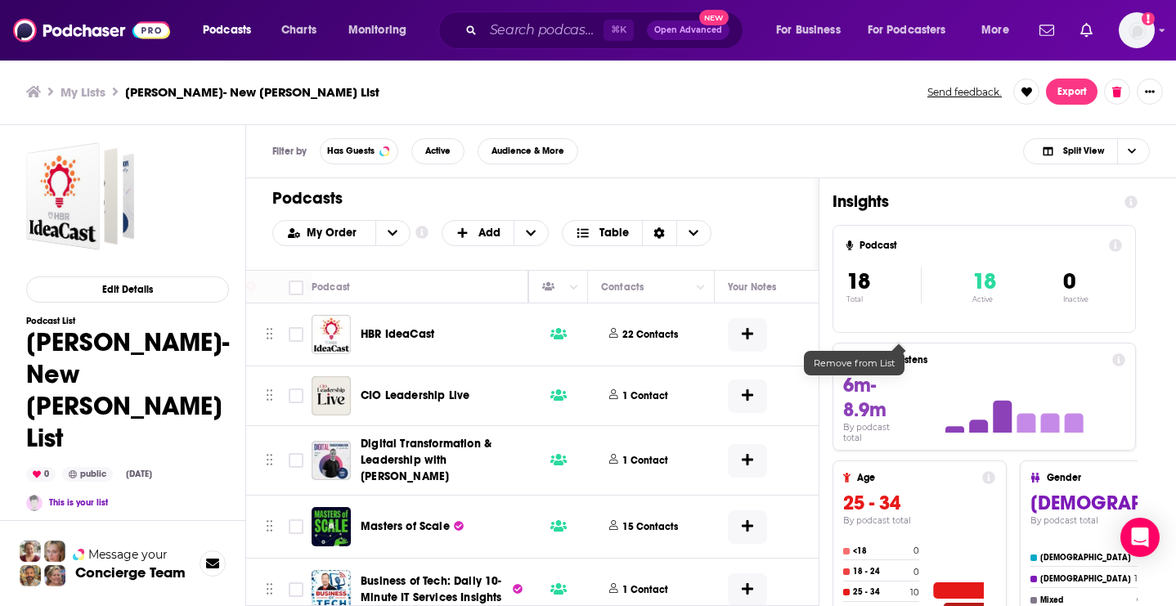
scroll to position [0, 599]
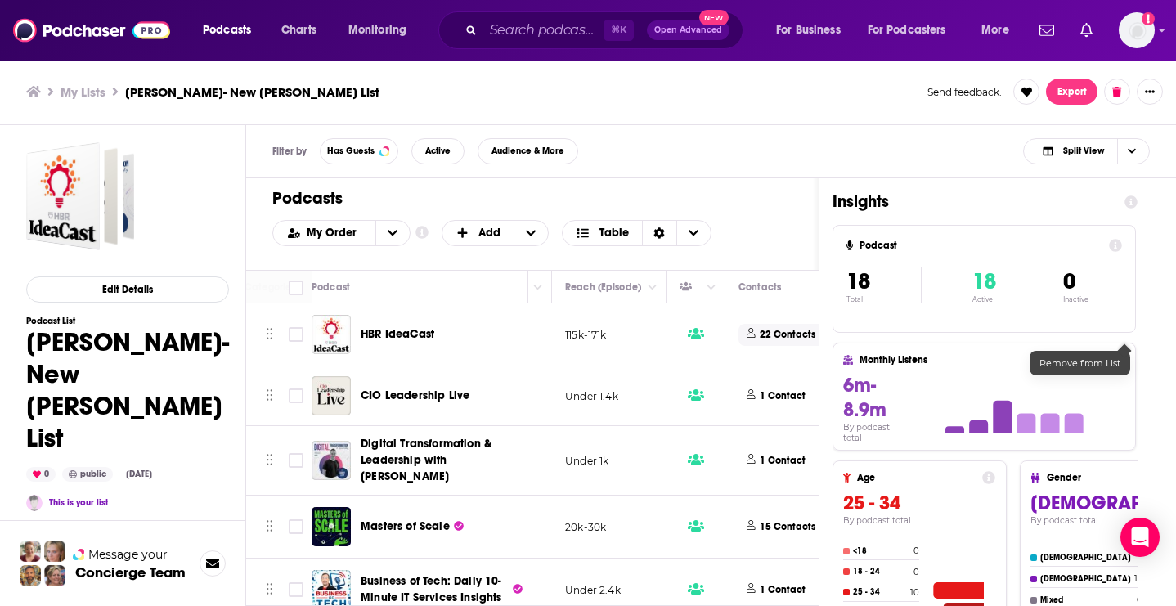
click at [756, 334] on span "22 Contacts" at bounding box center [785, 335] width 95 height 22
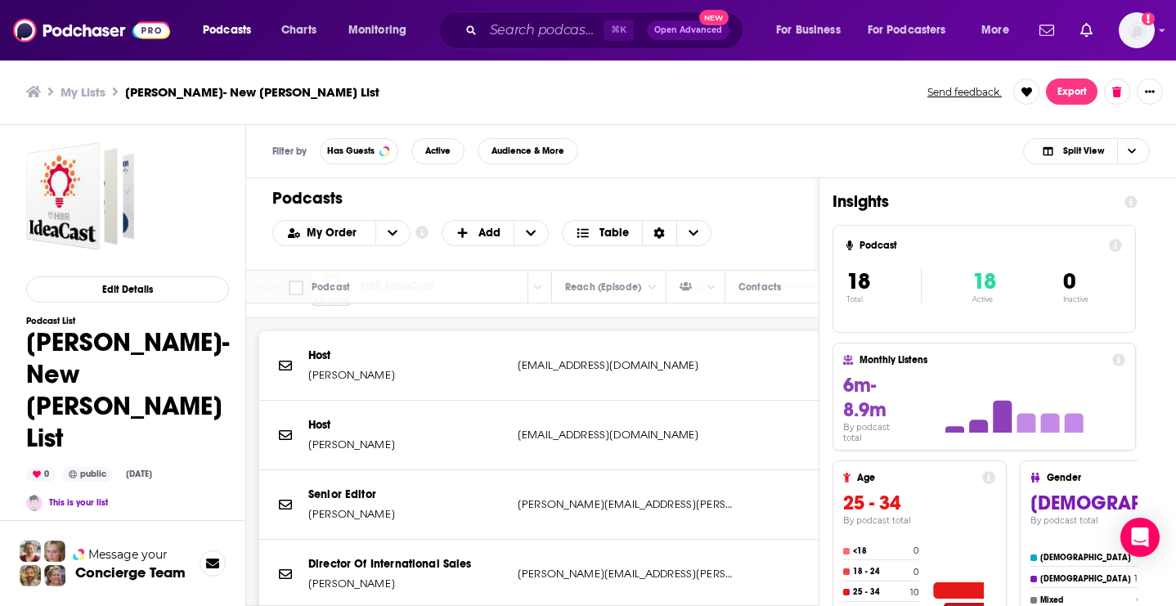
scroll to position [49, 599]
drag, startPoint x: 379, startPoint y: 374, endPoint x: 311, endPoint y: 374, distance: 67.9
click at [311, 374] on p "Curt Nickisch" at bounding box center [406, 374] width 196 height 16
copy p "Curt Nickisch"
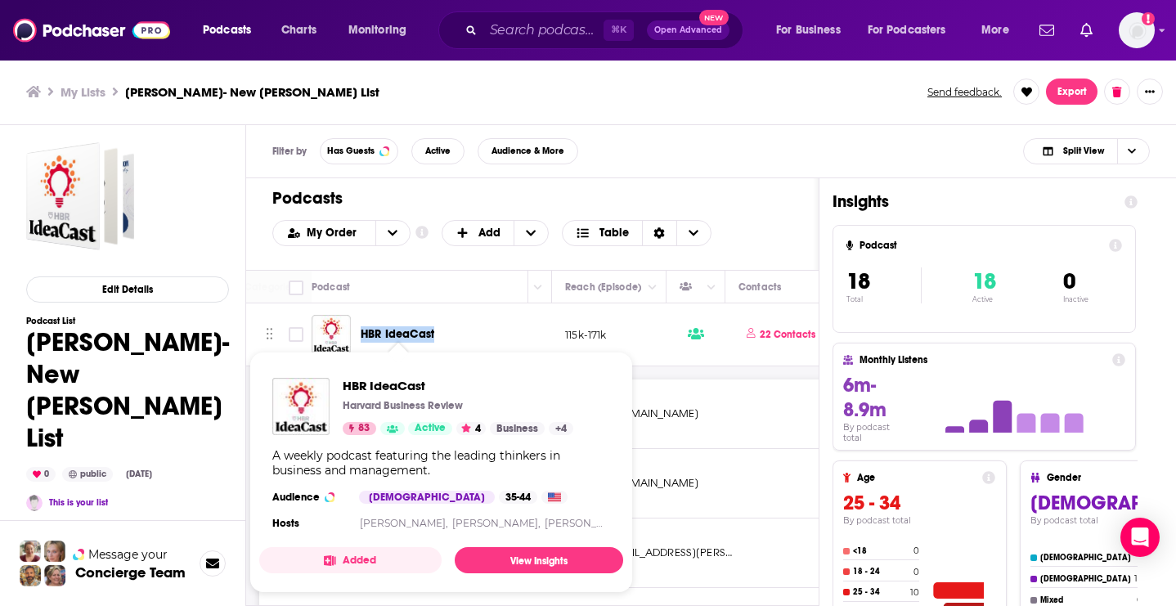
drag, startPoint x: 455, startPoint y: 333, endPoint x: 364, endPoint y: 332, distance: 90.8
click at [364, 332] on div "HBR IdeaCast" at bounding box center [446, 334] width 170 height 16
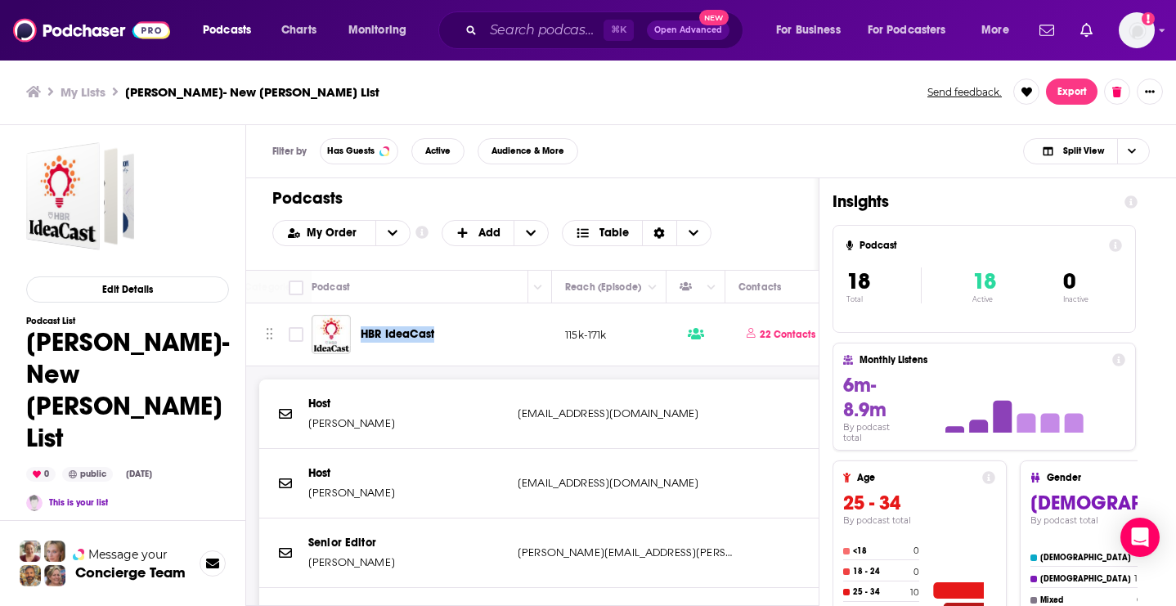
copy span "HBR IdeaCast"
click at [474, 339] on div "HBR IdeaCast" at bounding box center [446, 334] width 170 height 16
drag, startPoint x: 384, startPoint y: 486, endPoint x: 313, endPoint y: 487, distance: 70.3
click at [313, 487] on p "Alison Beard" at bounding box center [406, 493] width 196 height 16
drag, startPoint x: 397, startPoint y: 491, endPoint x: 312, endPoint y: 491, distance: 85.0
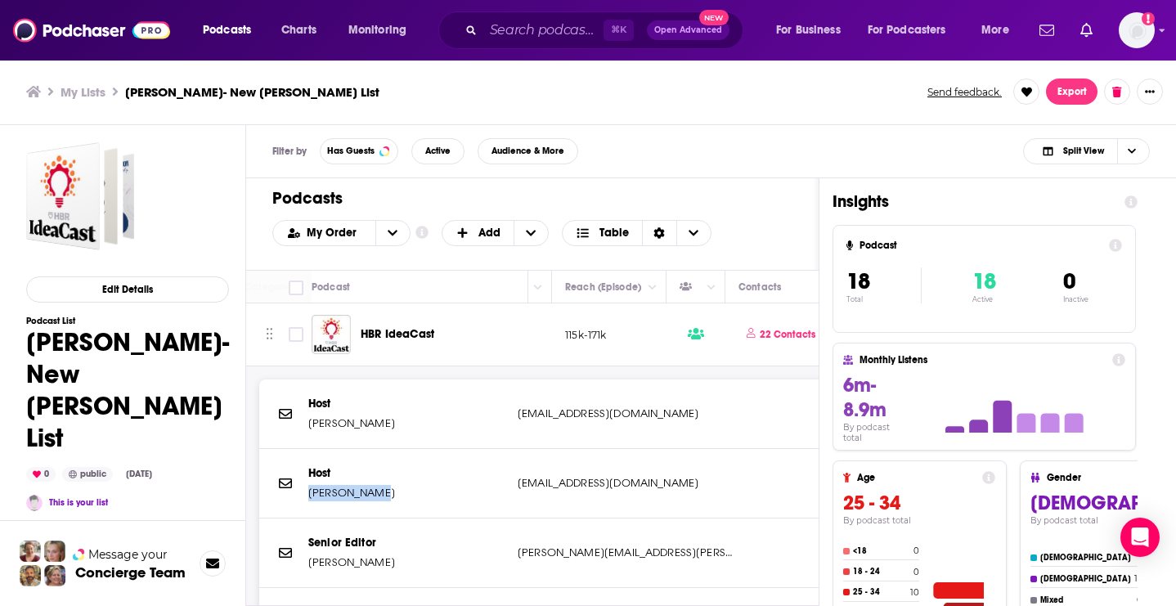
click at [310, 491] on p "Alison Beard" at bounding box center [406, 493] width 196 height 16
copy p "Alison Beard"
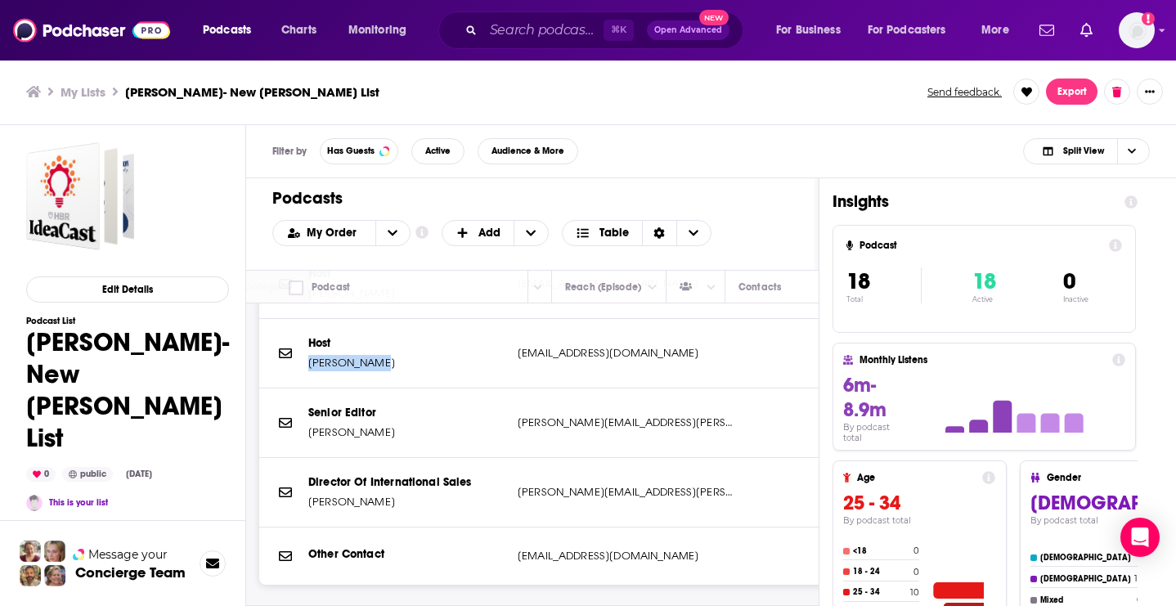
scroll to position [132, 599]
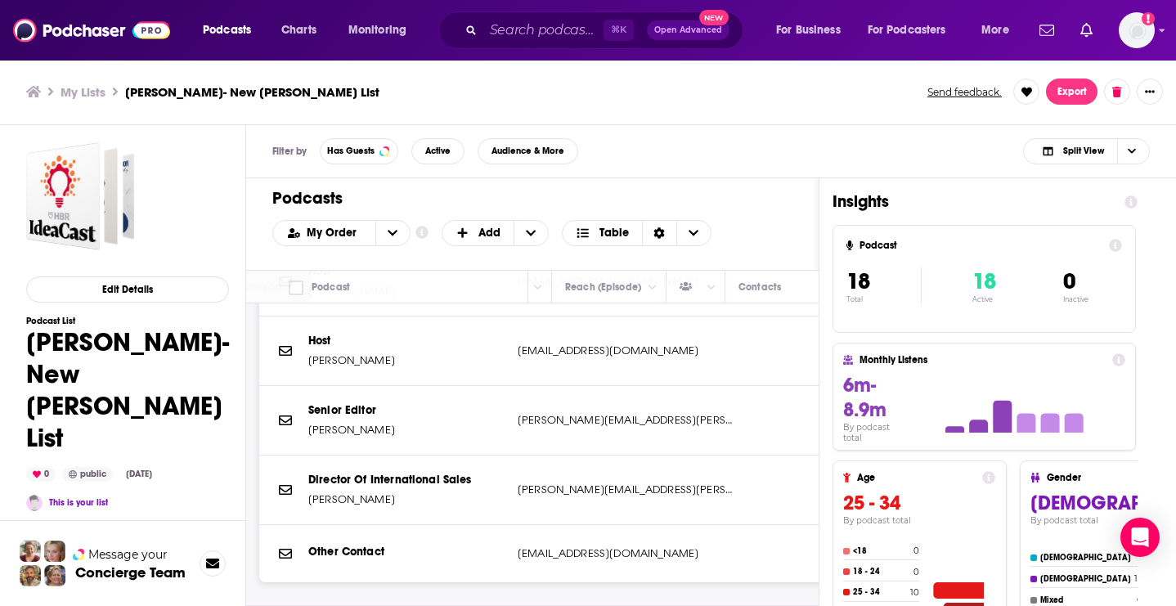
click at [402, 407] on p "Senior Editor" at bounding box center [406, 410] width 196 height 16
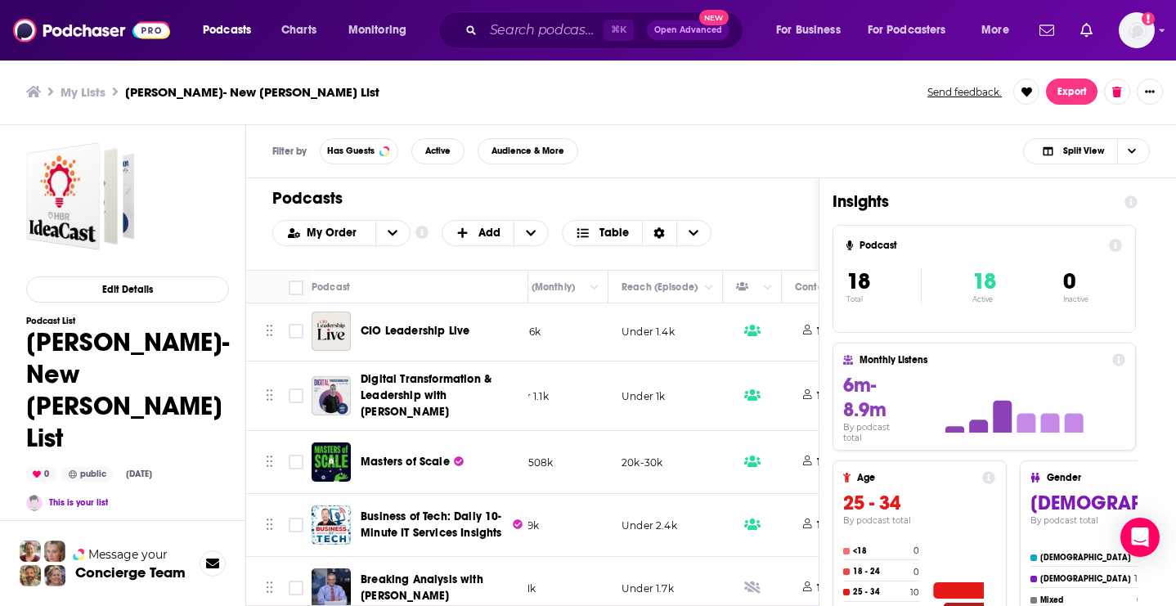
scroll to position [530, 650]
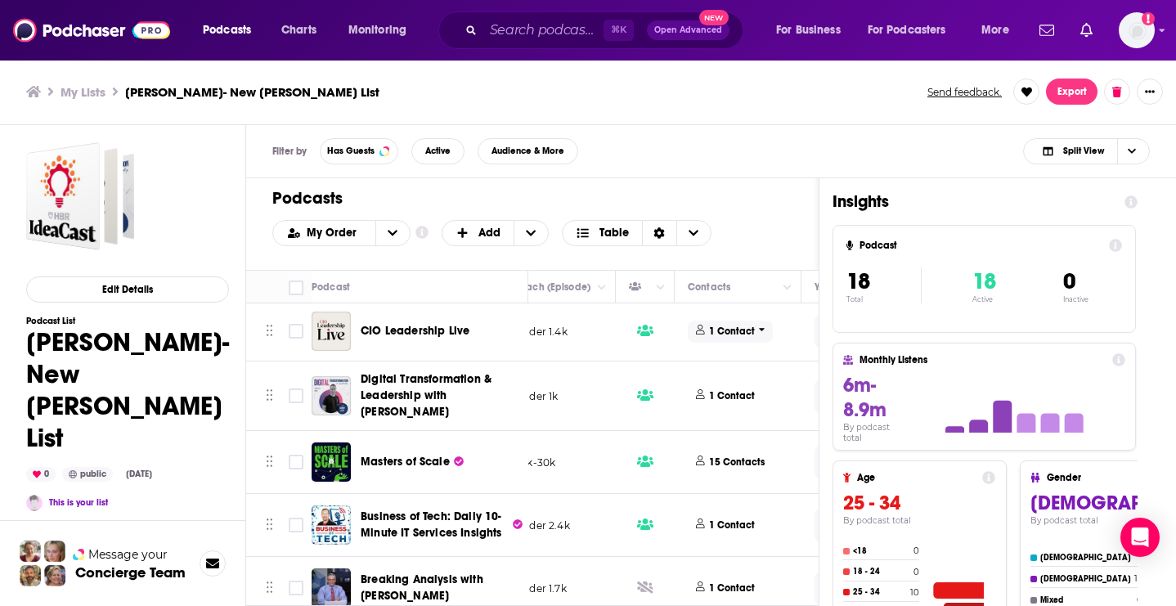
click at [733, 333] on p "1 Contact" at bounding box center [732, 332] width 46 height 14
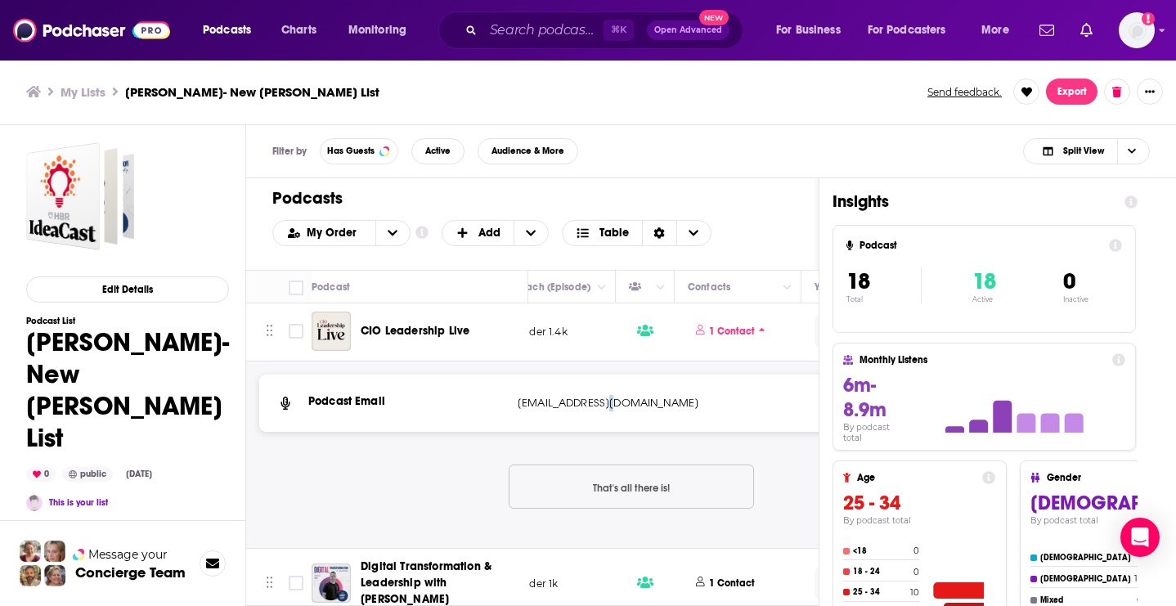
copy div "ellen_fanning@foundryco.com ellen_fanning@foundryco.com"
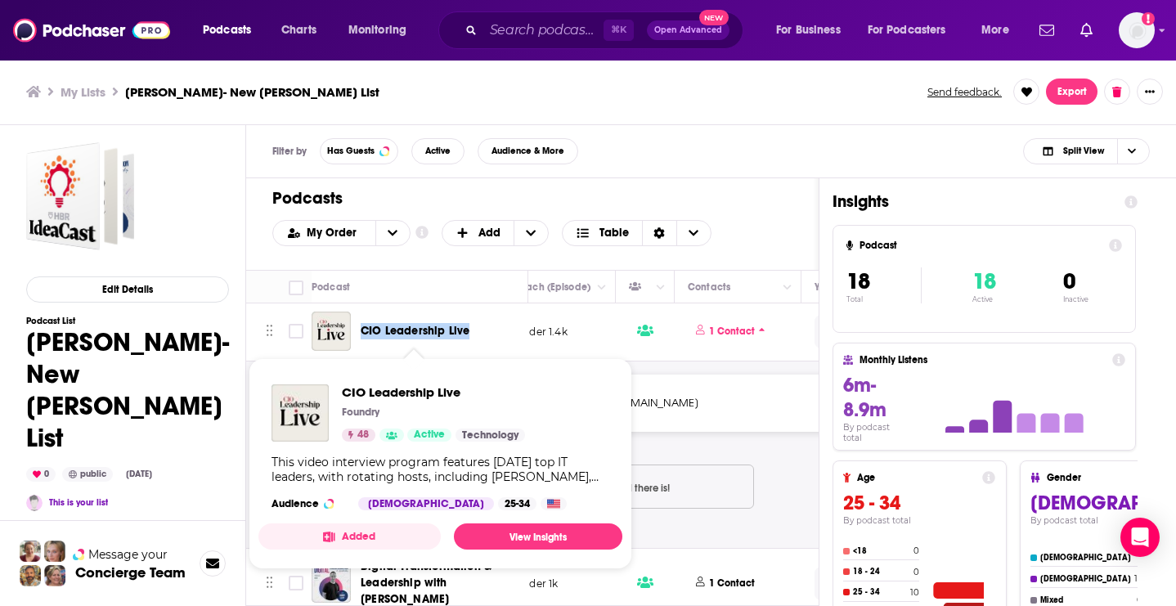
drag, startPoint x: 487, startPoint y: 330, endPoint x: 361, endPoint y: 330, distance: 125.1
click at [361, 330] on div "CIO Leadership Live" at bounding box center [446, 331] width 170 height 16
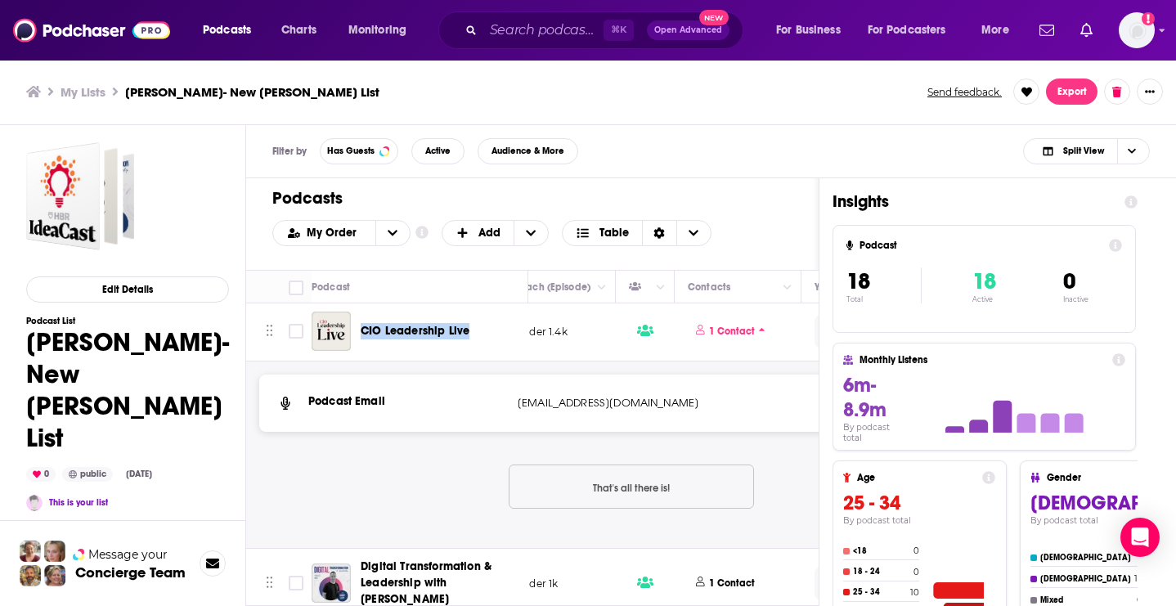
copy span "CIO Leadership Live"
click at [363, 288] on div "Podcast Email ellen_fanning@foundryco.com ellen_fanning@foundryco.com That's al…" at bounding box center [631, 69] width 744 height 438
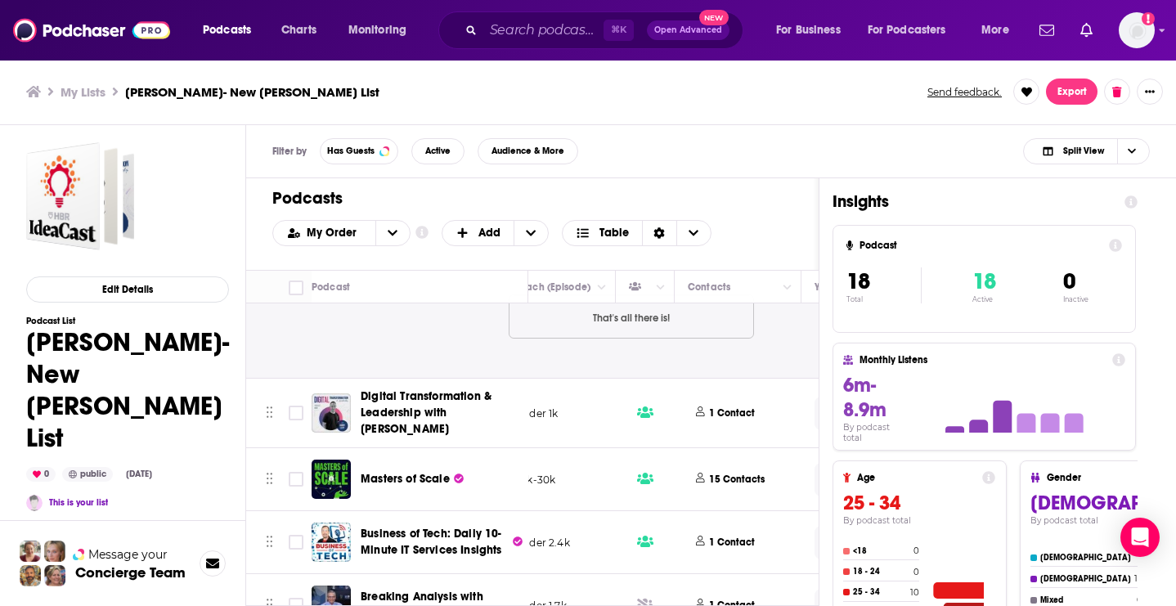
scroll to position [709, 650]
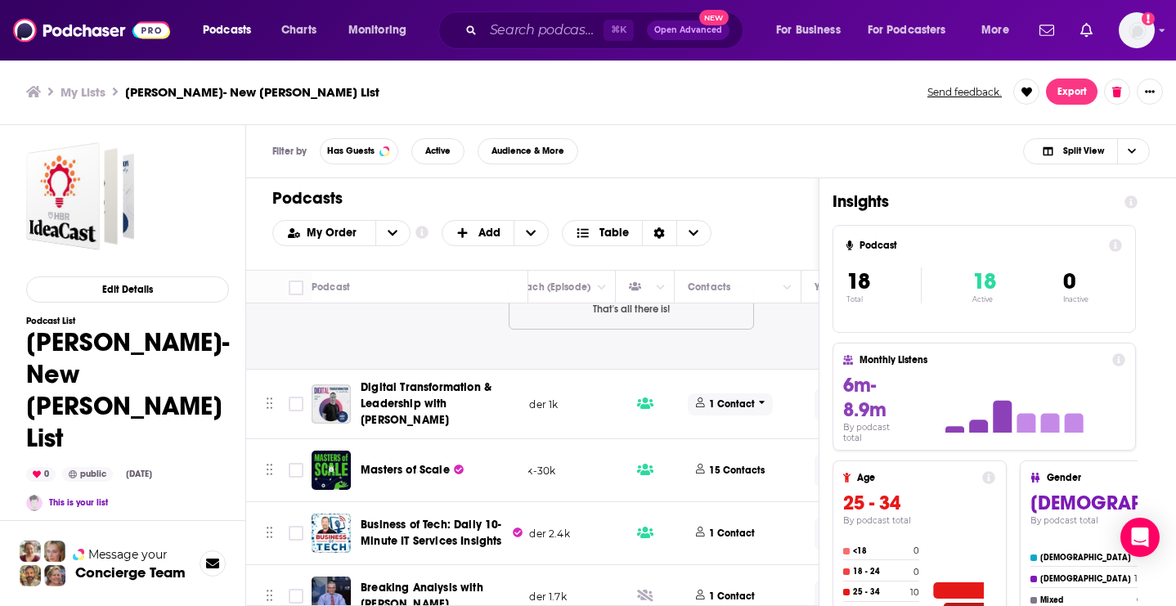
click at [744, 400] on p "1 Contact" at bounding box center [732, 404] width 46 height 14
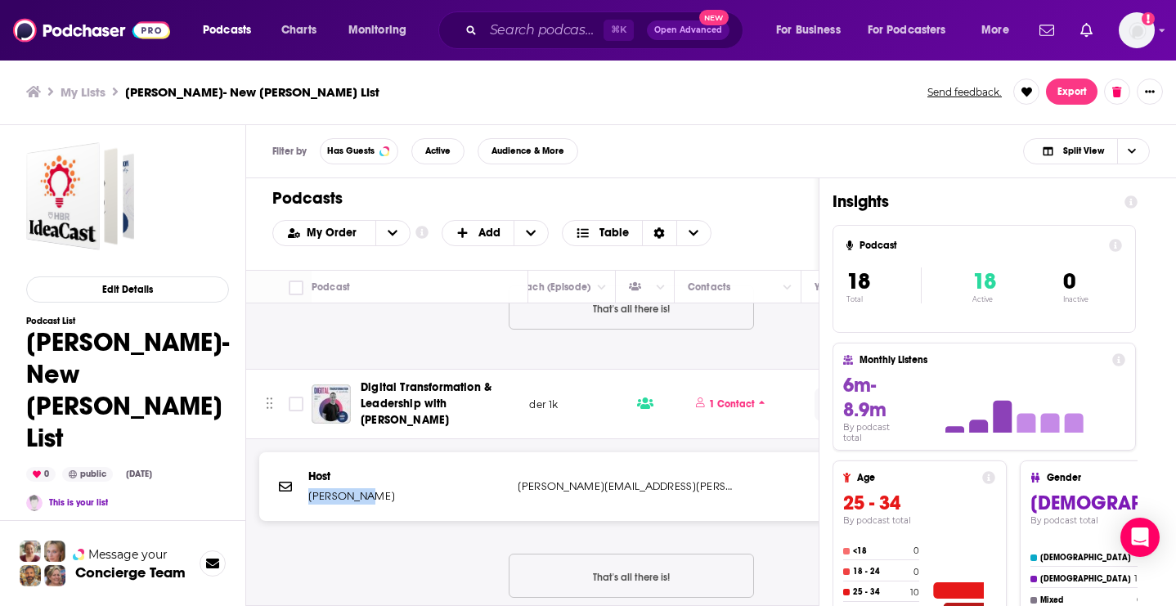
drag, startPoint x: 379, startPoint y: 492, endPoint x: 304, endPoint y: 492, distance: 75.2
copy p "Danny Levy"
drag, startPoint x: 690, startPoint y: 475, endPoint x: 520, endPoint y: 478, distance: 170.1
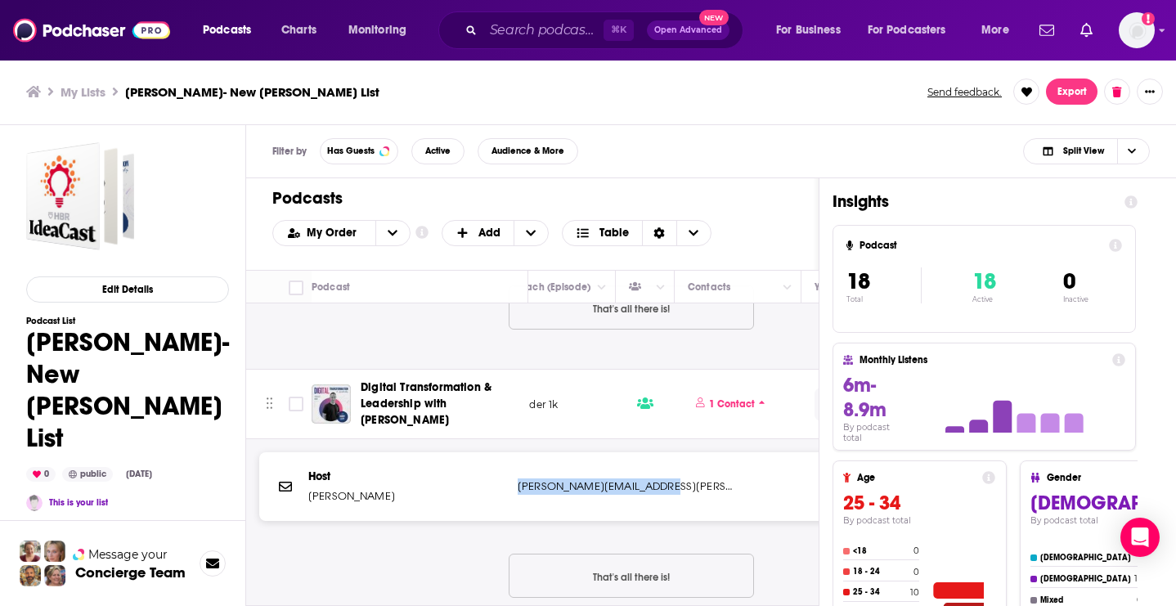
copy p "danny.levy@wbresearch.com"
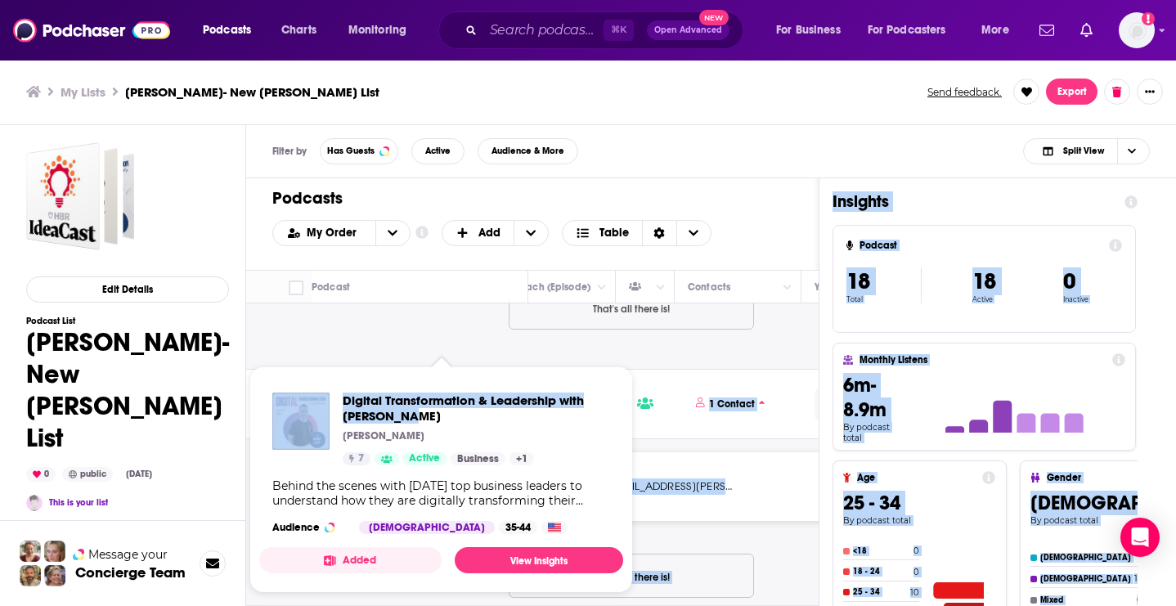
drag, startPoint x: 356, startPoint y: 390, endPoint x: 505, endPoint y: 410, distance: 150.2
click at [505, 410] on div "Podcasts Charts Monitoring ⌘ K Open Advanced New For Business For Podcasters Mo…" at bounding box center [588, 303] width 1176 height 606
click at [441, 421] on span "Digital Transformation & Leadership with Danny Levy" at bounding box center [476, 408] width 267 height 31
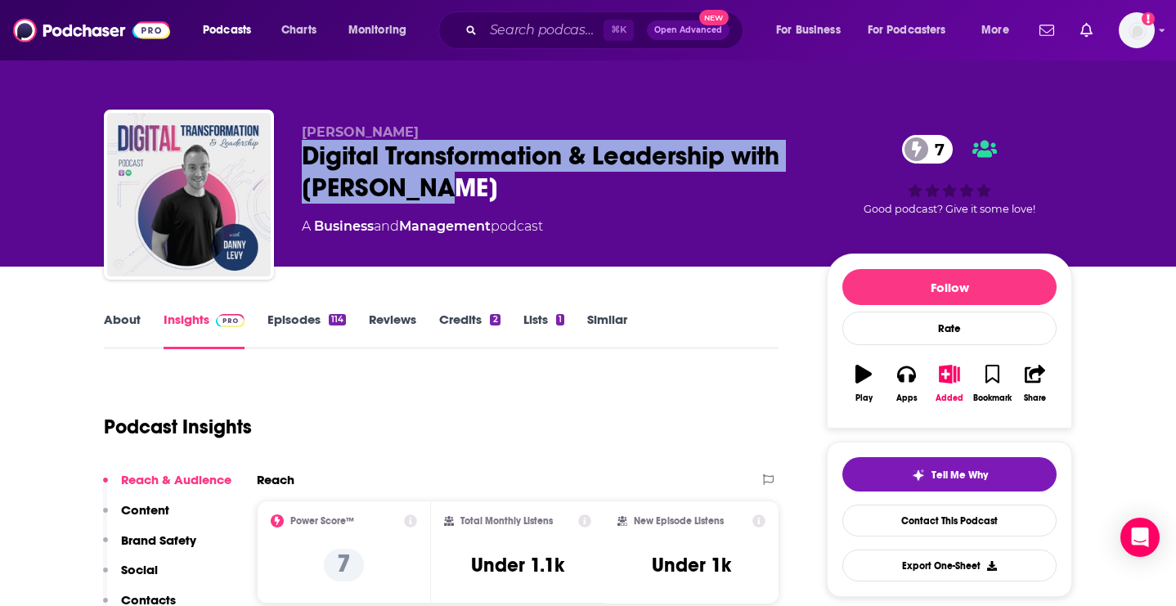
drag, startPoint x: 288, startPoint y: 151, endPoint x: 450, endPoint y: 180, distance: 164.4
click at [451, 182] on div "Danny Levy Digital Transformation & Leadership with Danny Levy 7 A Business and…" at bounding box center [588, 198] width 968 height 177
copy h2 "Digital Transformation & Leadership with Danny Levy"
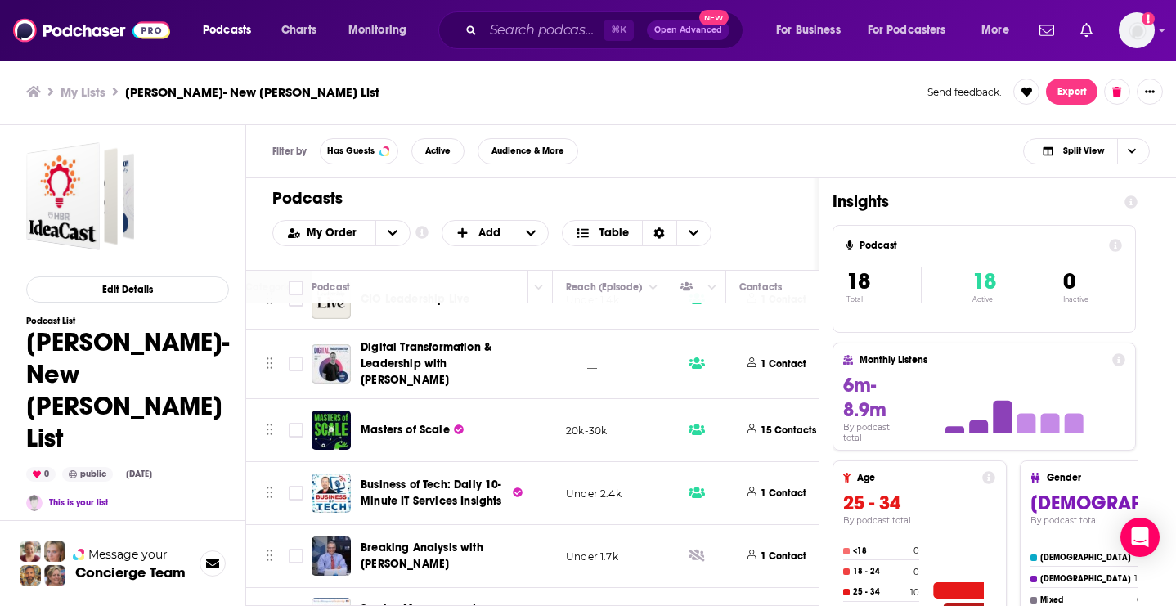
scroll to position [96, 602]
click at [776, 424] on p "15 Contacts" at bounding box center [785, 431] width 56 height 14
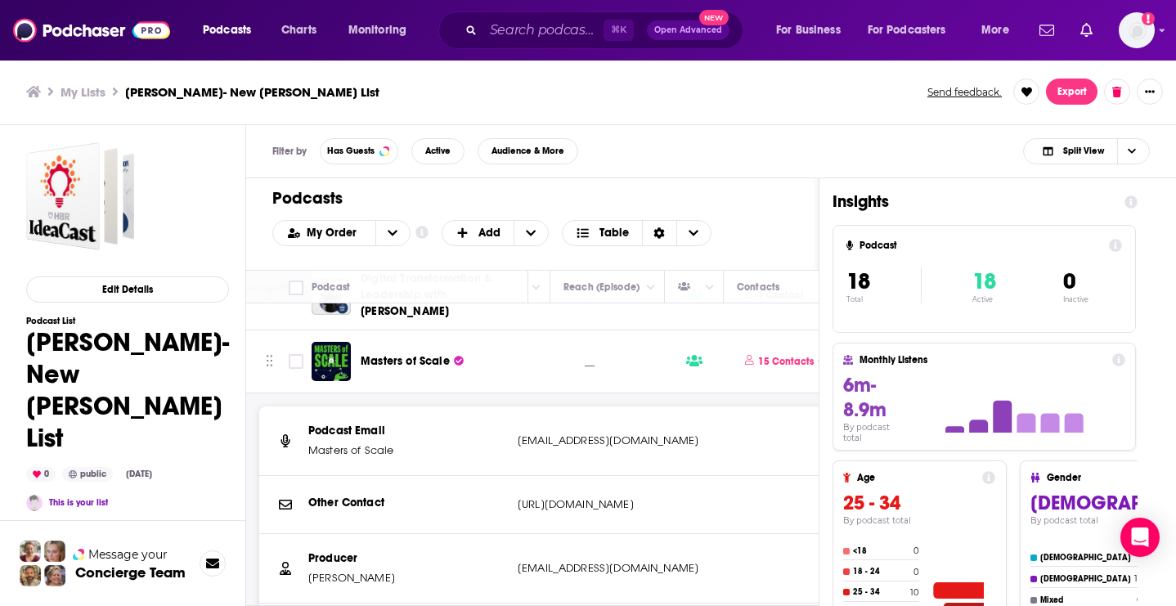
scroll to position [175, 601]
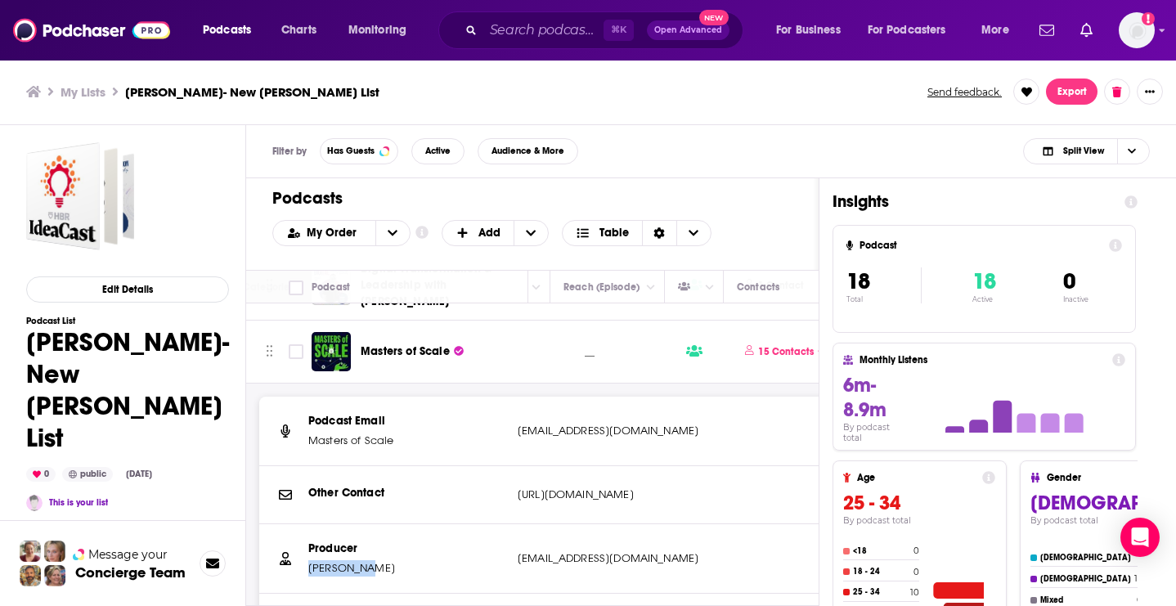
drag, startPoint x: 390, startPoint y: 556, endPoint x: 306, endPoint y: 561, distance: 84.4
click at [306, 561] on div "Producer Adam Skuse askuse@waitwhat.com askuse@waitwhat.com" at bounding box center [631, 559] width 744 height 70
copy p "Adam Skuse"
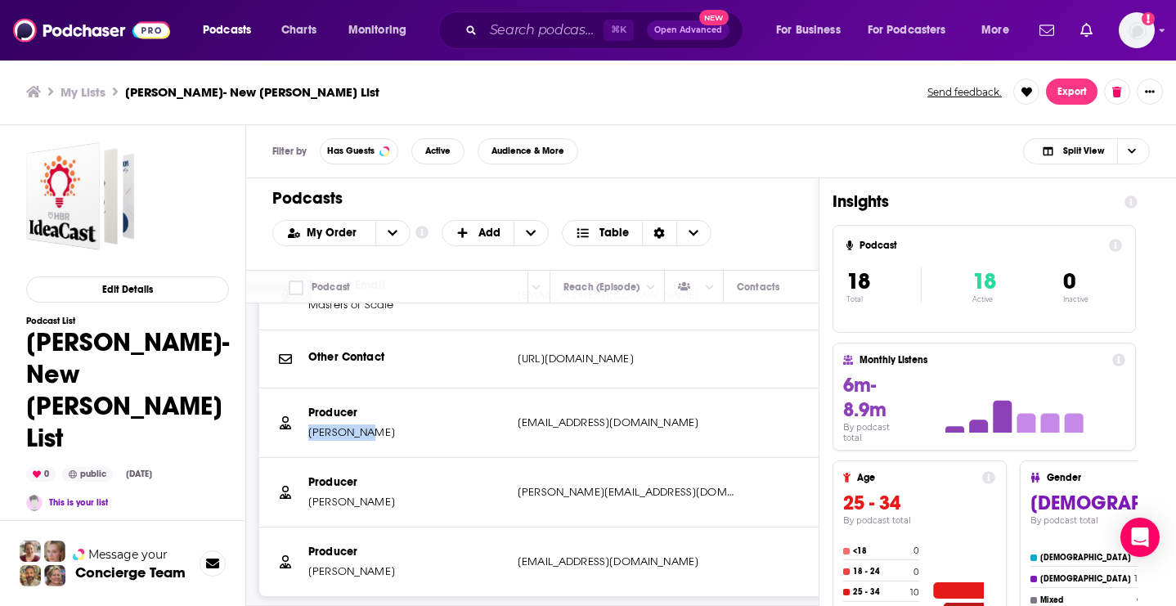
scroll to position [314, 601]
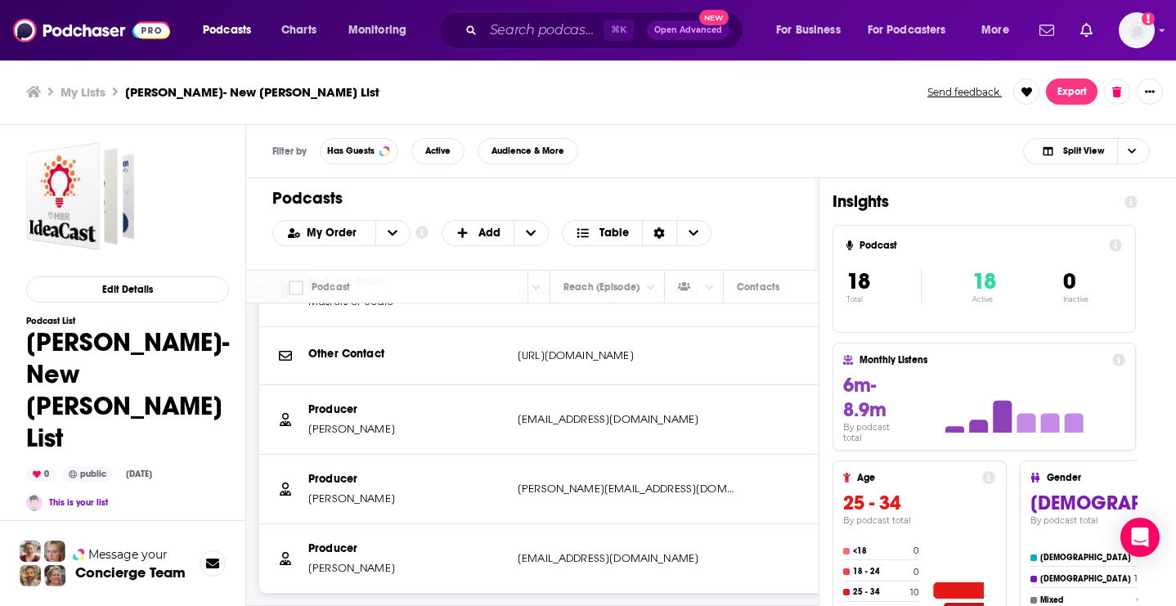
click at [581, 411] on p "askuse@waitwhat.com" at bounding box center [626, 419] width 217 height 16
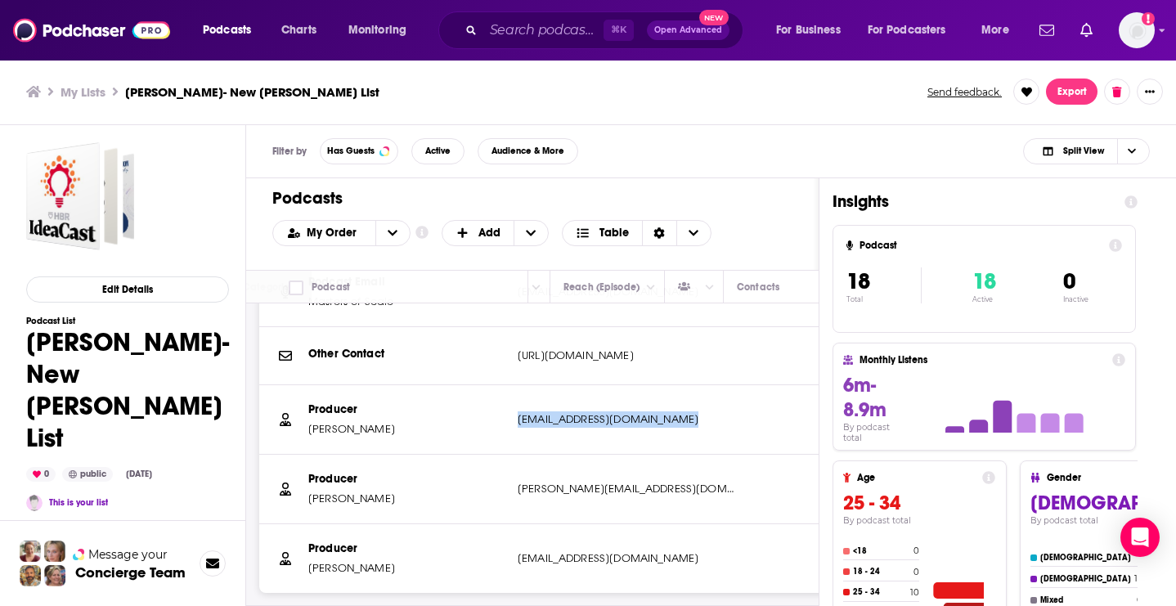
copy div "askuse@waitwhat.com askuse@waitwhat.com"
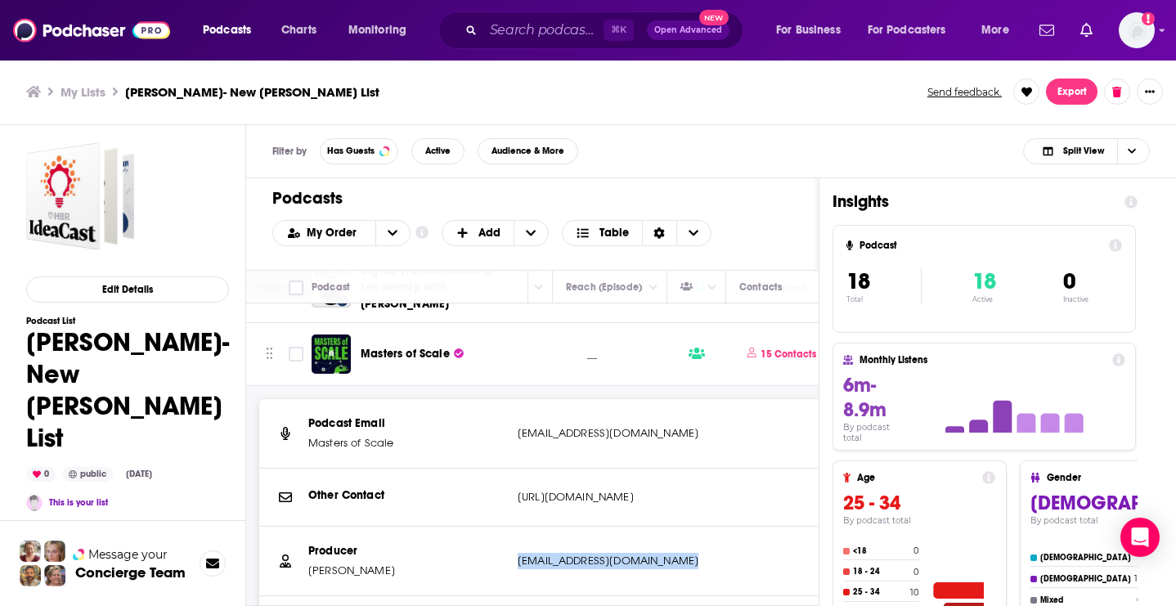
scroll to position [168, 599]
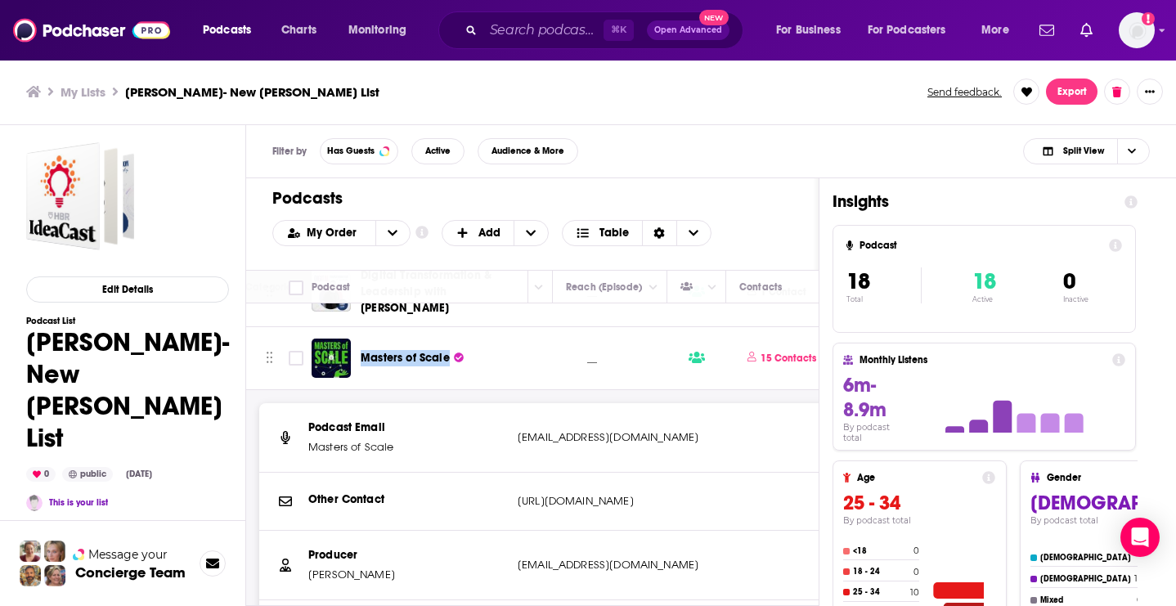
drag, startPoint x: 357, startPoint y: 352, endPoint x: 441, endPoint y: 357, distance: 83.6
click at [441, 357] on div "Masters of Scale" at bounding box center [421, 358] width 219 height 39
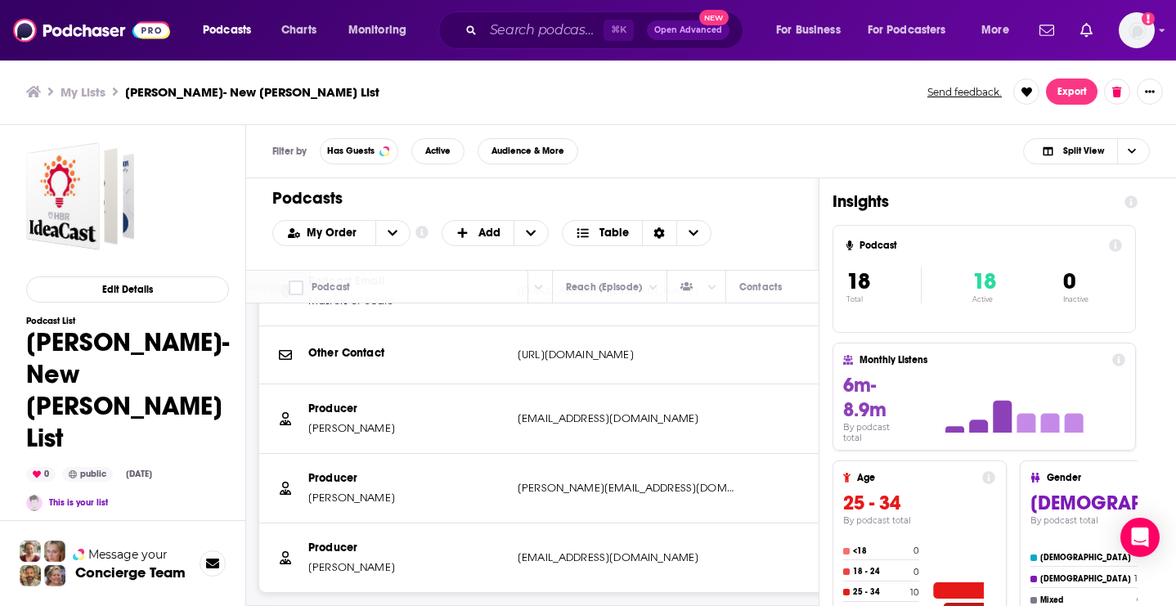
scroll to position [316, 599]
drag, startPoint x: 406, startPoint y: 484, endPoint x: 310, endPoint y: 493, distance: 96.1
click at [310, 493] on p "Jennie Cataldo" at bounding box center [406, 496] width 196 height 16
drag, startPoint x: 663, startPoint y: 482, endPoint x: 514, endPoint y: 482, distance: 148.8
click at [514, 482] on div "Producer Jennie Cataldo jennie@bmpaudio.com jennie@bmpaudio.com" at bounding box center [631, 487] width 744 height 70
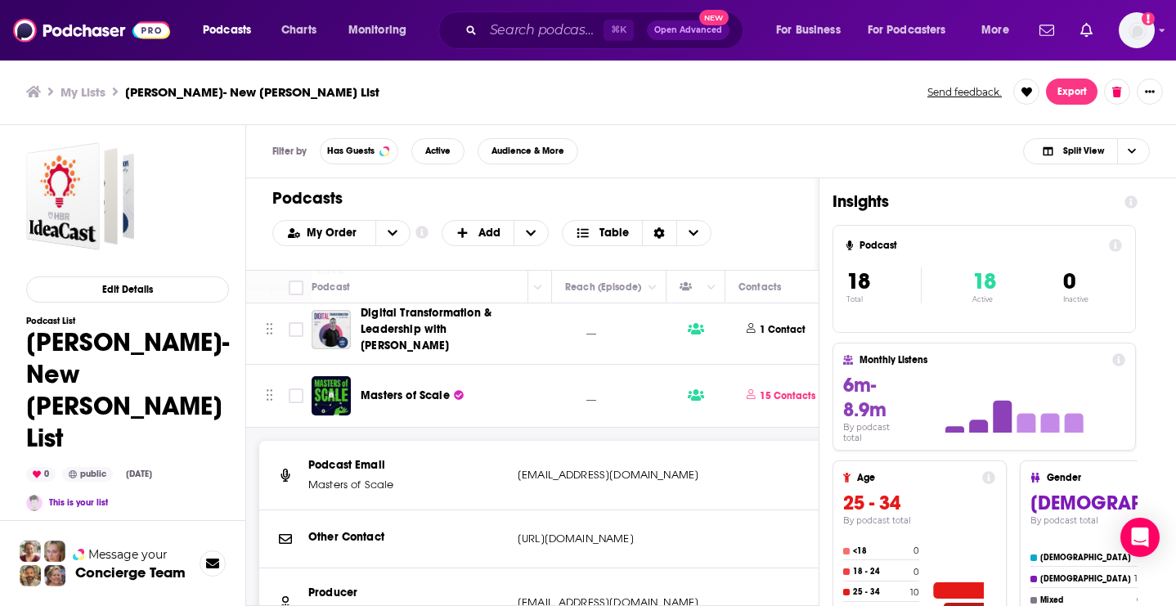
scroll to position [132, 599]
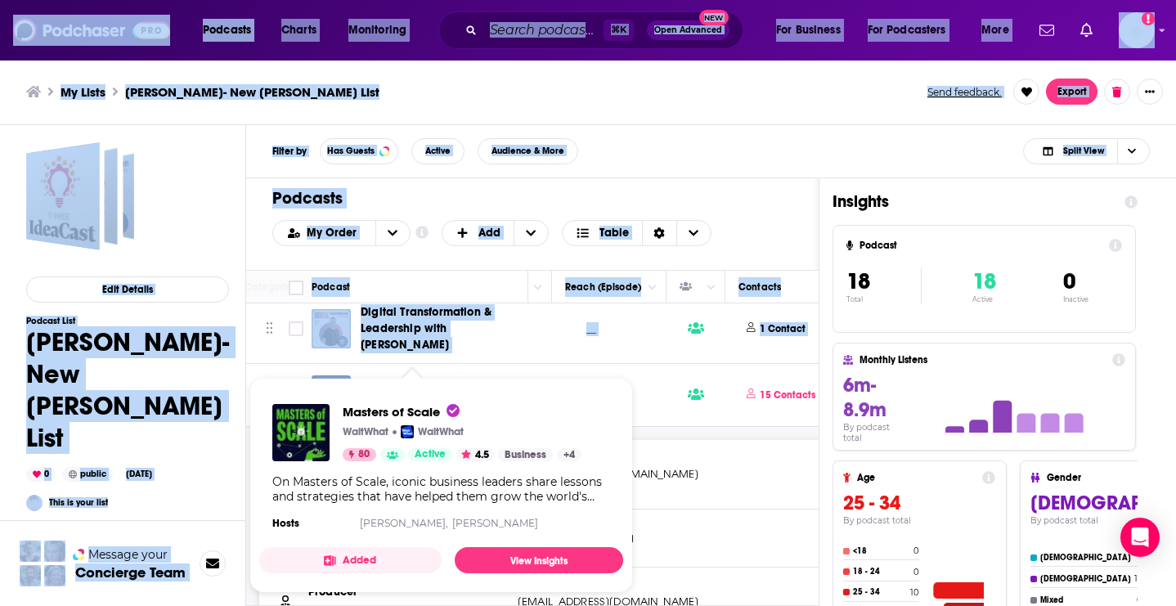
drag, startPoint x: 356, startPoint y: 387, endPoint x: 438, endPoint y: 384, distance: 82.6
click at [438, 384] on div "Podcasts Charts Monitoring ⌘ K Open Advanced New For Business For Podcasters Mo…" at bounding box center [588, 303] width 1176 height 606
click at [523, 404] on span "Masters of Scale" at bounding box center [462, 412] width 239 height 16
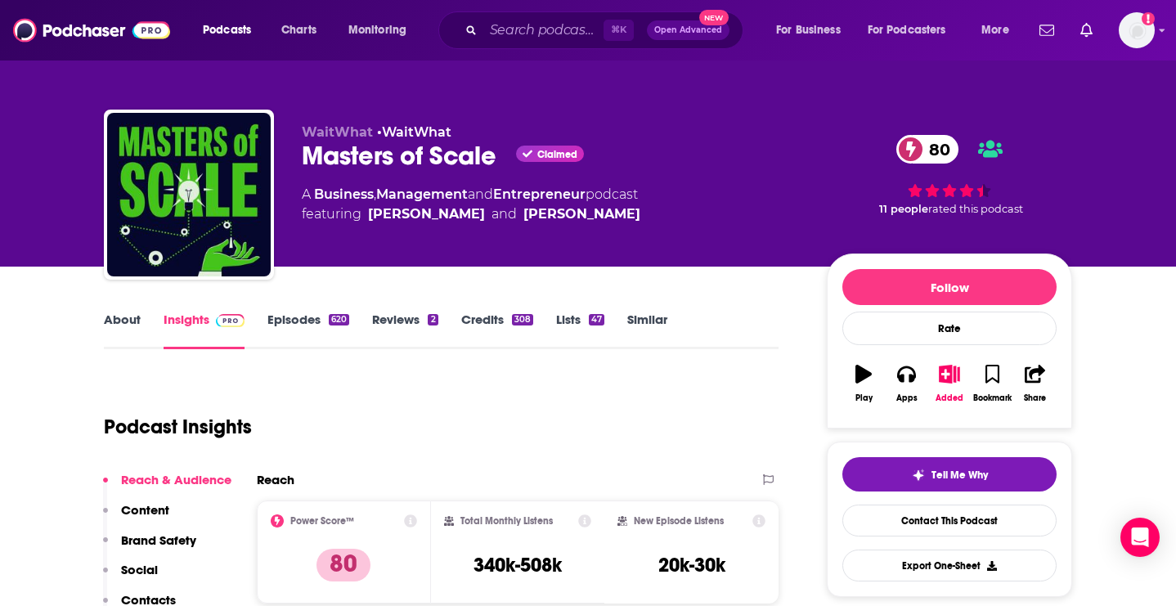
drag, startPoint x: 297, startPoint y: 151, endPoint x: 496, endPoint y: 173, distance: 199.9
click at [496, 173] on div "WaitWhat • WaitWhat Masters of Scale Claimed 80 A Business , Management and Ent…" at bounding box center [588, 198] width 968 height 177
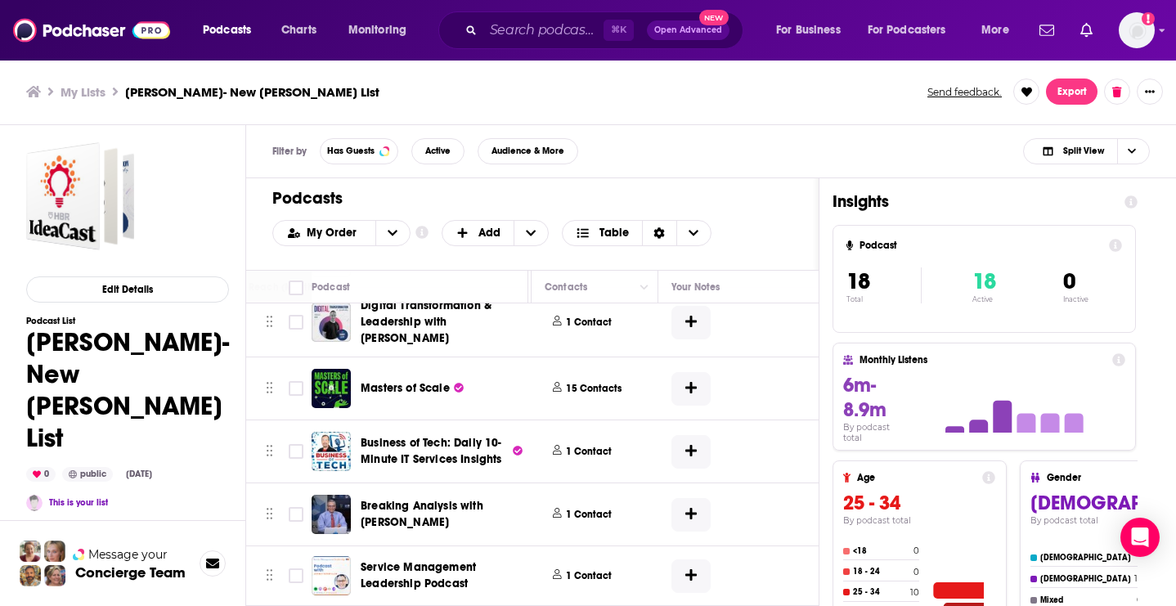
scroll to position [138, 708]
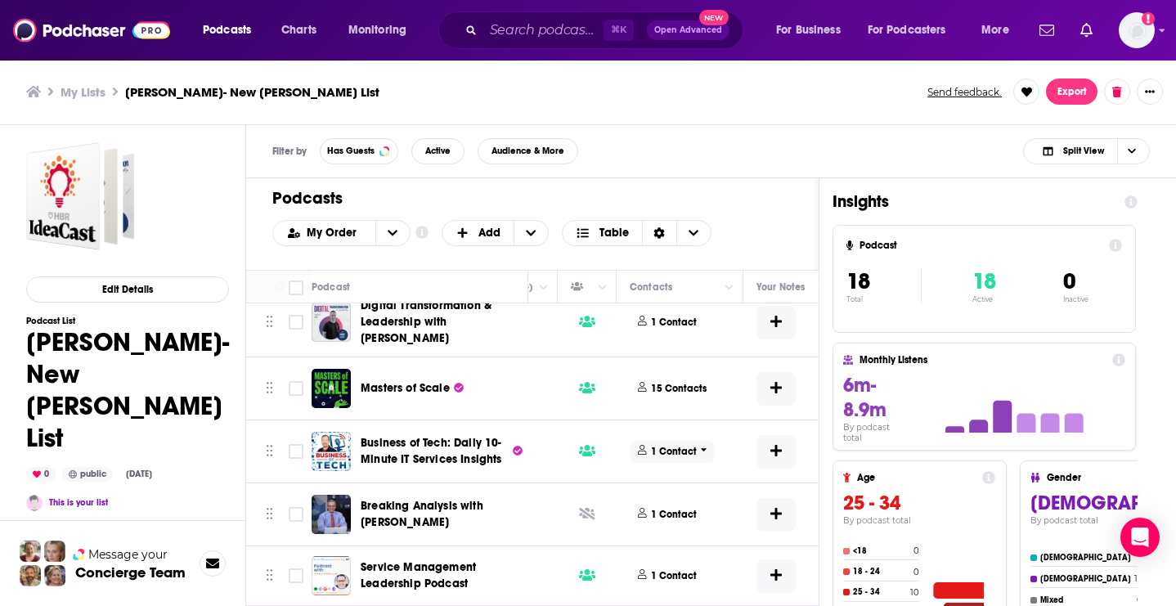
click at [684, 441] on span "1 Contact" at bounding box center [672, 452] width 85 height 22
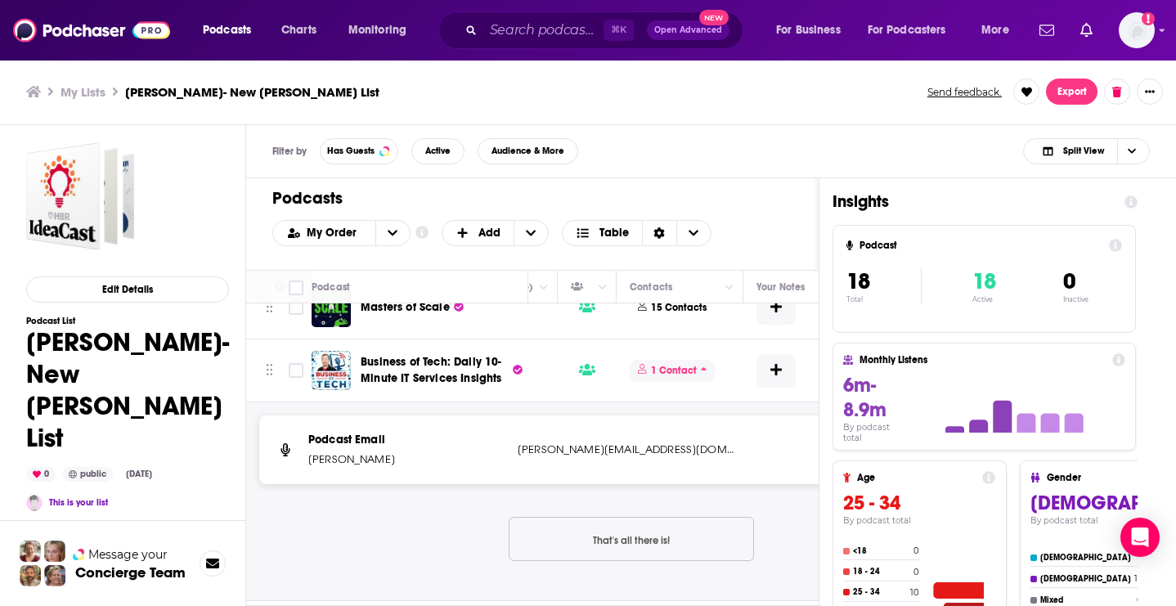
scroll to position [222, 708]
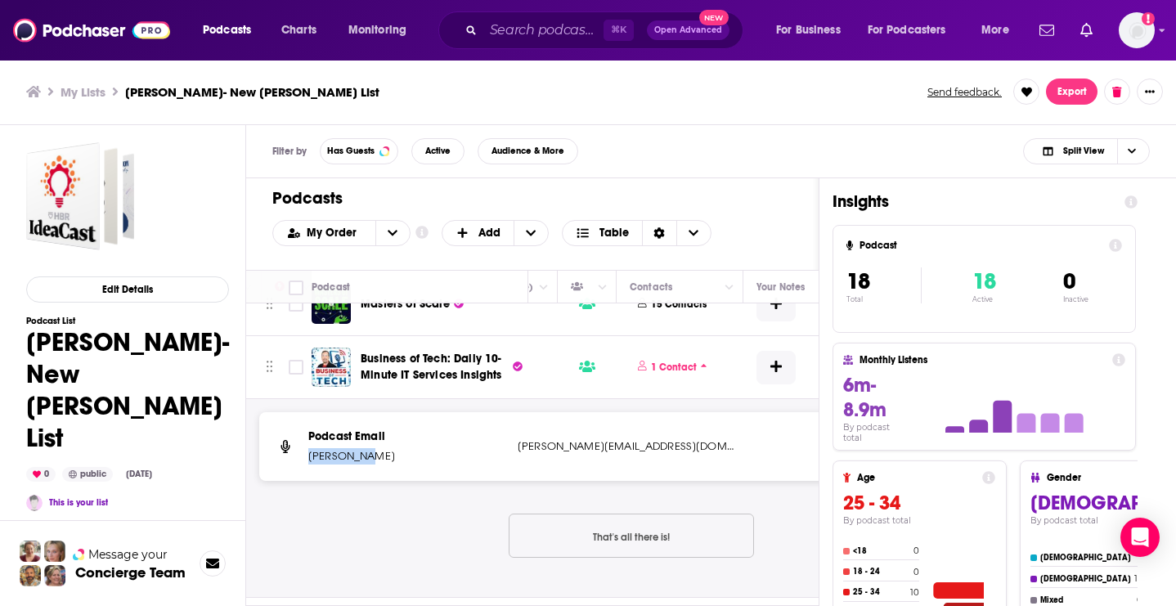
drag, startPoint x: 369, startPoint y: 452, endPoint x: 310, endPoint y: 448, distance: 59.0
click at [307, 451] on div "Podcast Email Dave Sobel dave@mspradio.com dave@mspradio.com" at bounding box center [631, 446] width 744 height 69
click at [365, 510] on div "Podcast Email Dave Sobel dave@mspradio.com dave@mspradio.com That's all there i…" at bounding box center [631, 498] width 744 height 172
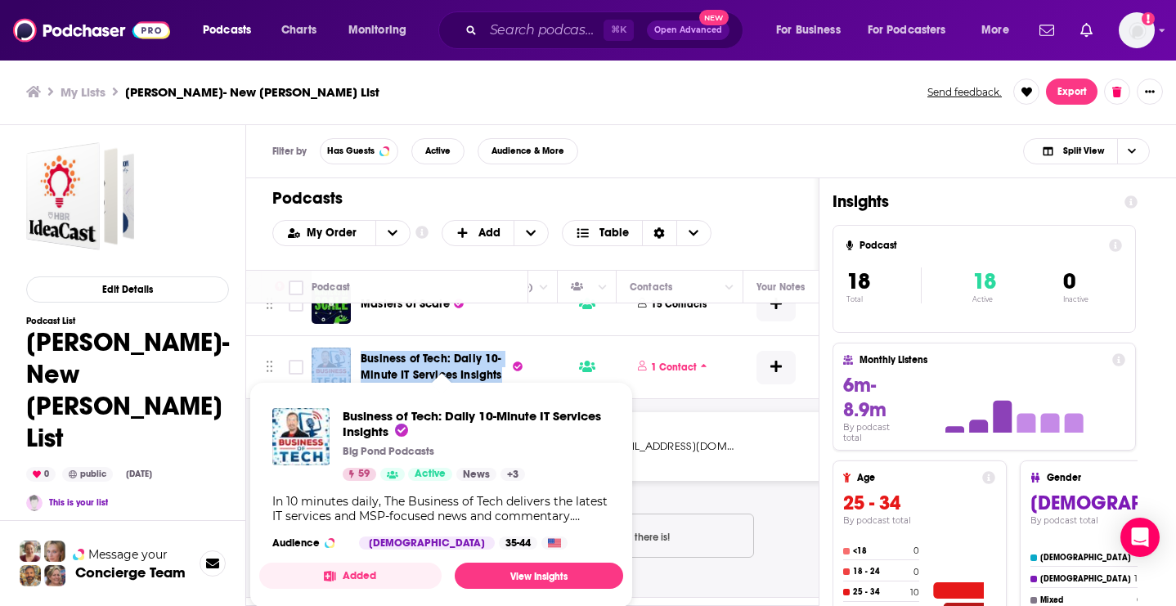
drag, startPoint x: 356, startPoint y: 348, endPoint x: 500, endPoint y: 363, distance: 144.8
click at [500, 364] on div "Business of Tech: Daily 10-Minute IT Services Insights" at bounding box center [421, 367] width 219 height 39
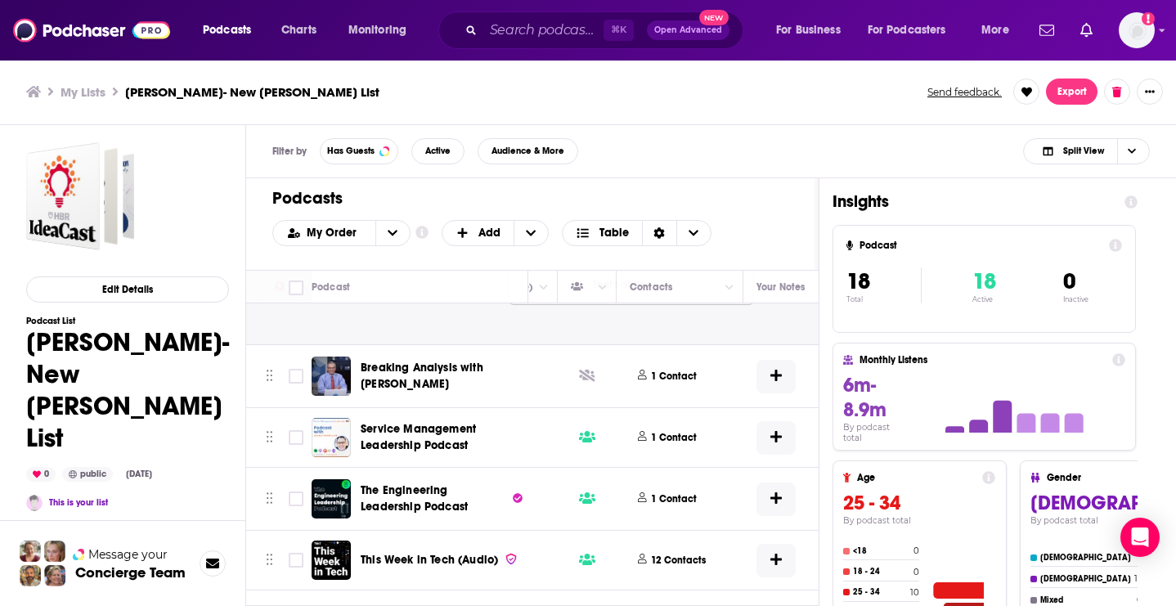
scroll to position [480, 707]
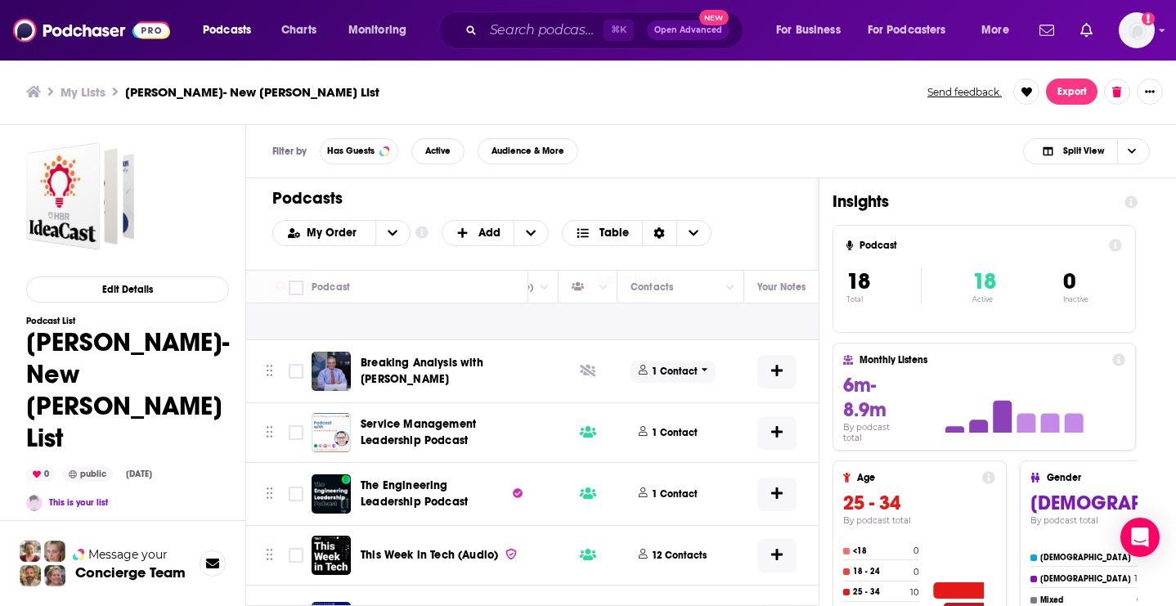
click at [675, 370] on p "1 Contact" at bounding box center [675, 372] width 46 height 14
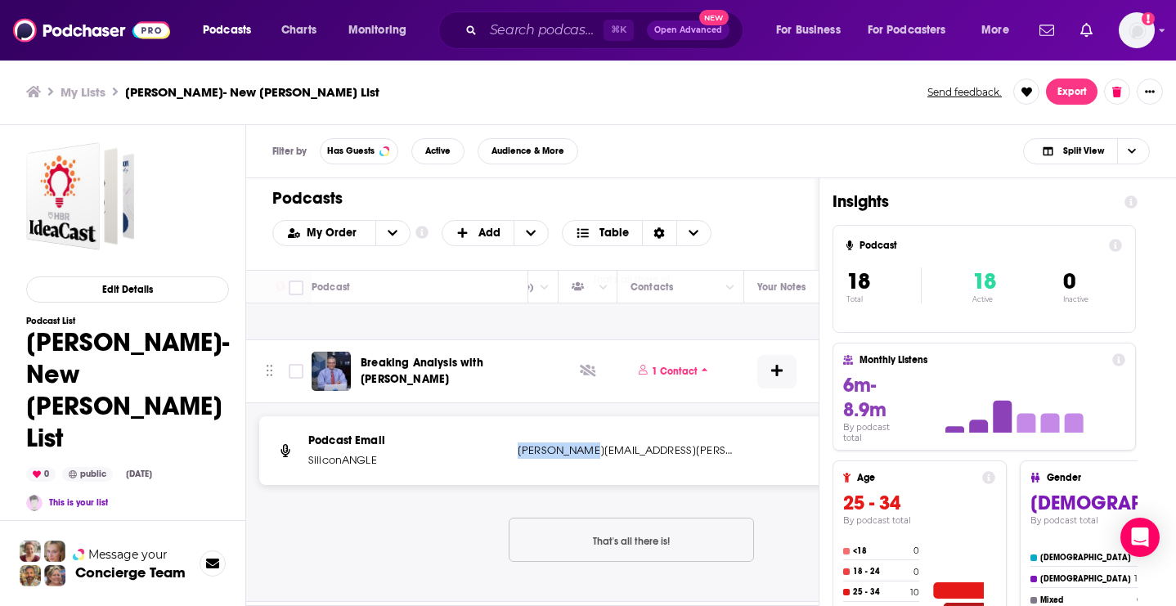
drag, startPoint x: 514, startPoint y: 450, endPoint x: 584, endPoint y: 452, distance: 69.6
click at [584, 223] on div "Podcast Email SiliconANGLE alex.myerson@siliconangle.com alex.myerson@siliconan…" at bounding box center [631, 189] width 744 height 69
click at [608, 197] on p "alex.myerson@siliconangle.com" at bounding box center [626, 189] width 217 height 16
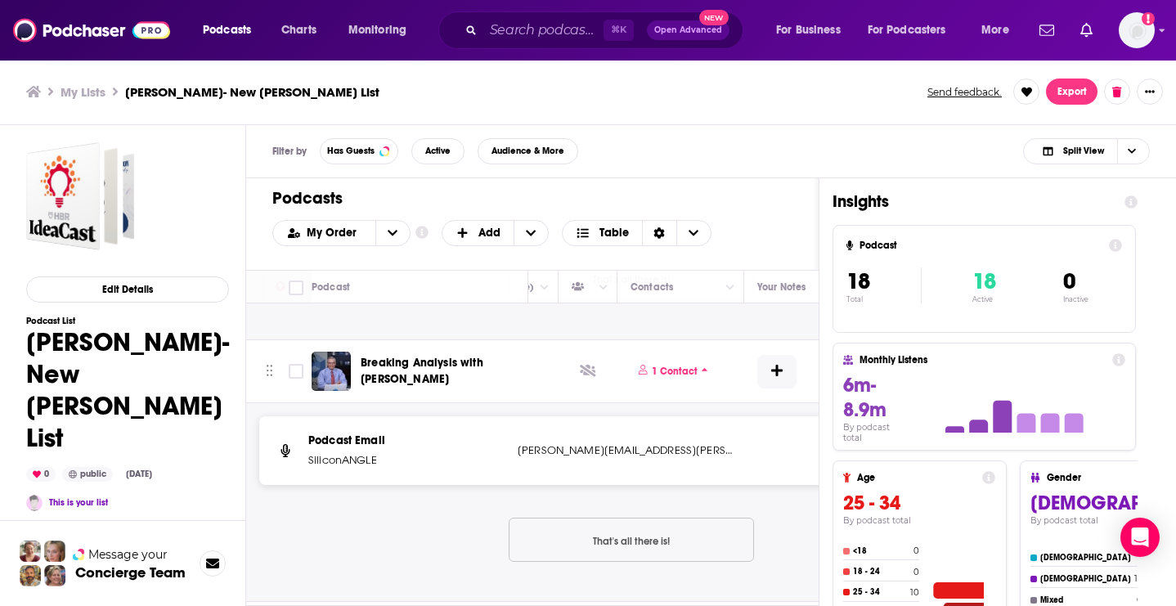
click at [437, 187] on p "Podcast Email" at bounding box center [406, 179] width 196 height 16
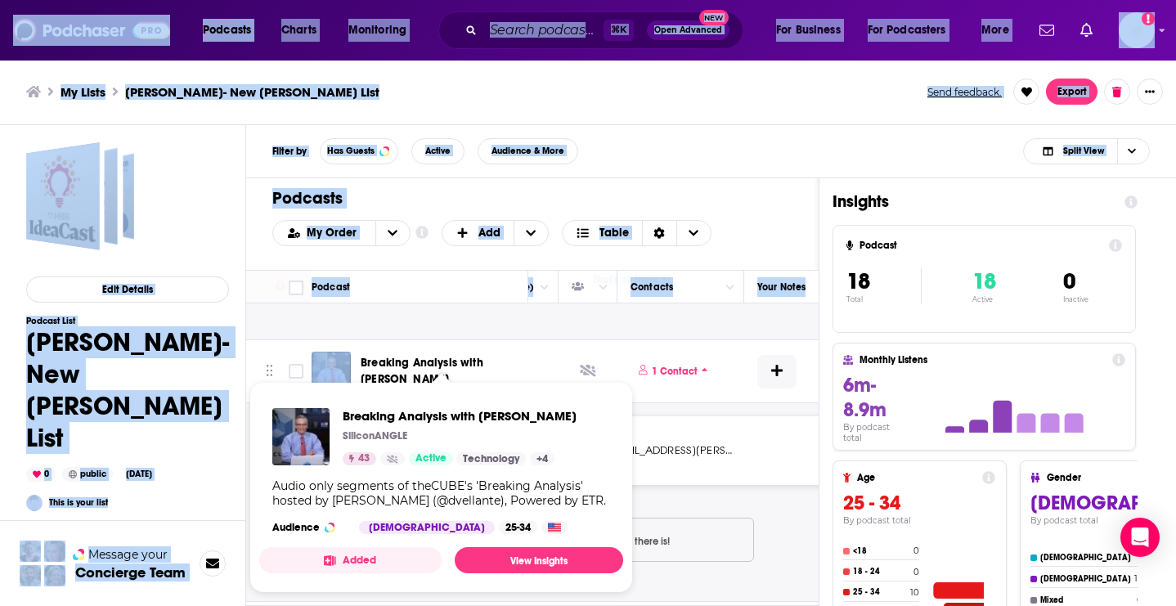
drag, startPoint x: 355, startPoint y: 352, endPoint x: 406, endPoint y: 375, distance: 56.4
click at [409, 375] on div "Podcasts Charts Monitoring ⌘ K Open Advanced New For Business For Podcasters Mo…" at bounding box center [588, 303] width 1176 height 606
click at [669, 406] on div "Podcast Email SiliconANGLE alex.myerson@siliconangle.com alex.myerson@siliconan…" at bounding box center [311, 502] width 1545 height 198
drag, startPoint x: 352, startPoint y: 350, endPoint x: 396, endPoint y: 378, distance: 51.5
click at [401, 379] on div "Podcasts Charts Monitoring ⌘ K Open Advanced New For Business For Podcasters Mo…" at bounding box center [588, 303] width 1176 height 606
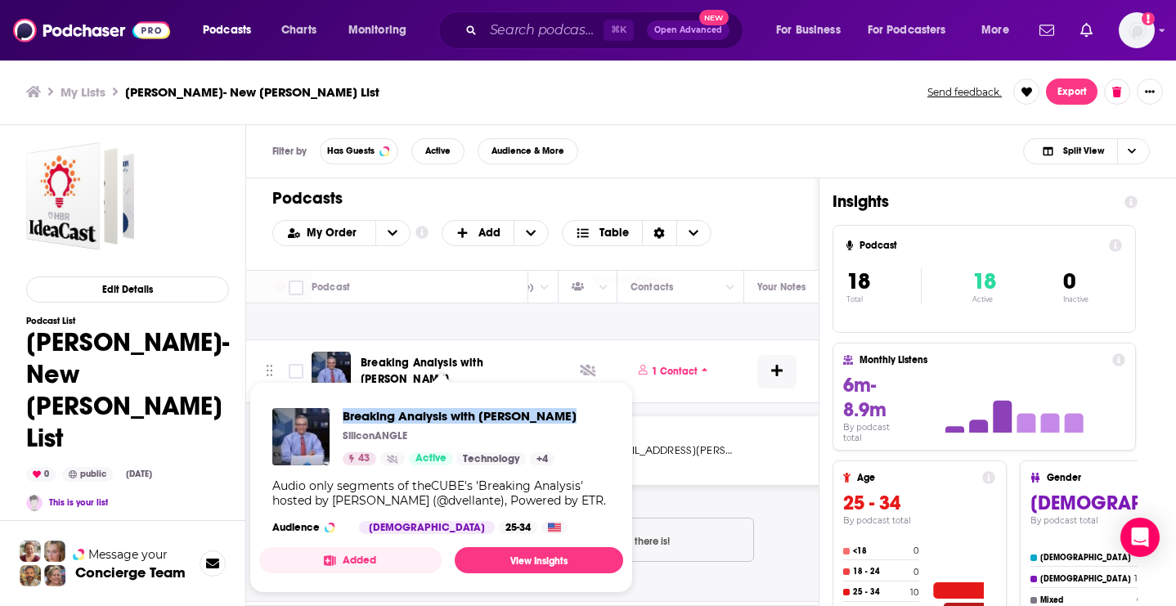
drag, startPoint x: 339, startPoint y: 405, endPoint x: 563, endPoint y: 418, distance: 224.4
click at [563, 418] on div "Breaking Analysis with Dave Vellante SiliconANGLE 43 Active Technology + 4 Audi…" at bounding box center [441, 471] width 364 height 152
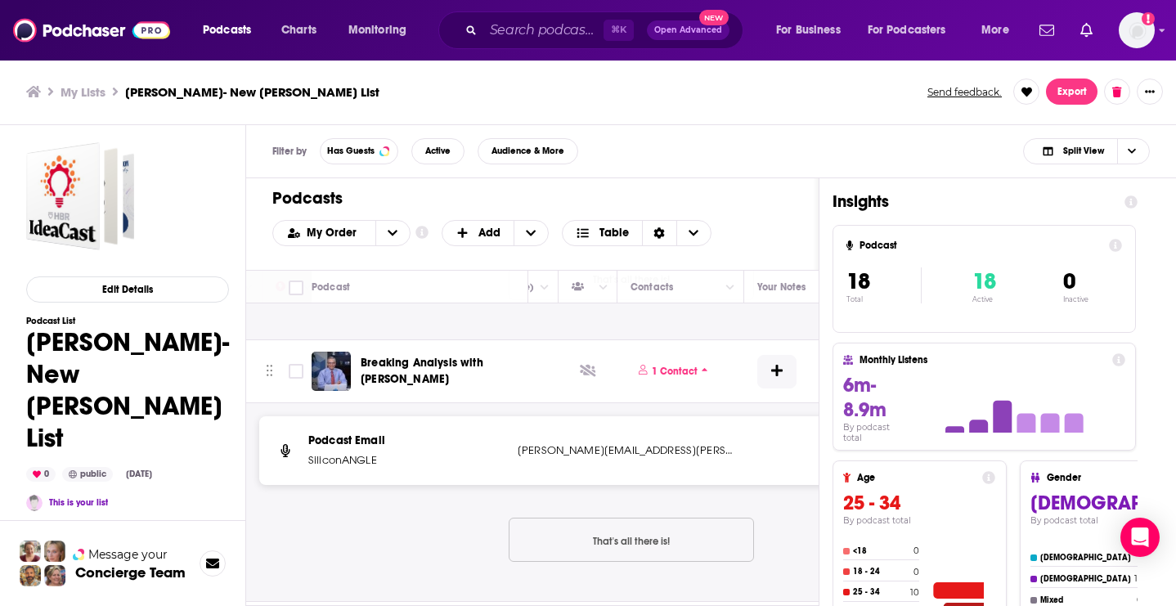
click at [557, 330] on div "Podcast Email Dave Sobel dave@mspradio.com dave@mspradio.com That's all there i…" at bounding box center [311, 240] width 1545 height 198
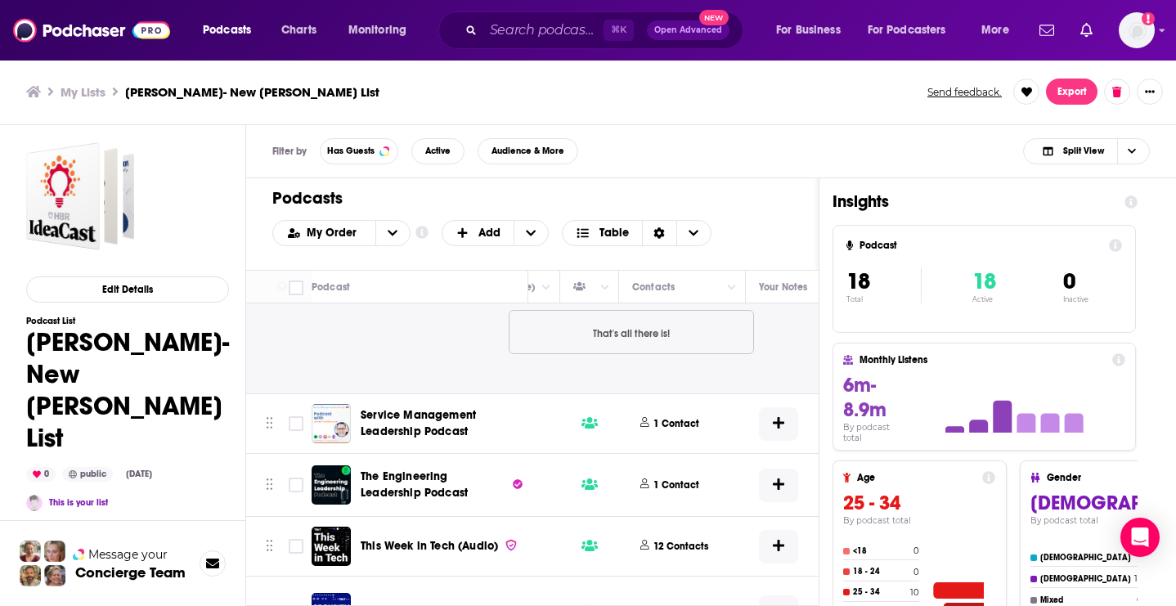
scroll to position [698, 706]
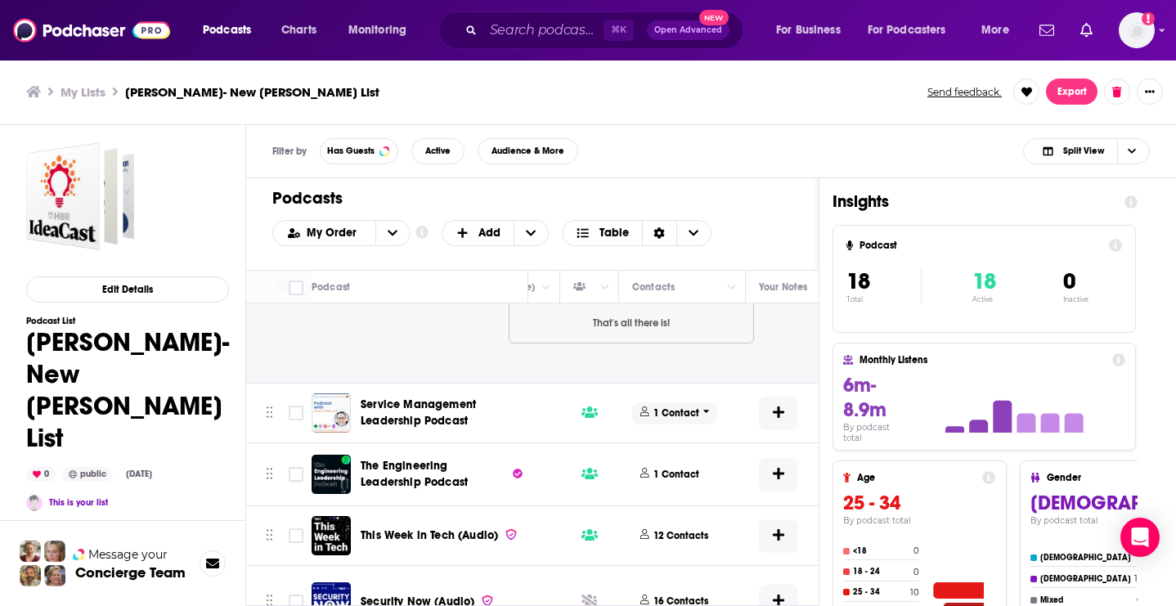
click at [684, 408] on p "1 Contact" at bounding box center [676, 413] width 46 height 14
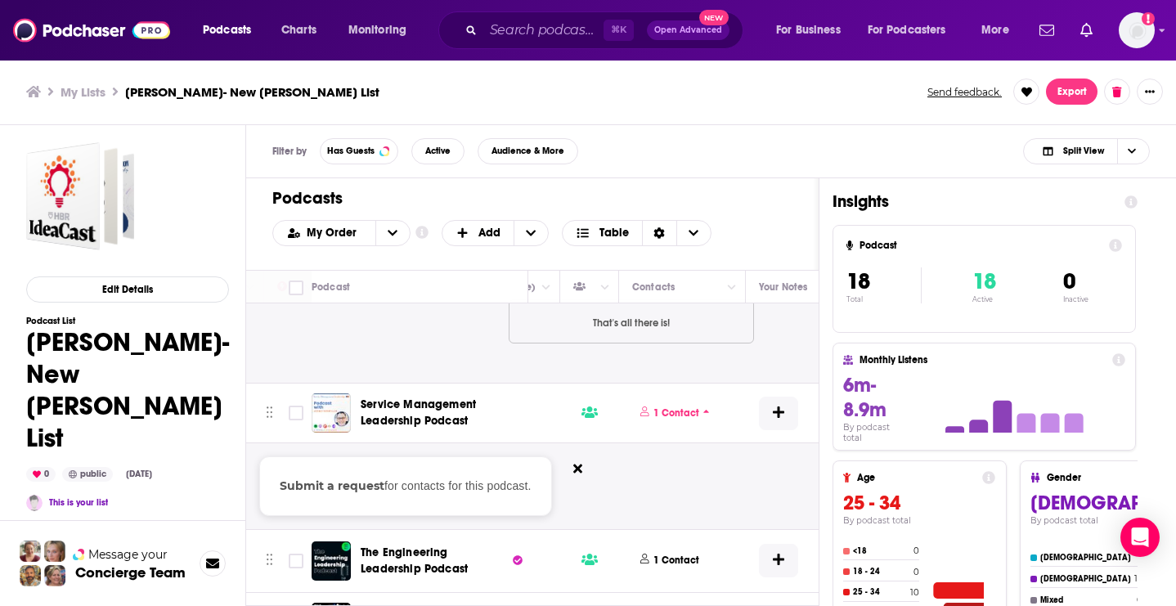
scroll to position [766, 706]
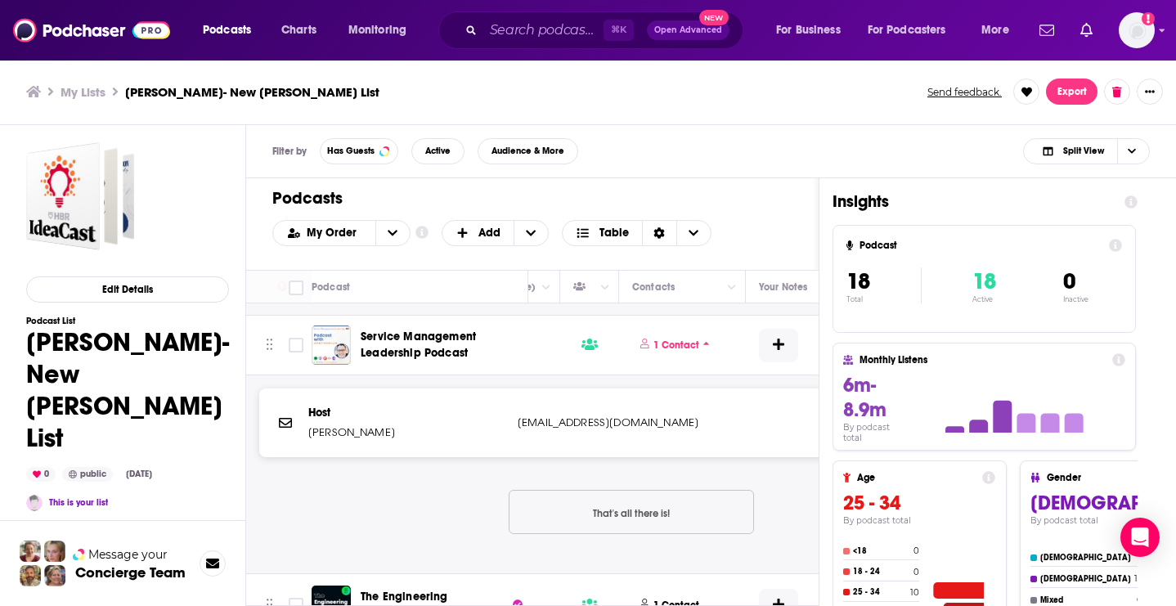
drag, startPoint x: 415, startPoint y: 435, endPoint x: 309, endPoint y: 435, distance: 106.3
drag, startPoint x: 510, startPoint y: 424, endPoint x: 672, endPoint y: 425, distance: 161.9
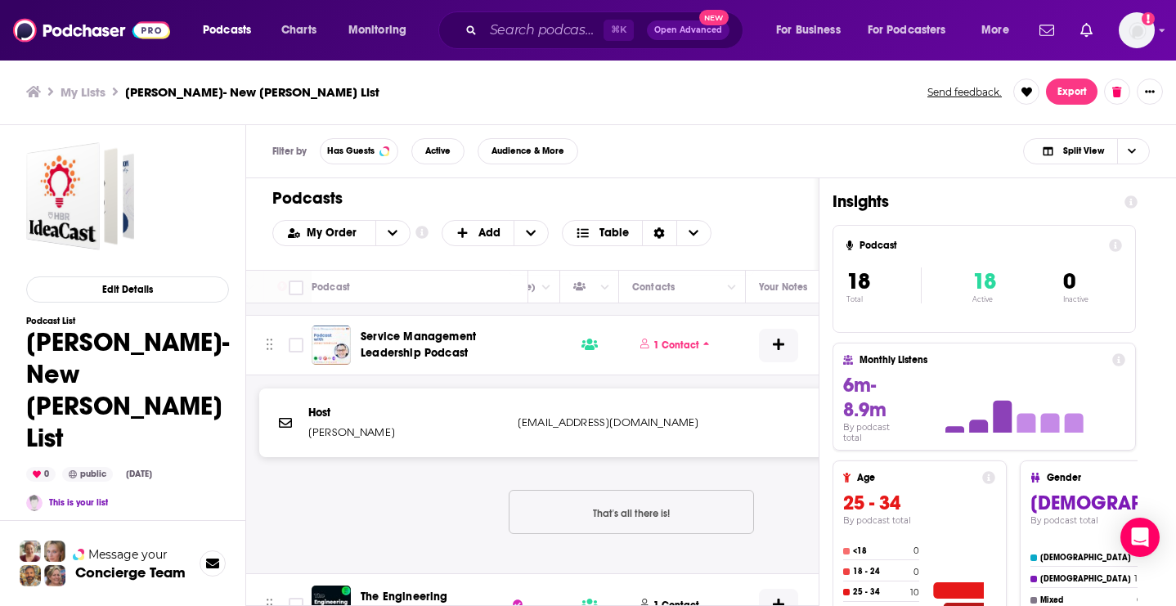
drag, startPoint x: 707, startPoint y: 416, endPoint x: 518, endPoint y: 424, distance: 189.0
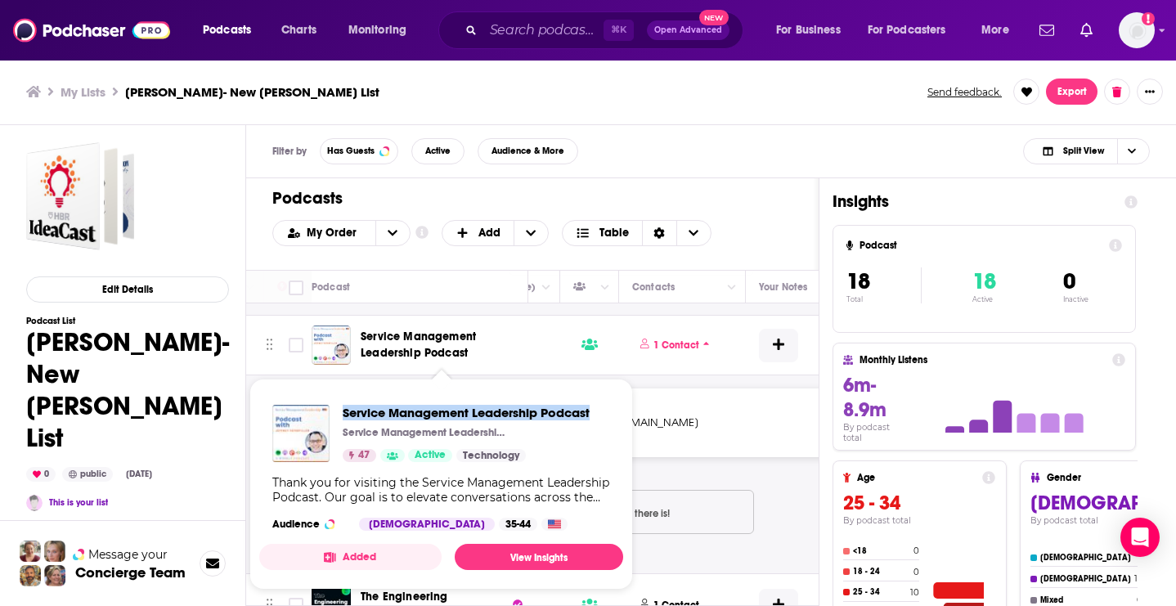
drag, startPoint x: 339, startPoint y: 407, endPoint x: 602, endPoint y: 425, distance: 263.1
click at [602, 425] on div "Service Management Leadership Podcast Service Management Leadership Podcast 47 …" at bounding box center [441, 468] width 364 height 152
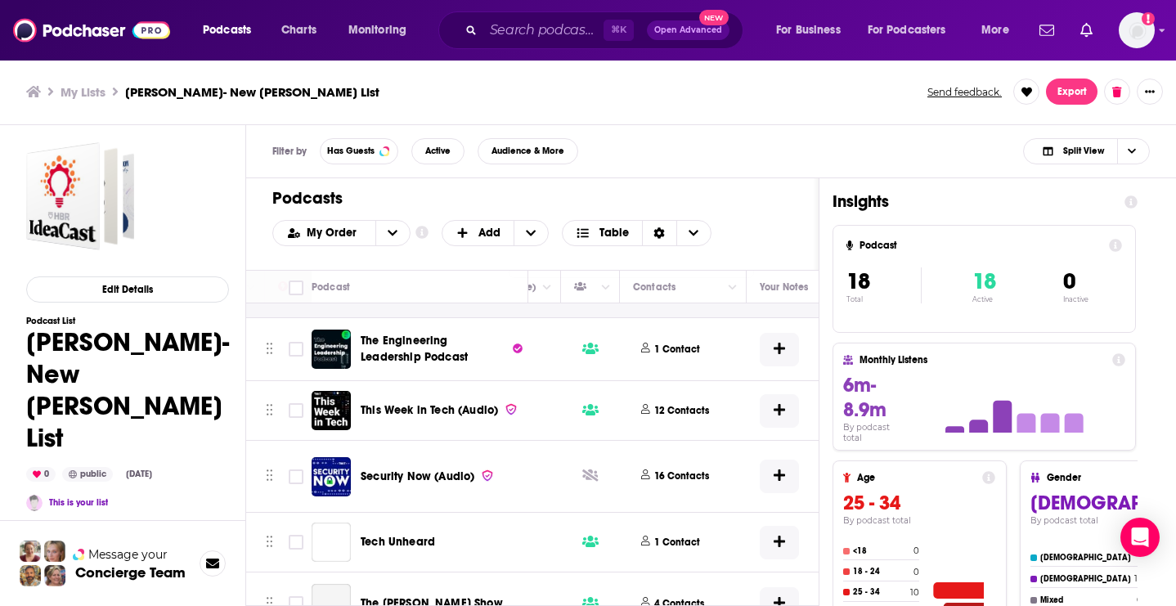
scroll to position [1024, 703]
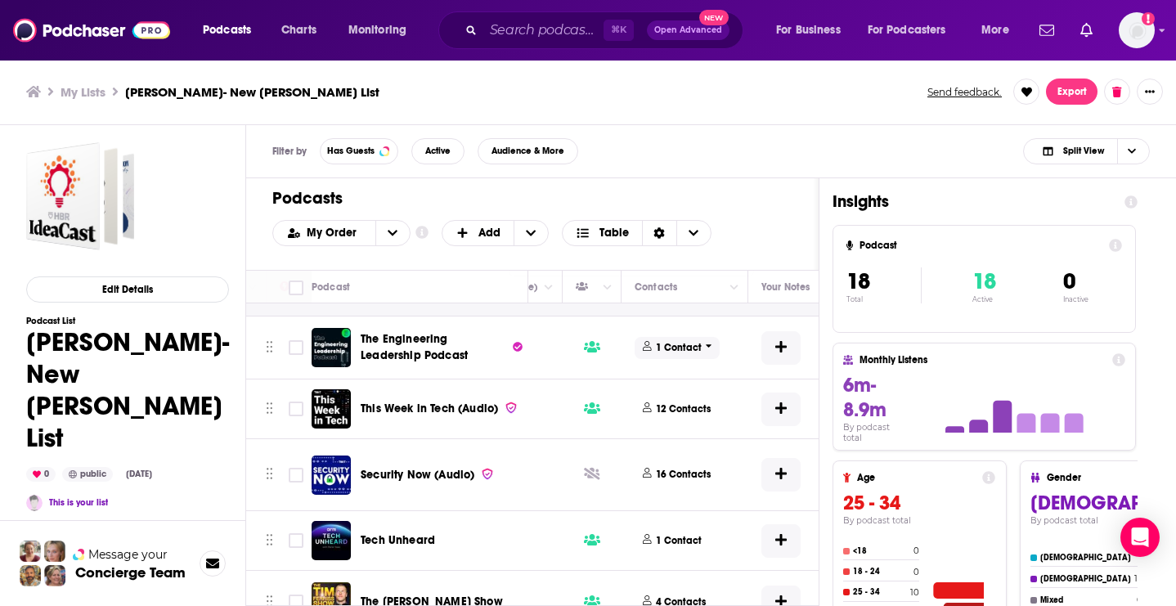
click at [674, 358] on span "1 Contact" at bounding box center [677, 348] width 85 height 22
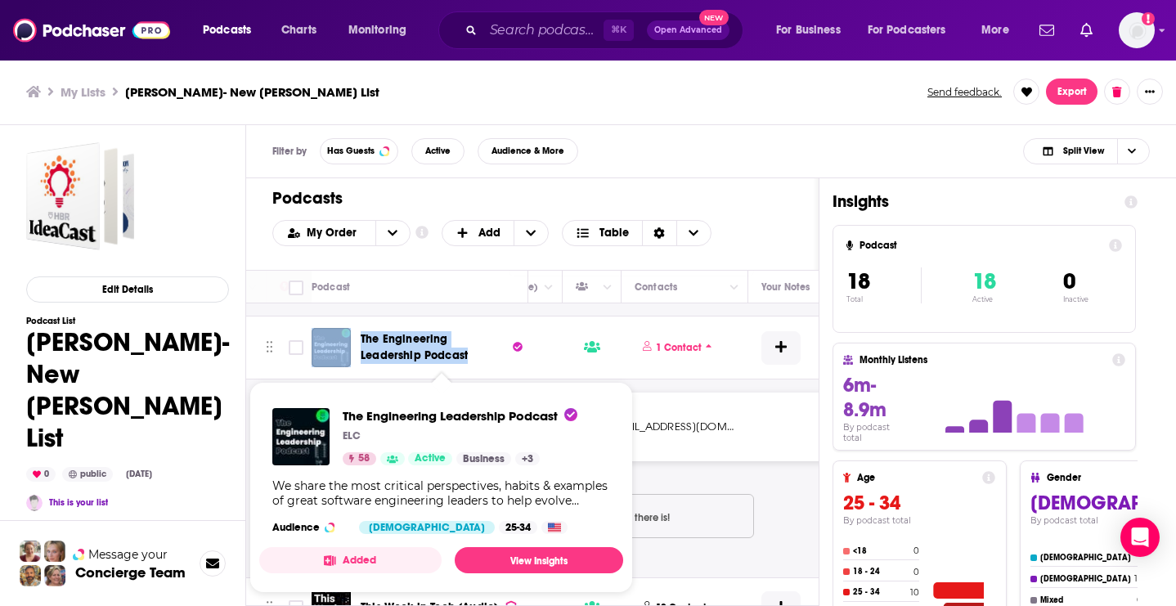
drag, startPoint x: 356, startPoint y: 337, endPoint x: 469, endPoint y: 360, distance: 115.1
click at [469, 360] on div "The Engineering Leadership Podcast" at bounding box center [421, 347] width 219 height 39
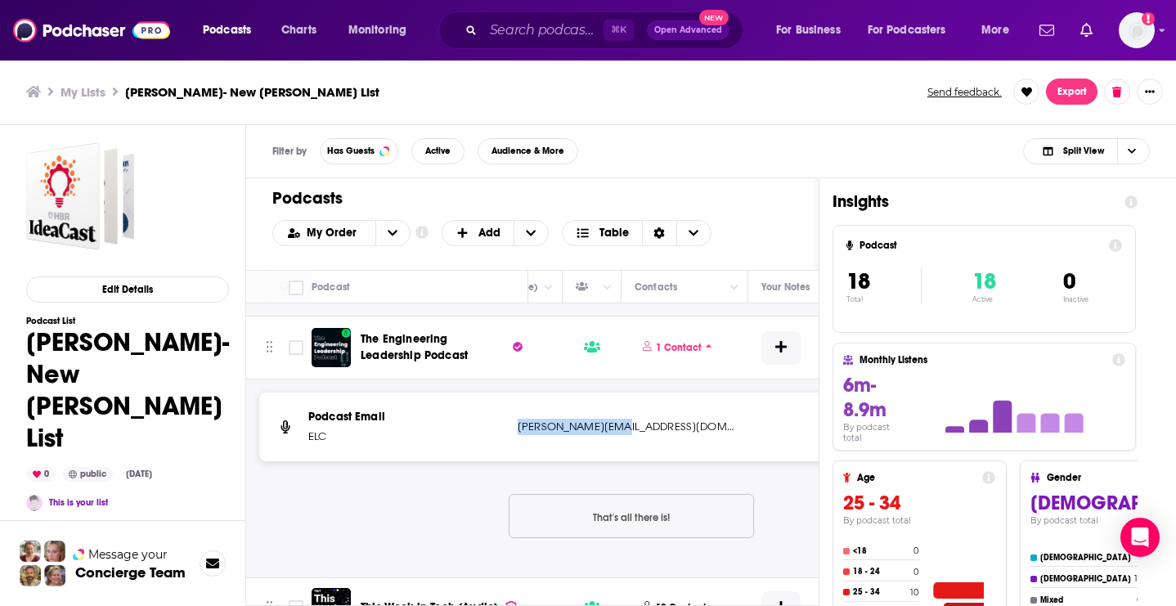
drag, startPoint x: 643, startPoint y: 424, endPoint x: 515, endPoint y: 429, distance: 127.7
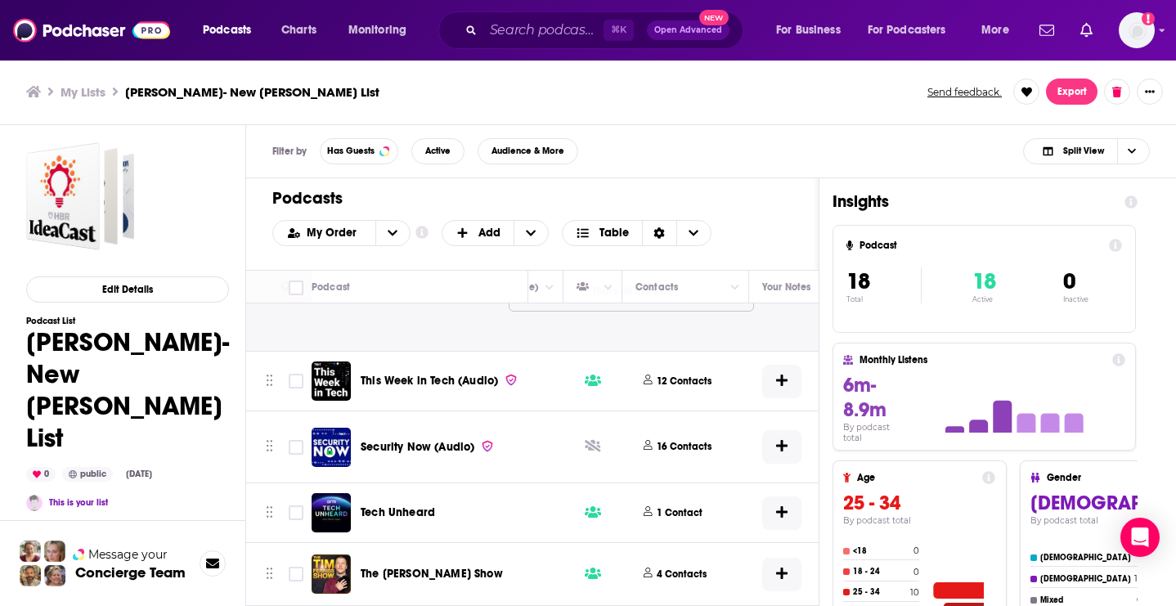
scroll to position [1250, 699]
click at [687, 392] on span "12 Contacts" at bounding box center [686, 381] width 94 height 22
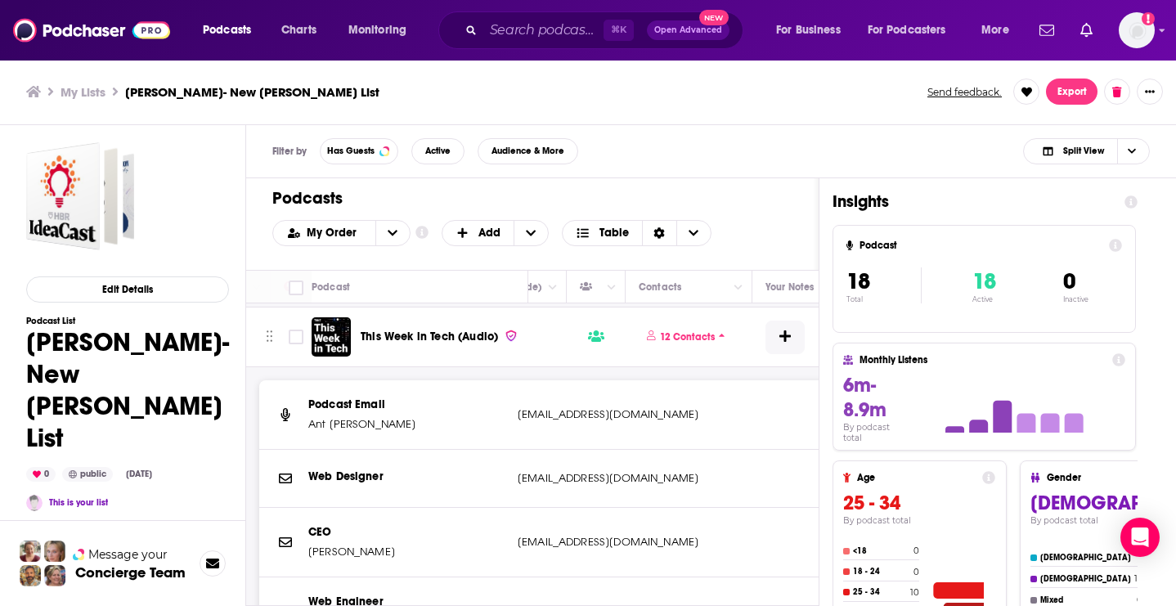
scroll to position [1294, 698]
drag, startPoint x: 361, startPoint y: 428, endPoint x: 311, endPoint y: 428, distance: 49.9
drag, startPoint x: 391, startPoint y: 559, endPoint x: 307, endPoint y: 559, distance: 83.4
click at [307, 559] on div "CEO Karsten Bondy karsten@twit.tv karsten@twit.tv" at bounding box center [631, 543] width 744 height 70
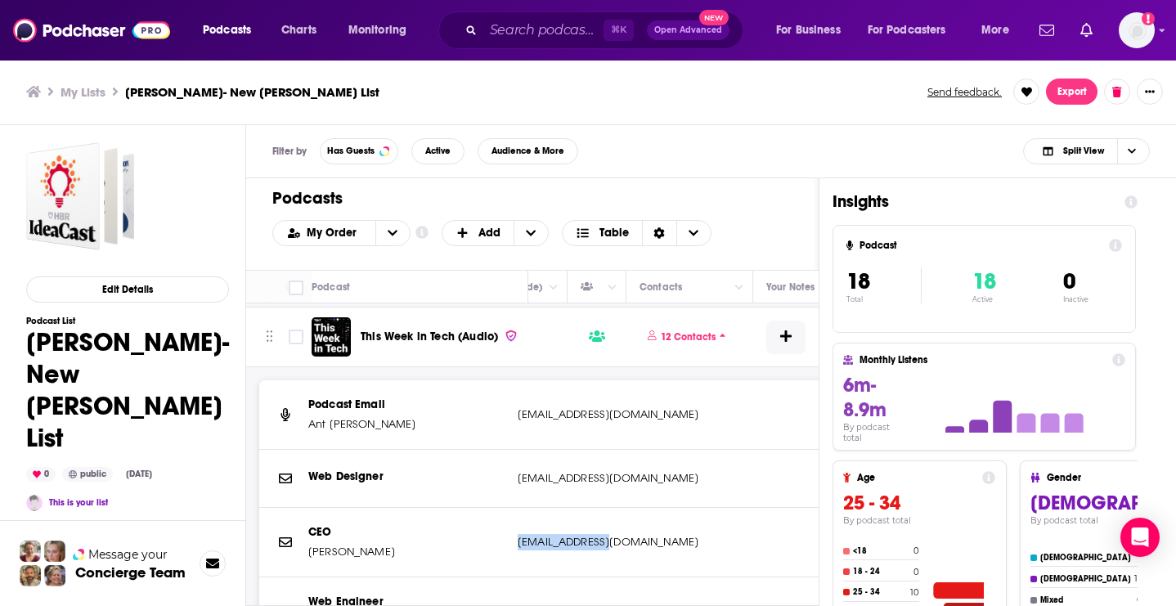
drag, startPoint x: 612, startPoint y: 549, endPoint x: 518, endPoint y: 547, distance: 93.2
click at [518, 547] on p "karsten@twit.tv" at bounding box center [626, 542] width 217 height 16
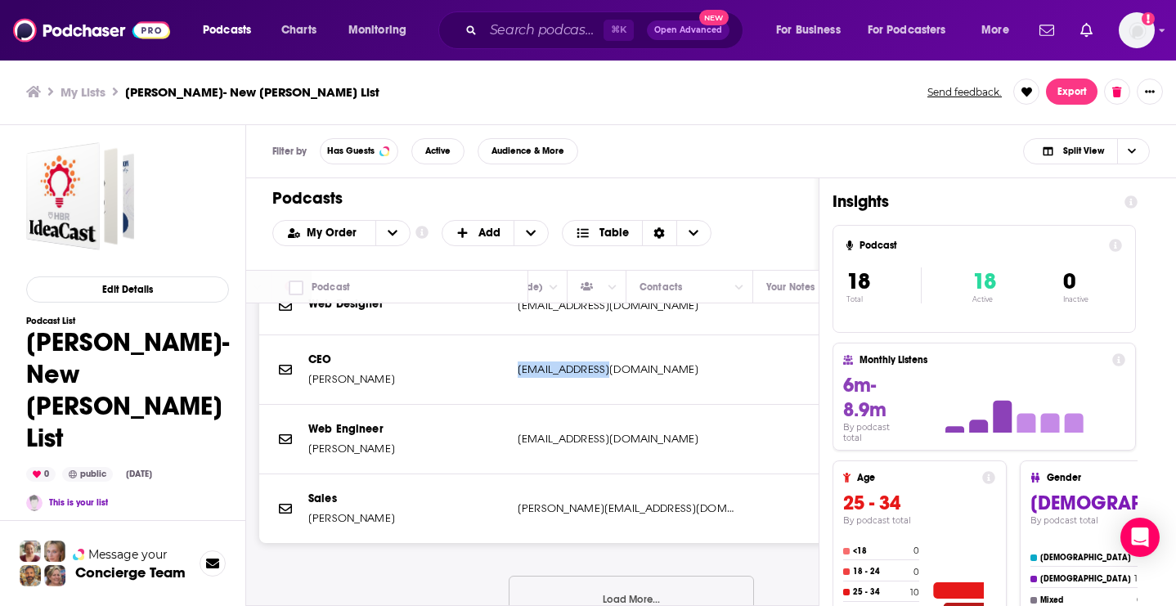
scroll to position [1469, 698]
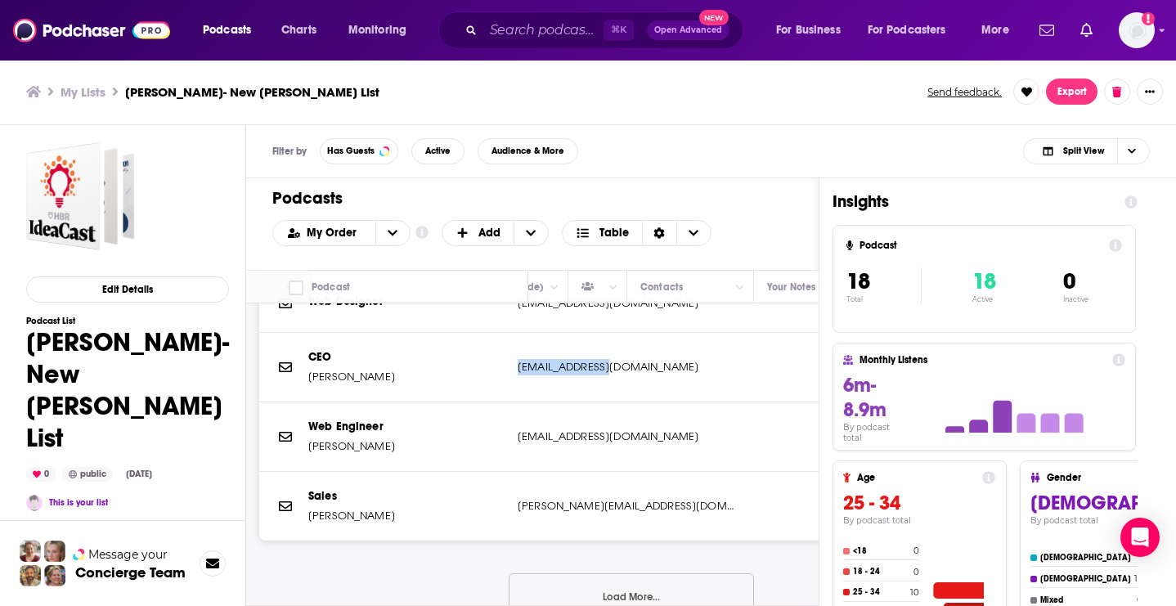
drag, startPoint x: 406, startPoint y: 446, endPoint x: 352, endPoint y: 444, distance: 54.0
click at [352, 445] on p "Patrick Delahanty" at bounding box center [406, 446] width 196 height 16
click at [420, 455] on p "Patrick Delahanty" at bounding box center [406, 446] width 196 height 16
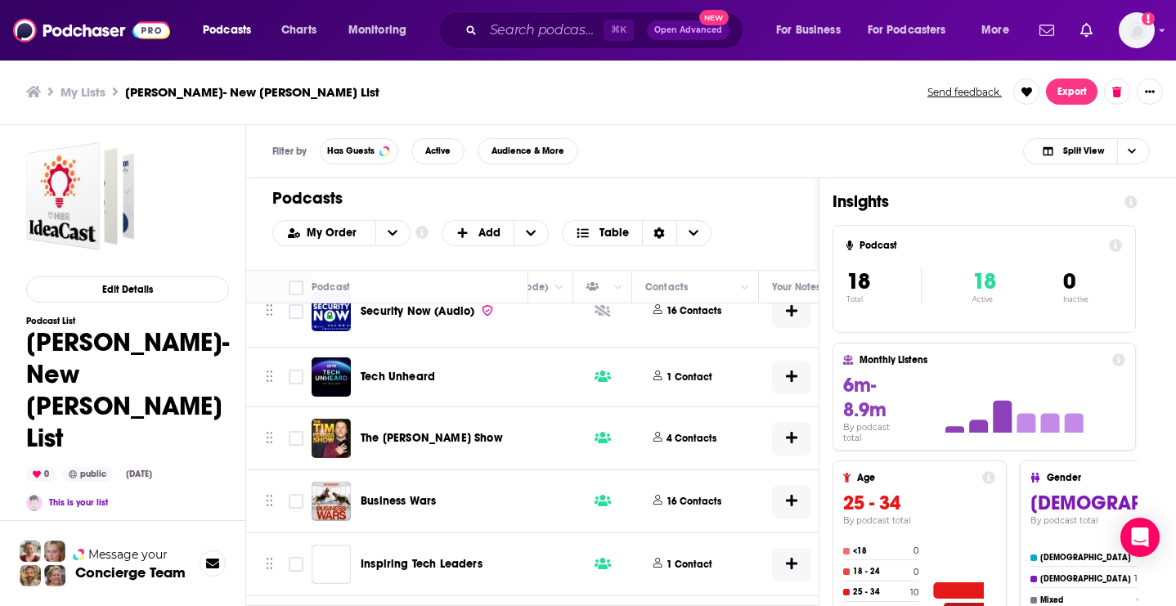
scroll to position [1811, 693]
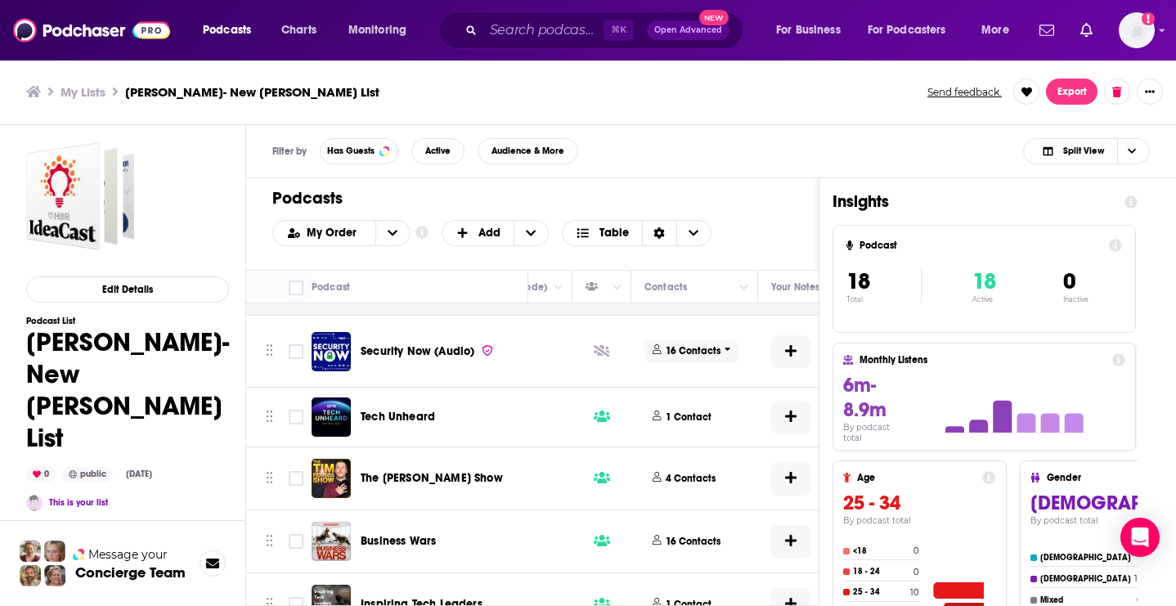
click at [702, 356] on p "16 Contacts" at bounding box center [693, 351] width 55 height 14
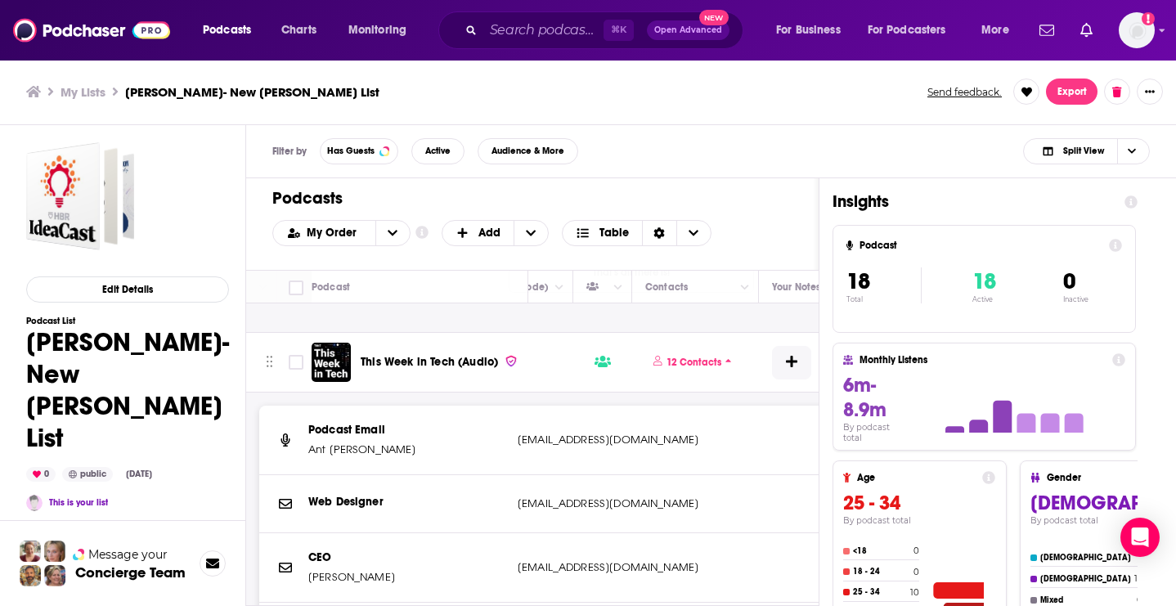
scroll to position [1267, 693]
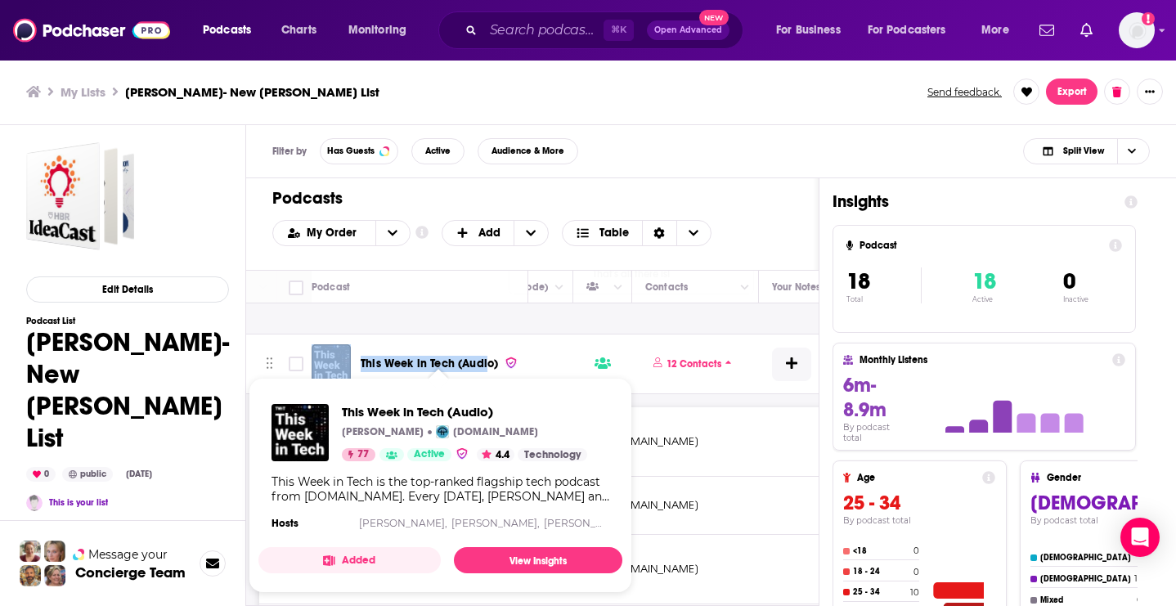
drag, startPoint x: 355, startPoint y: 363, endPoint x: 486, endPoint y: 366, distance: 130.9
click at [486, 366] on div "This Week in Tech (Audio)" at bounding box center [421, 363] width 219 height 39
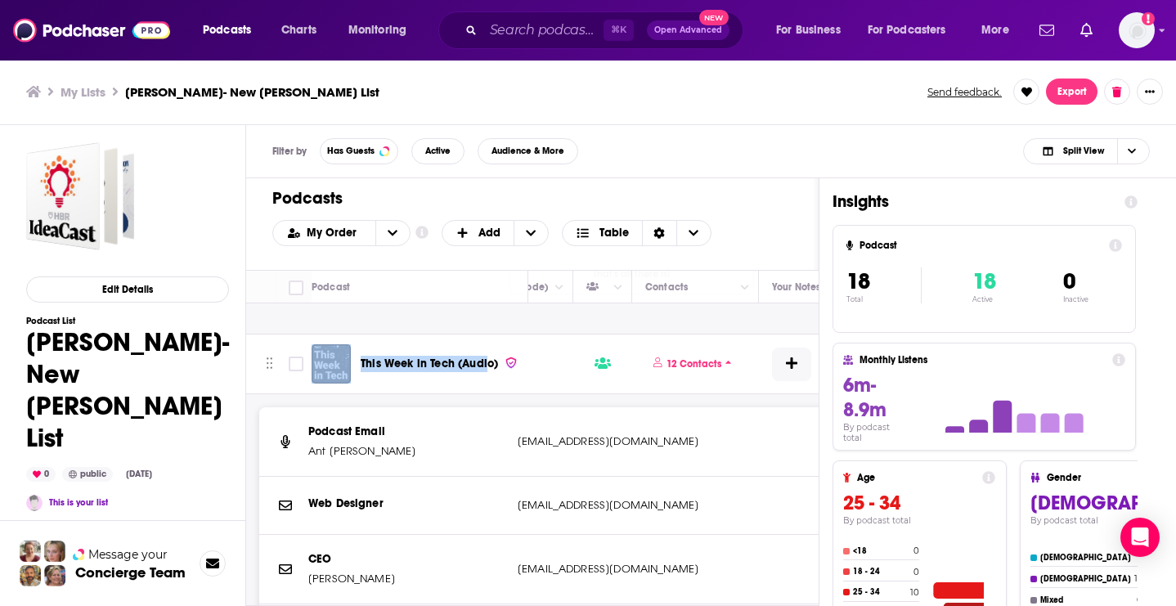
click at [358, 364] on div "This Week in Tech (Audio)" at bounding box center [421, 363] width 219 height 39
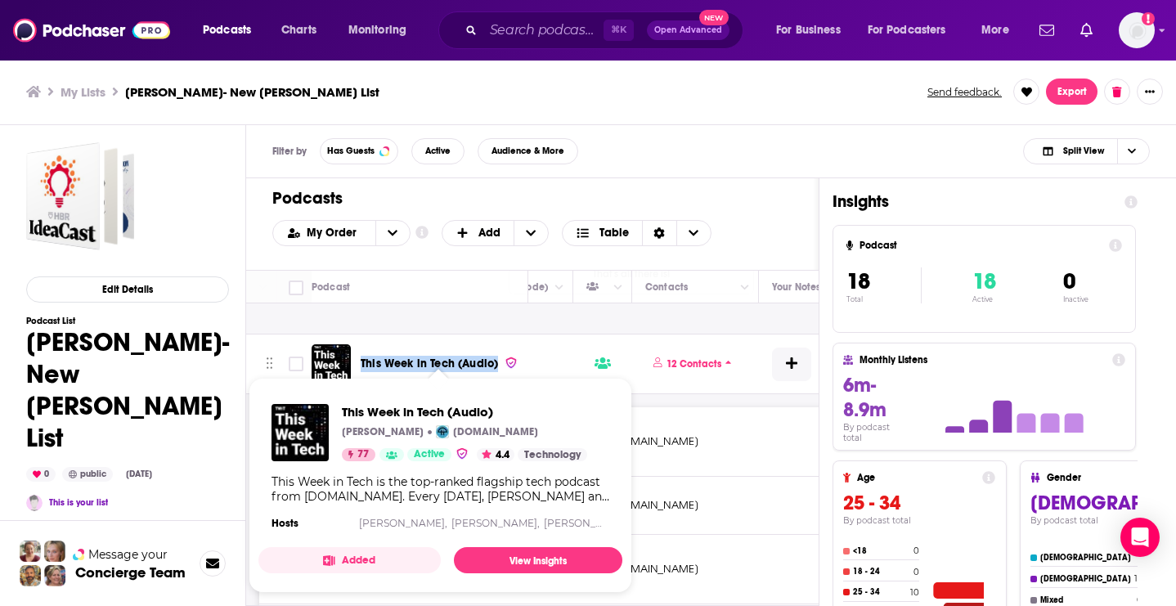
drag, startPoint x: 358, startPoint y: 364, endPoint x: 496, endPoint y: 366, distance: 138.2
click at [496, 366] on div "This Week in Tech (Audio)" at bounding box center [421, 363] width 219 height 39
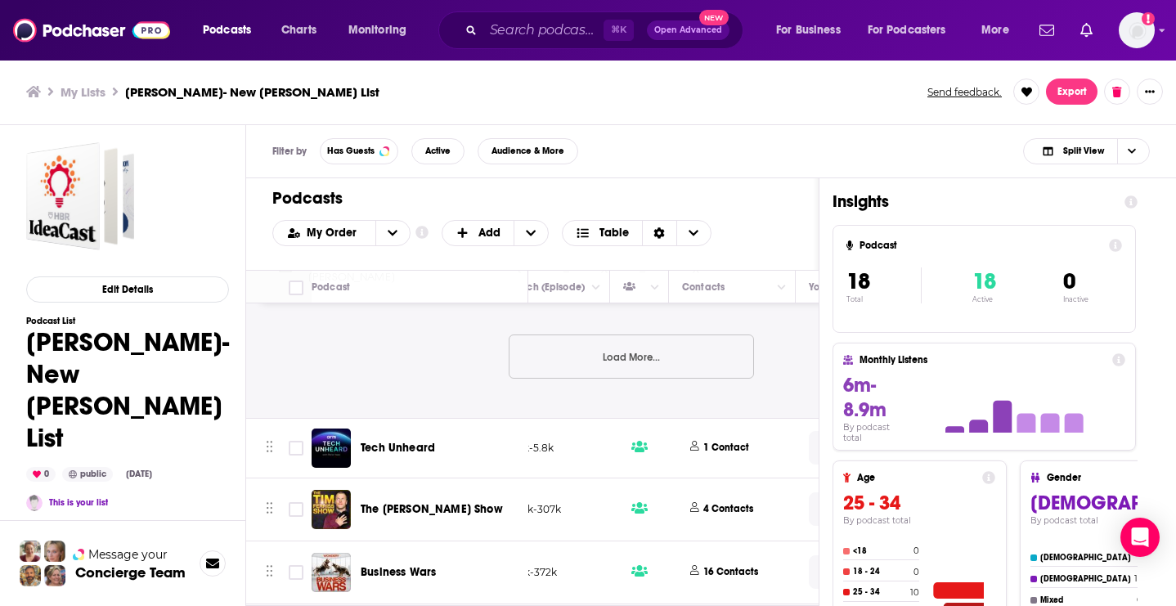
scroll to position [2260, 656]
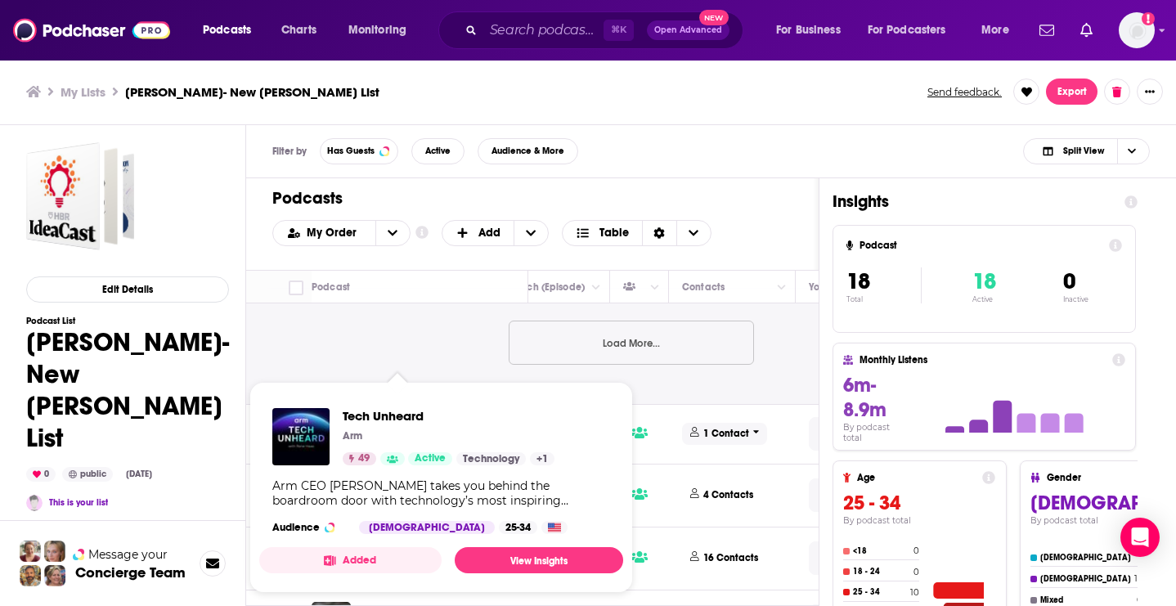
click at [740, 432] on p "1 Contact" at bounding box center [726, 434] width 46 height 14
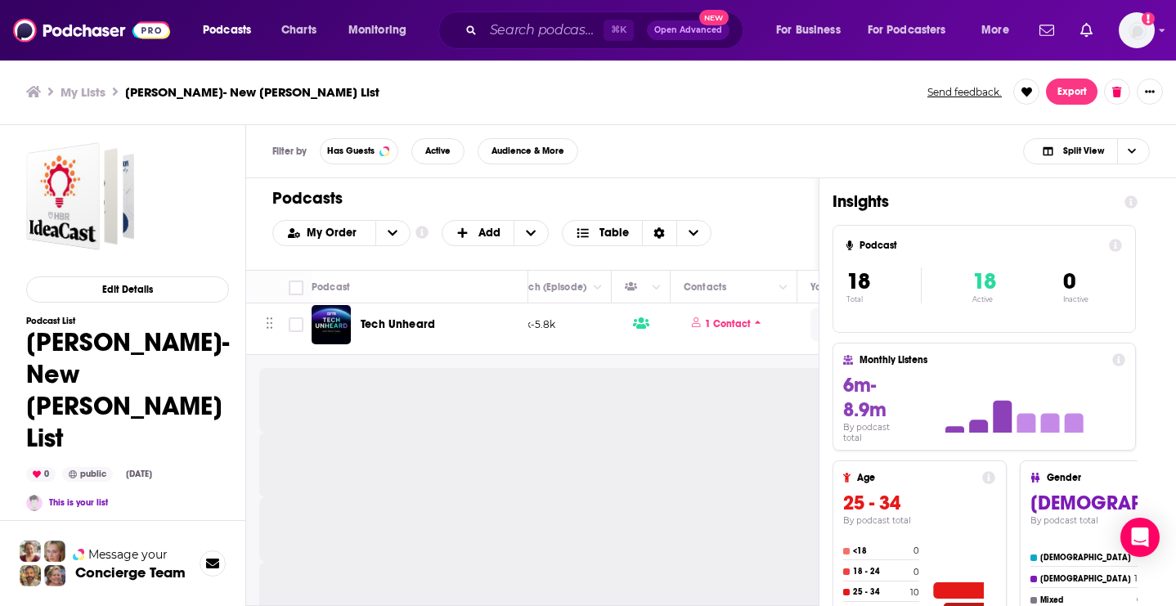
scroll to position [2367, 654]
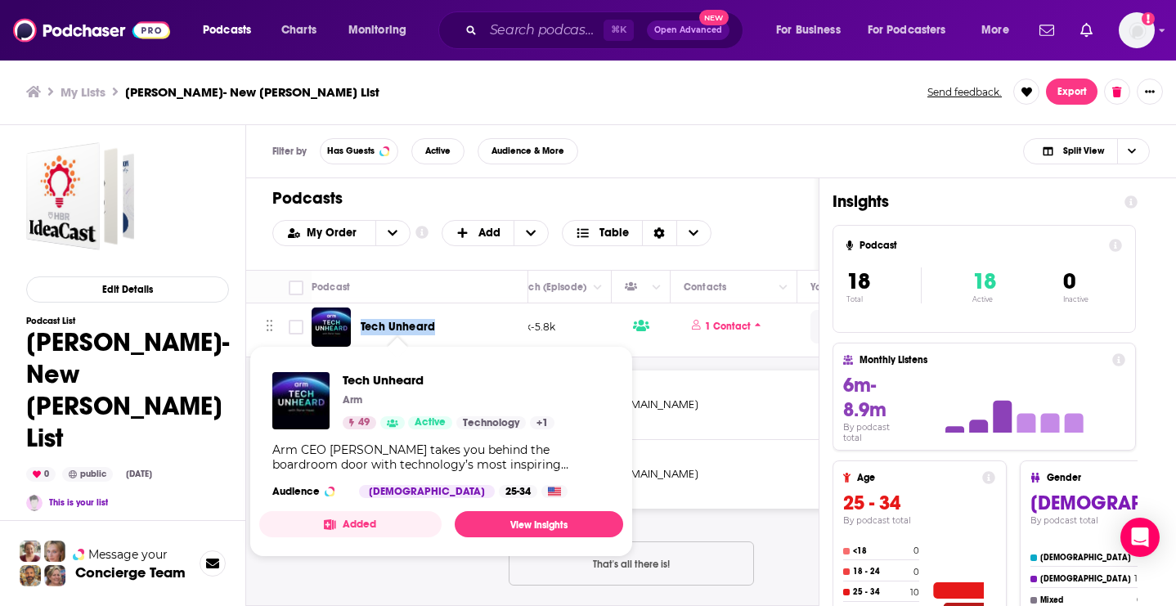
drag, startPoint x: 457, startPoint y: 322, endPoint x: 361, endPoint y: 324, distance: 95.7
click at [361, 324] on div "Tech Unheard" at bounding box center [446, 327] width 170 height 16
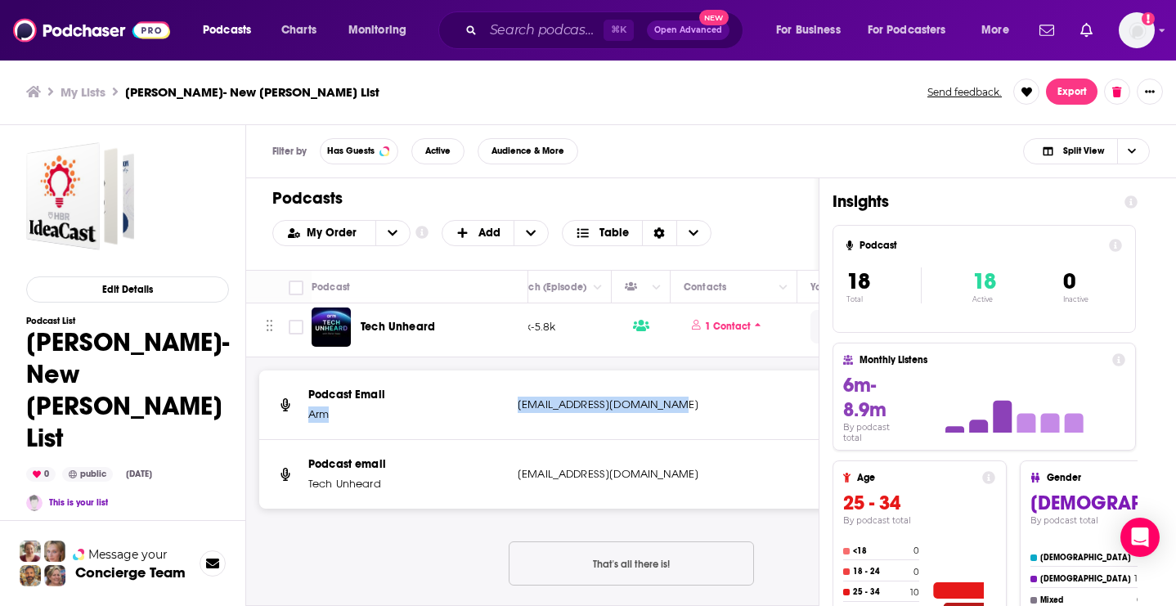
drag, startPoint x: 508, startPoint y: 397, endPoint x: 702, endPoint y: 405, distance: 193.9
drag, startPoint x: 644, startPoint y: 476, endPoint x: 516, endPoint y: 470, distance: 127.7
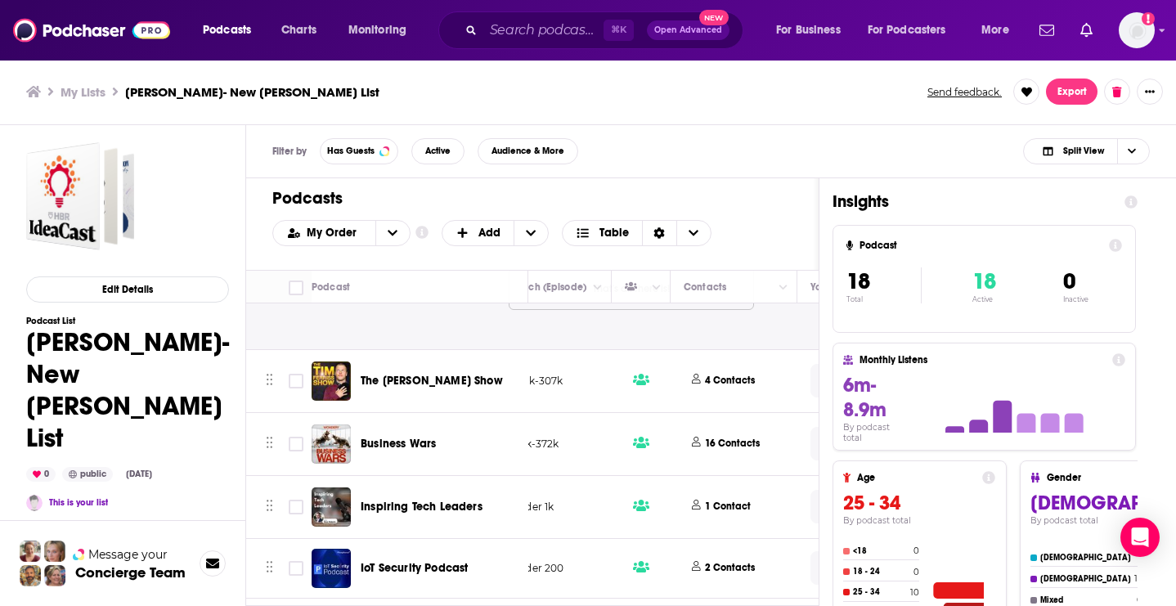
scroll to position [2643, 653]
click at [742, 379] on p "4 Contacts" at bounding box center [731, 381] width 50 height 14
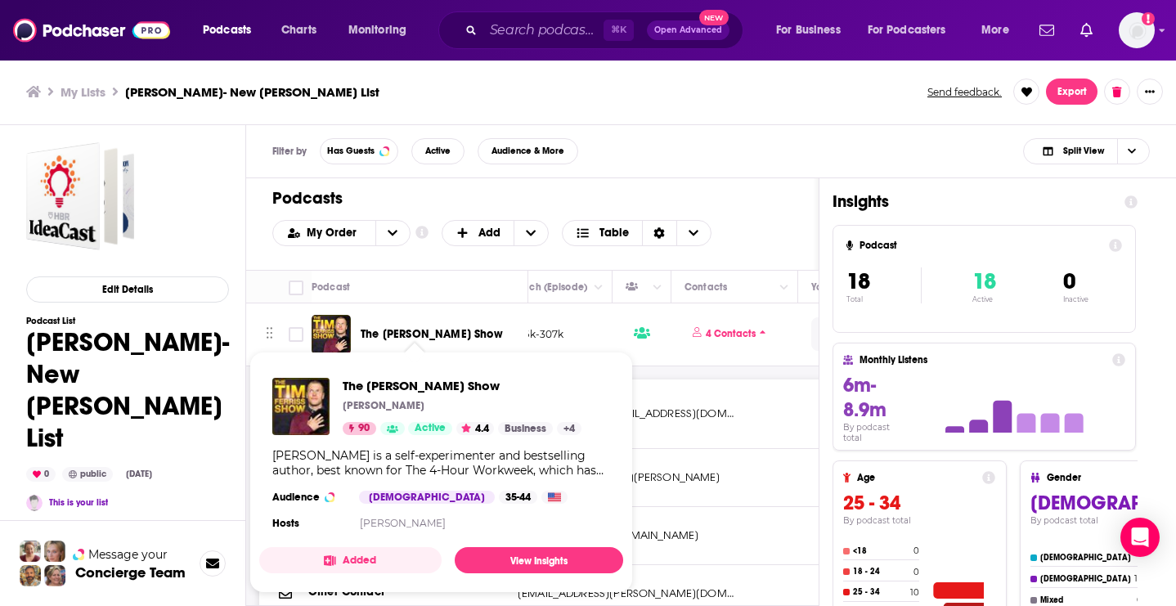
scroll to position [2690, 652]
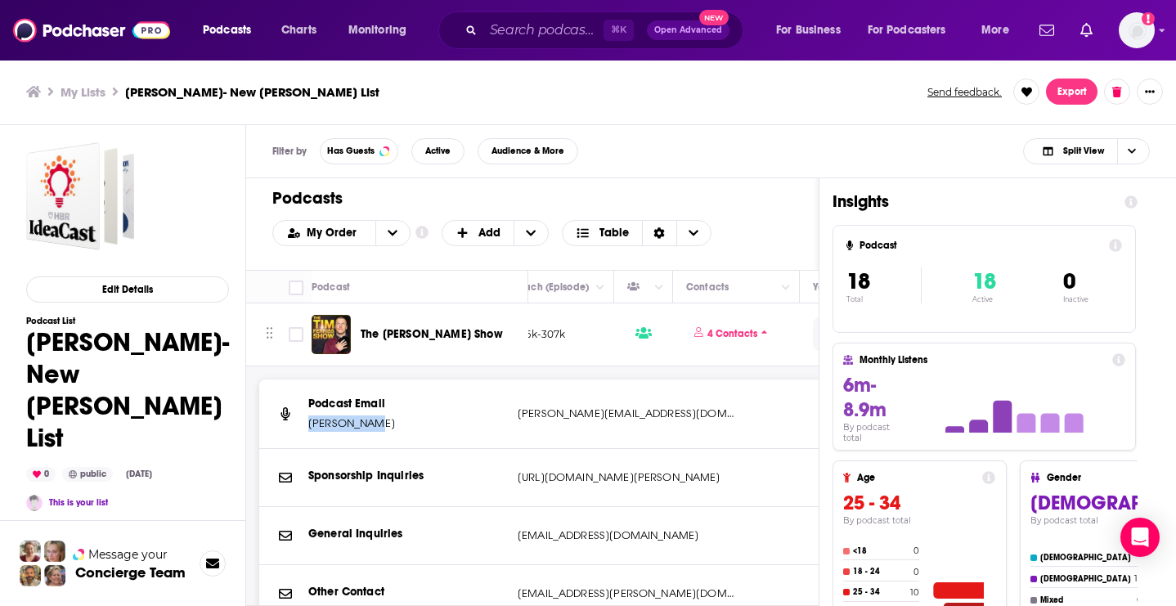
drag, startPoint x: 366, startPoint y: 417, endPoint x: 308, endPoint y: 419, distance: 57.3
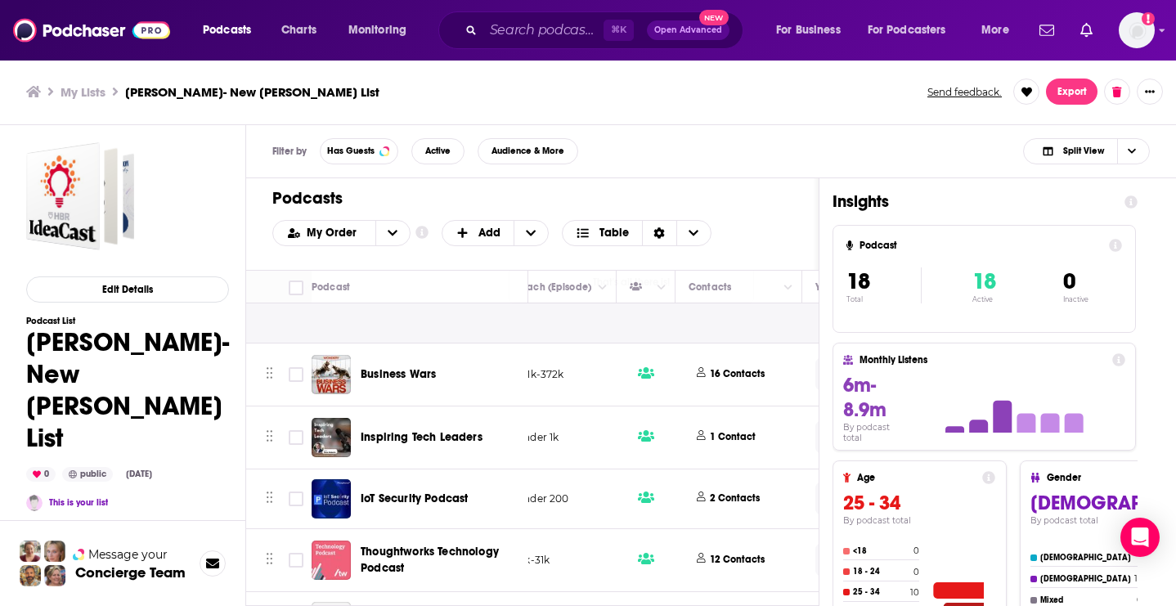
scroll to position [3086, 646]
click at [746, 377] on p "16 Contacts" at bounding box center [740, 373] width 55 height 14
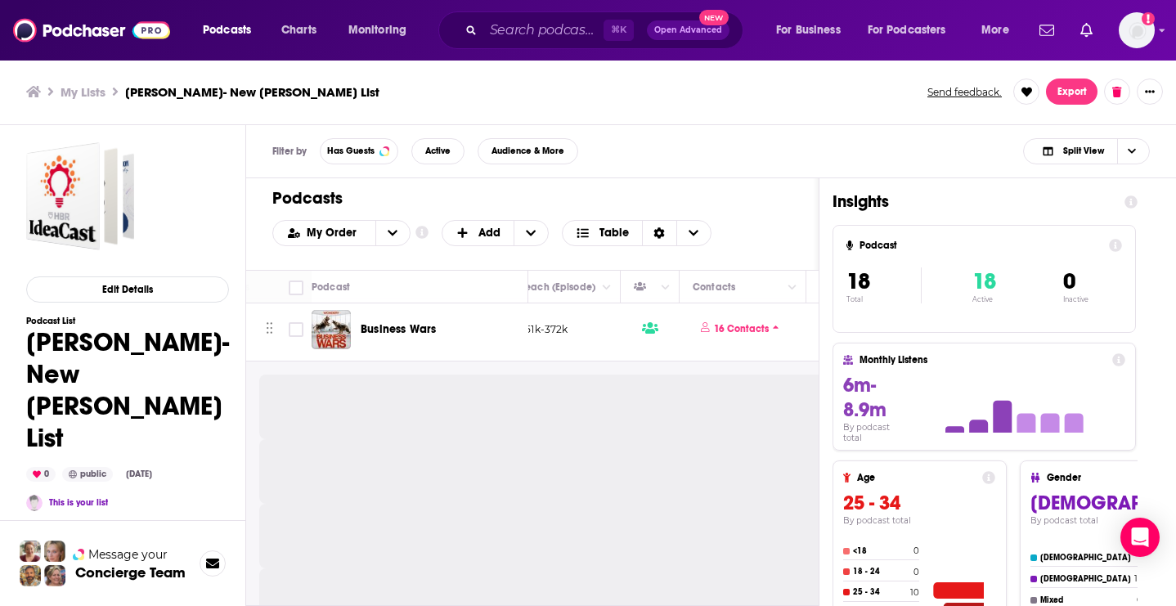
scroll to position [3130, 644]
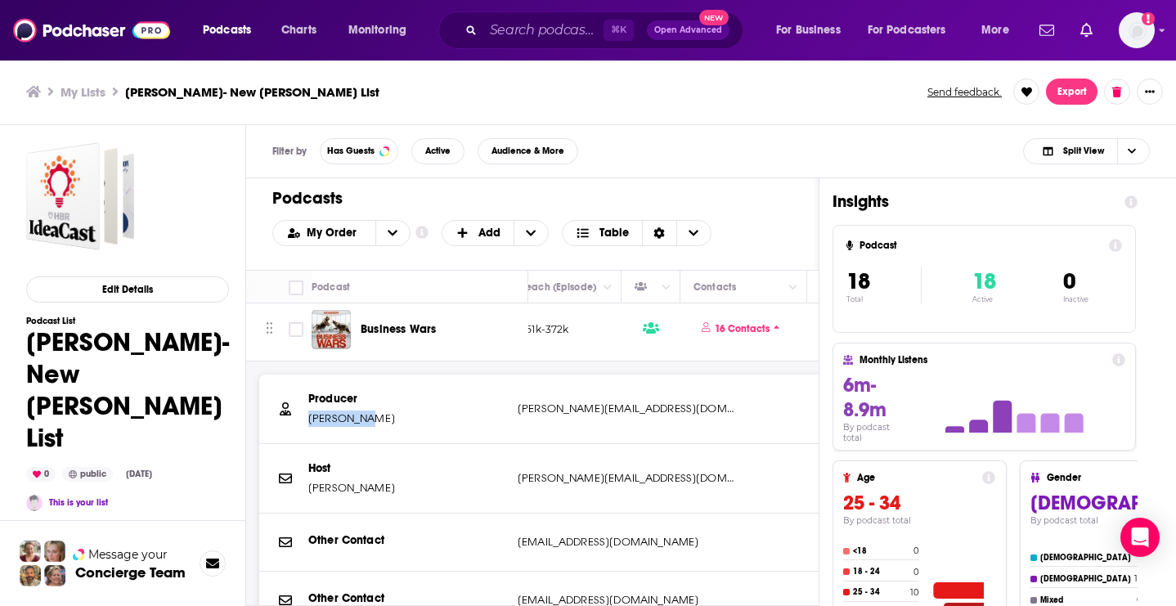
drag, startPoint x: 375, startPoint y: 417, endPoint x: 307, endPoint y: 415, distance: 68.7
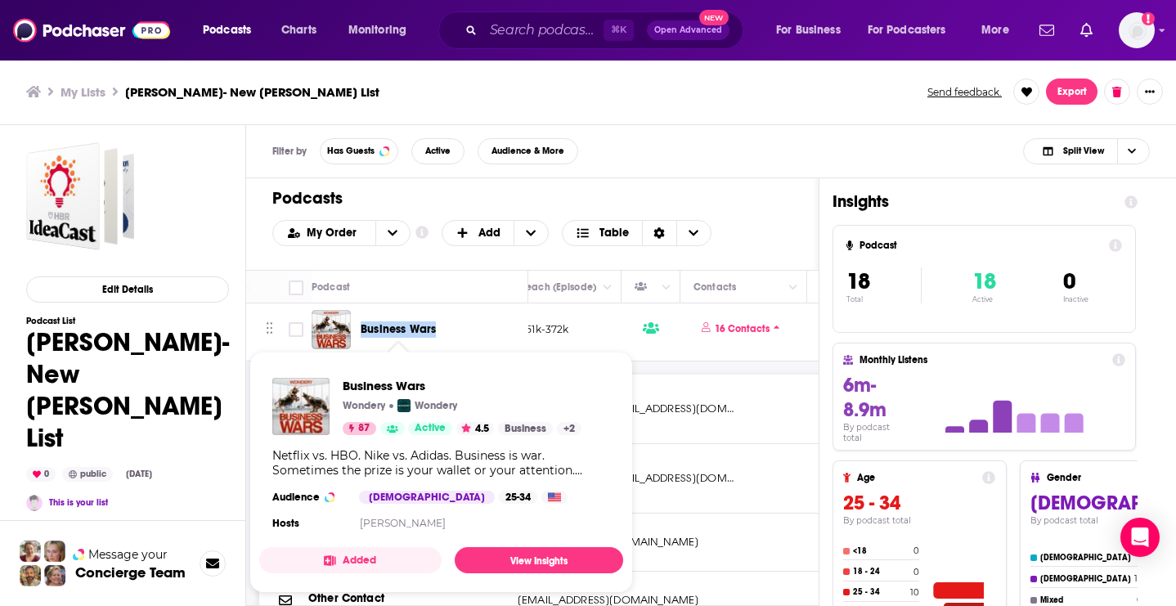
drag, startPoint x: 452, startPoint y: 327, endPoint x: 362, endPoint y: 323, distance: 90.0
click at [362, 323] on div "Business Wars" at bounding box center [446, 329] width 170 height 16
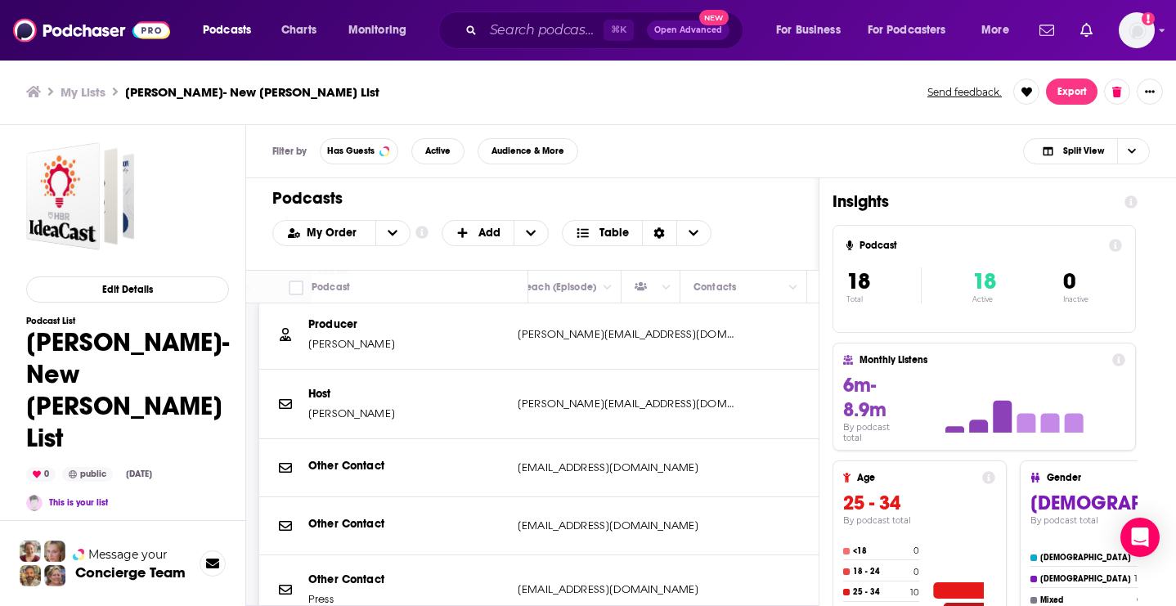
scroll to position [3205, 643]
drag, startPoint x: 380, startPoint y: 410, endPoint x: 307, endPoint y: 413, distance: 73.6
drag, startPoint x: 648, startPoint y: 405, endPoint x: 520, endPoint y: 405, distance: 127.6
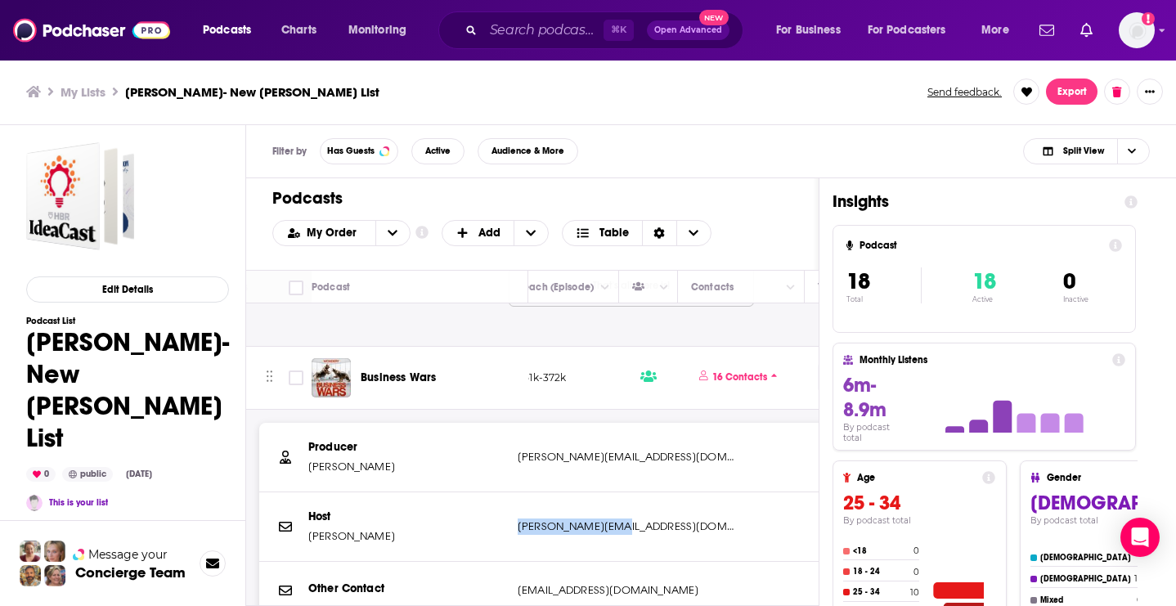
scroll to position [3076, 647]
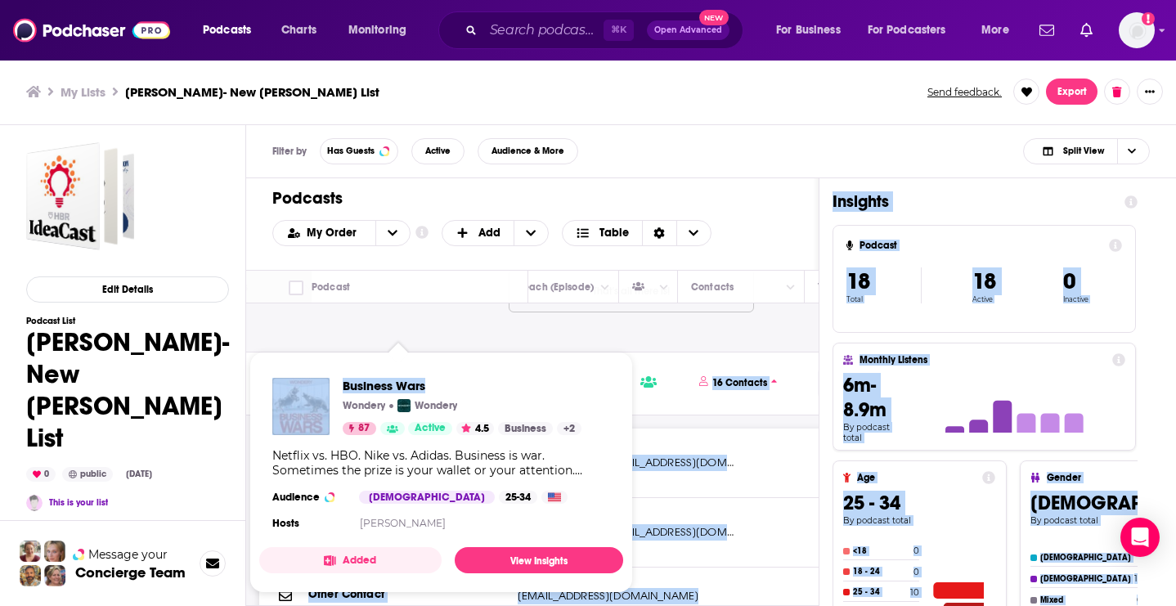
drag, startPoint x: 450, startPoint y: 386, endPoint x: 428, endPoint y: 383, distance: 22.3
click at [428, 383] on div "Podcasts Charts Monitoring ⌘ K Open Advanced New For Business For Podcasters Mo…" at bounding box center [588, 303] width 1176 height 606
click at [446, 384] on span "Business Wars" at bounding box center [462, 386] width 239 height 16
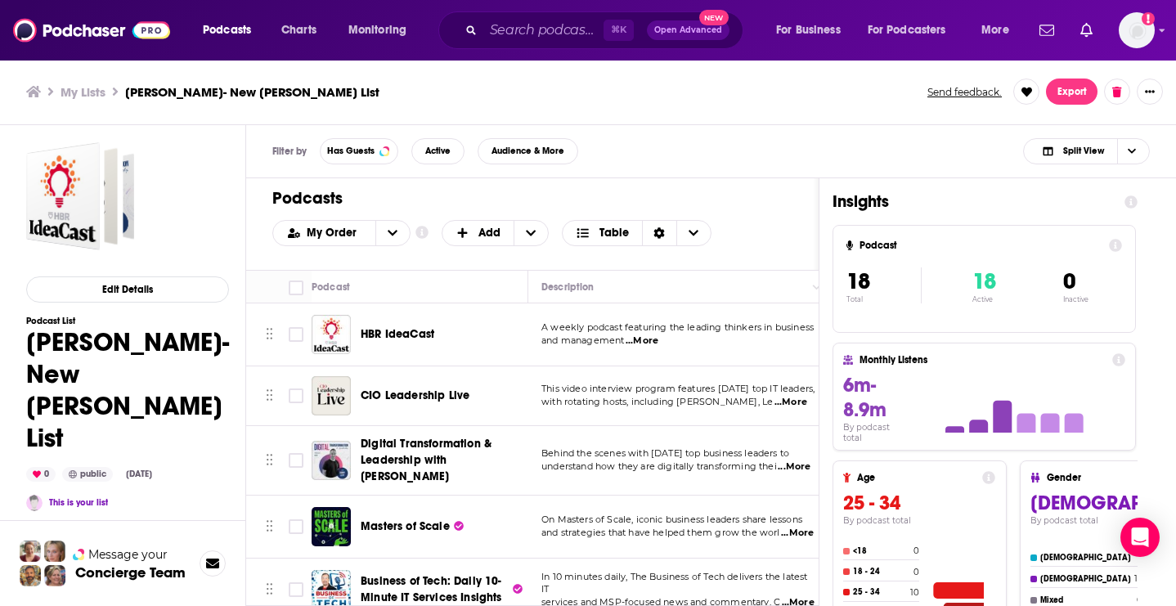
click at [651, 154] on div "Filter by Has Guests Active Audience & More Split View" at bounding box center [711, 151] width 930 height 53
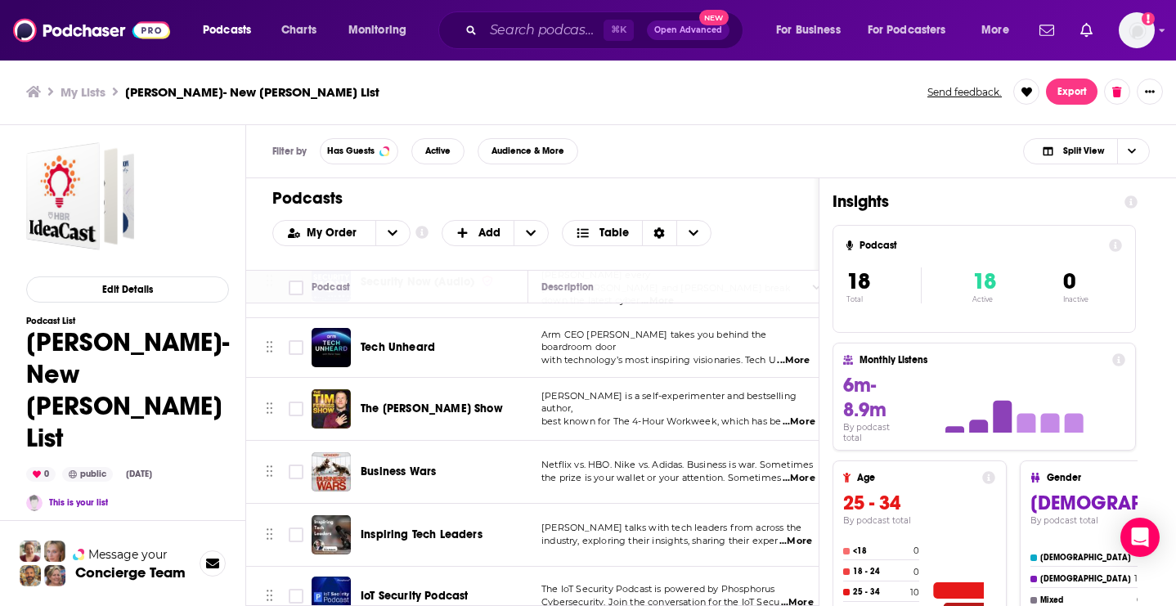
scroll to position [654, 0]
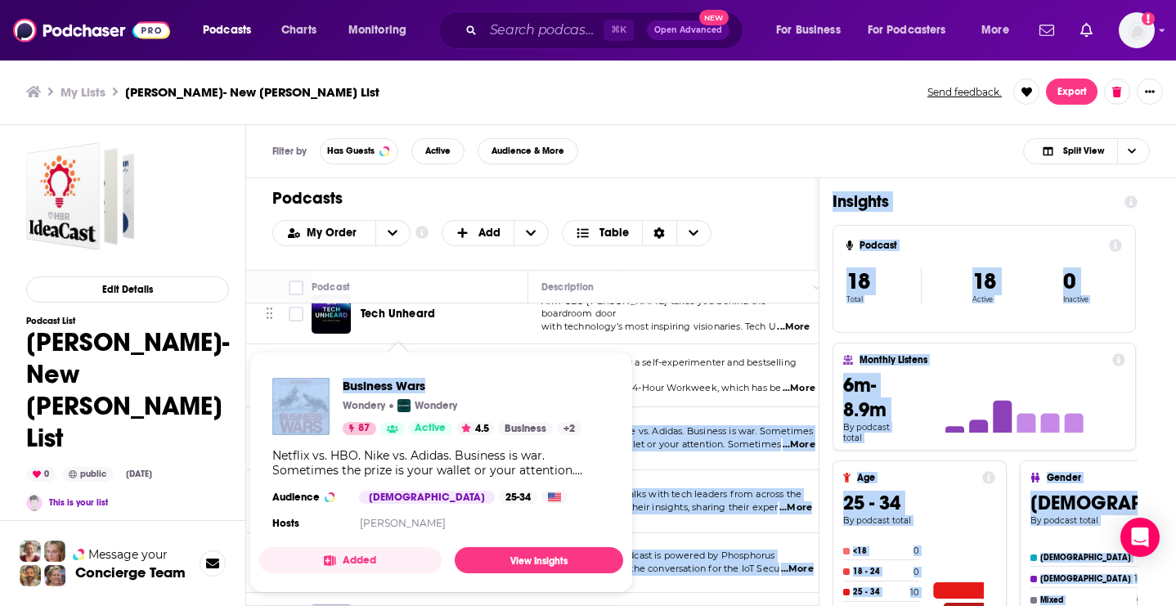
drag, startPoint x: 446, startPoint y: 422, endPoint x: 428, endPoint y: 387, distance: 39.5
click at [428, 387] on div "Podcasts Charts Monitoring ⌘ K Open Advanced New For Business For Podcasters Mo…" at bounding box center [588, 303] width 1176 height 606
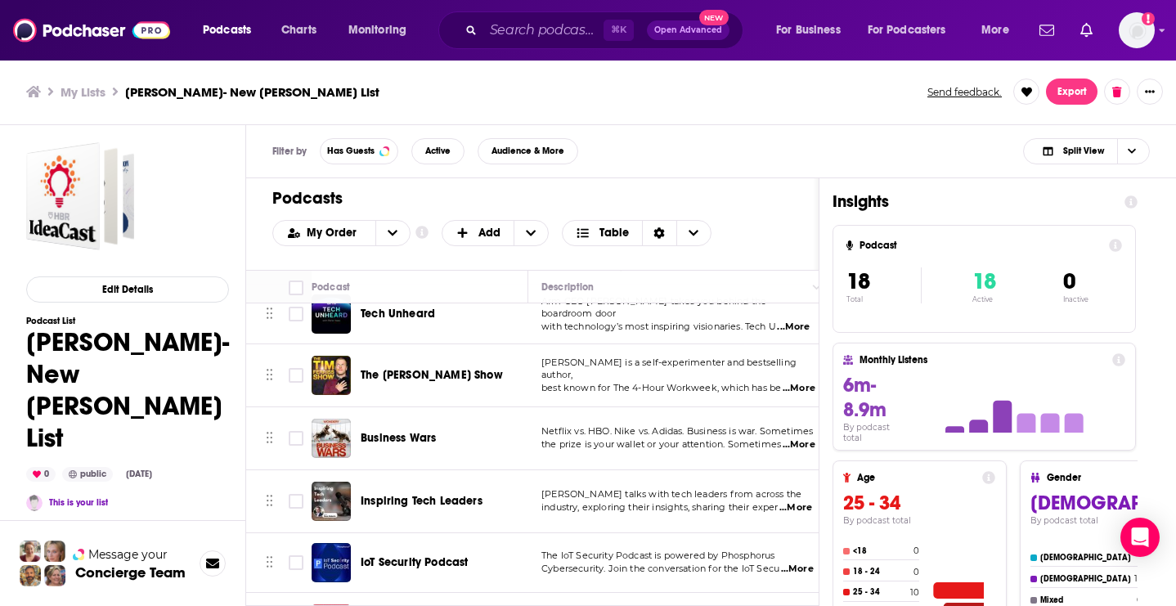
click at [717, 115] on div "My Lists RJ Young- New Brantley List Send feedback. Export" at bounding box center [588, 92] width 1176 height 66
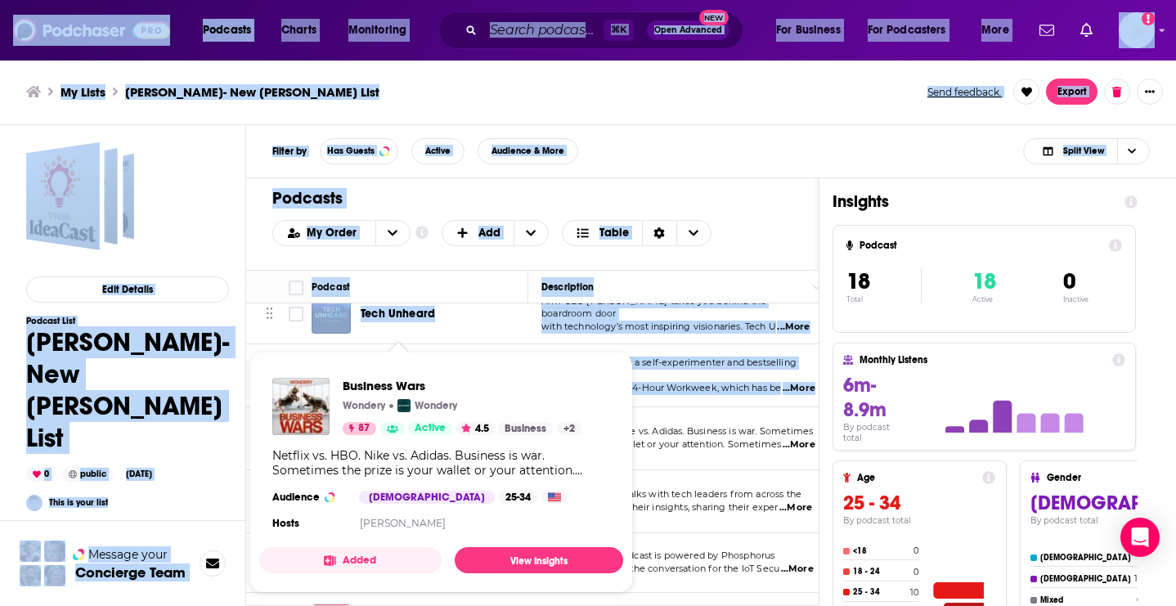
drag, startPoint x: 438, startPoint y: 426, endPoint x: 372, endPoint y: 424, distance: 66.3
click at [371, 424] on div "Podcasts Charts Monitoring ⌘ K Open Advanced New For Business For Podcasters Mo…" at bounding box center [588, 303] width 1176 height 606
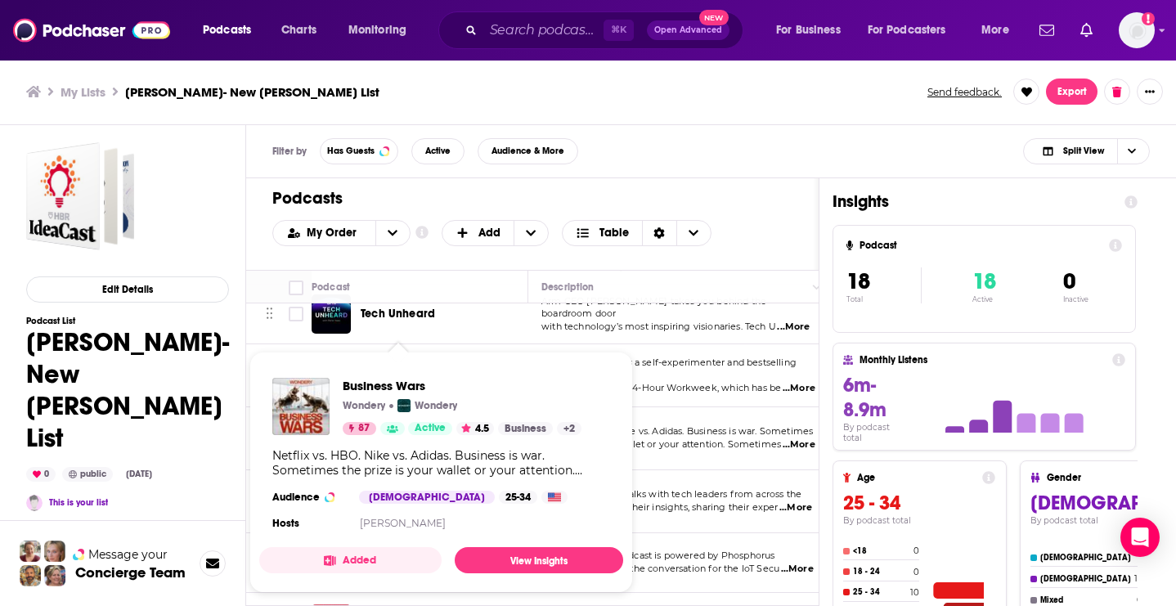
click at [332, 379] on div "Business Wars Wondery Wondery 87 Active 4.5 Business + 2" at bounding box center [426, 406] width 309 height 57
drag, startPoint x: 335, startPoint y: 381, endPoint x: 427, endPoint y: 385, distance: 91.7
click at [427, 385] on div "Business Wars Wondery Wondery 87 Active 4.5 Business + 2" at bounding box center [426, 406] width 309 height 57
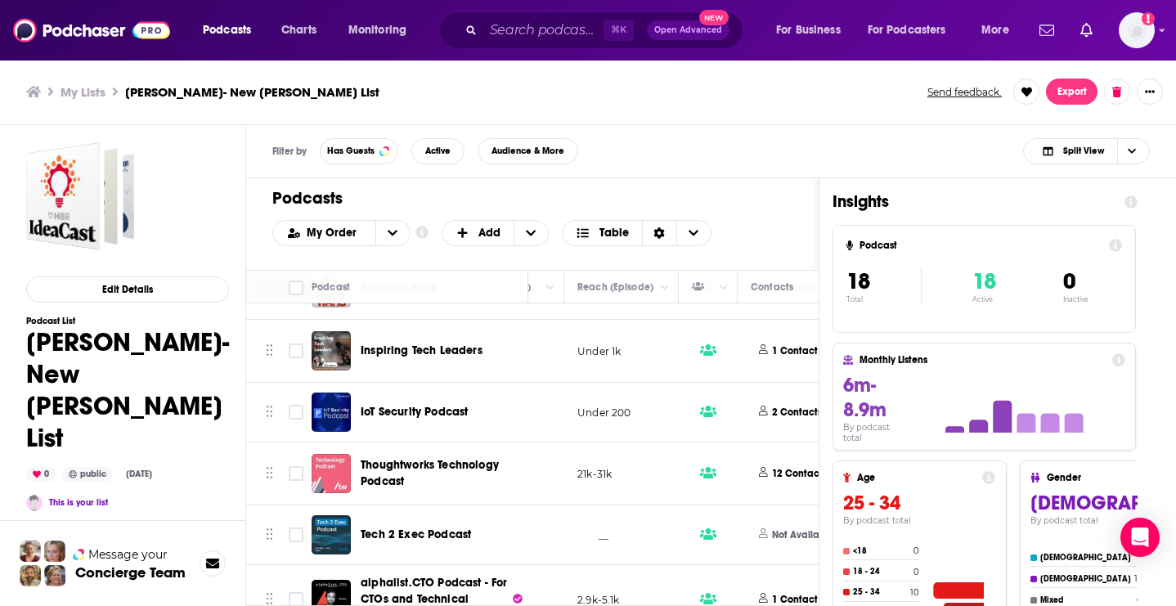
scroll to position [805, 621]
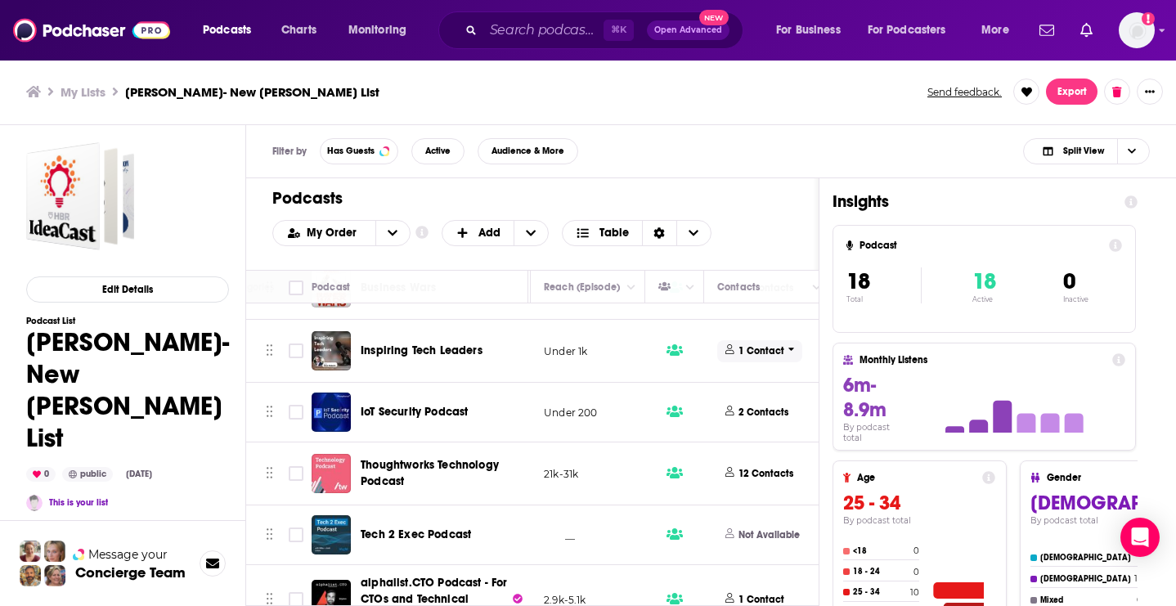
click at [778, 344] on p "1 Contact" at bounding box center [761, 351] width 46 height 14
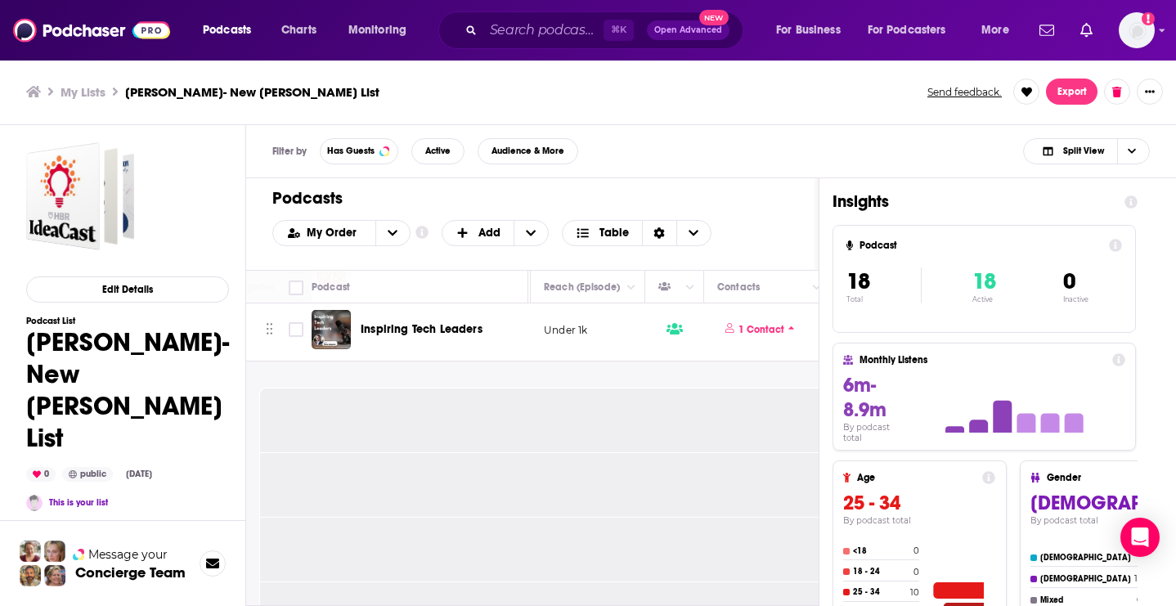
scroll to position [828, 621]
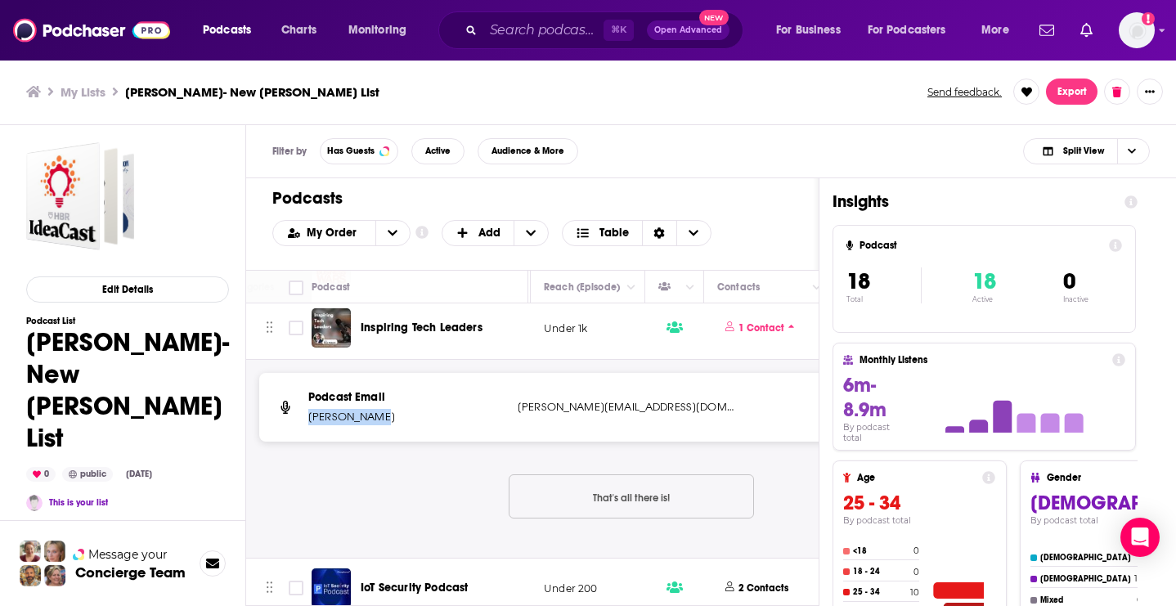
drag, startPoint x: 385, startPoint y: 404, endPoint x: 311, endPoint y: 404, distance: 74.4
click at [311, 409] on p "Dave Roberts" at bounding box center [406, 417] width 196 height 16
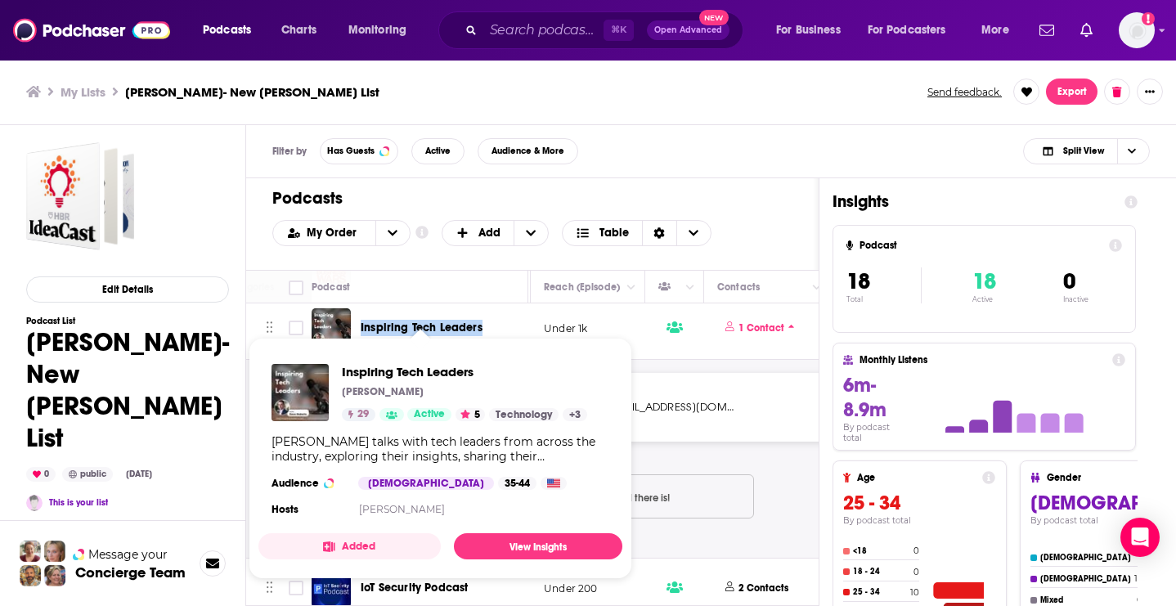
drag, startPoint x: 492, startPoint y: 316, endPoint x: 362, endPoint y: 309, distance: 130.2
click at [362, 320] on div "Inspiring Tech Leaders" at bounding box center [446, 328] width 170 height 16
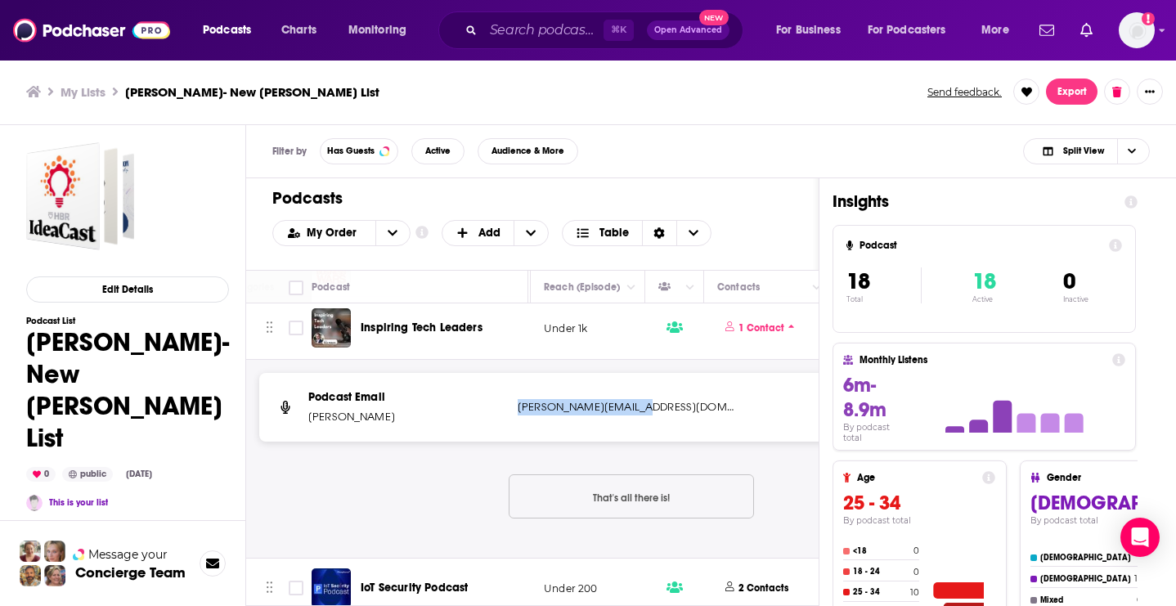
drag, startPoint x: 671, startPoint y: 398, endPoint x: 518, endPoint y: 398, distance: 152.9
click at [518, 399] on p "dave@priceroberts.com" at bounding box center [626, 407] width 217 height 16
drag, startPoint x: 490, startPoint y: 324, endPoint x: 384, endPoint y: 320, distance: 106.4
click at [382, 320] on div "Inspiring Tech Leaders" at bounding box center [446, 327] width 170 height 39
drag, startPoint x: 496, startPoint y: 316, endPoint x: 361, endPoint y: 318, distance: 134.9
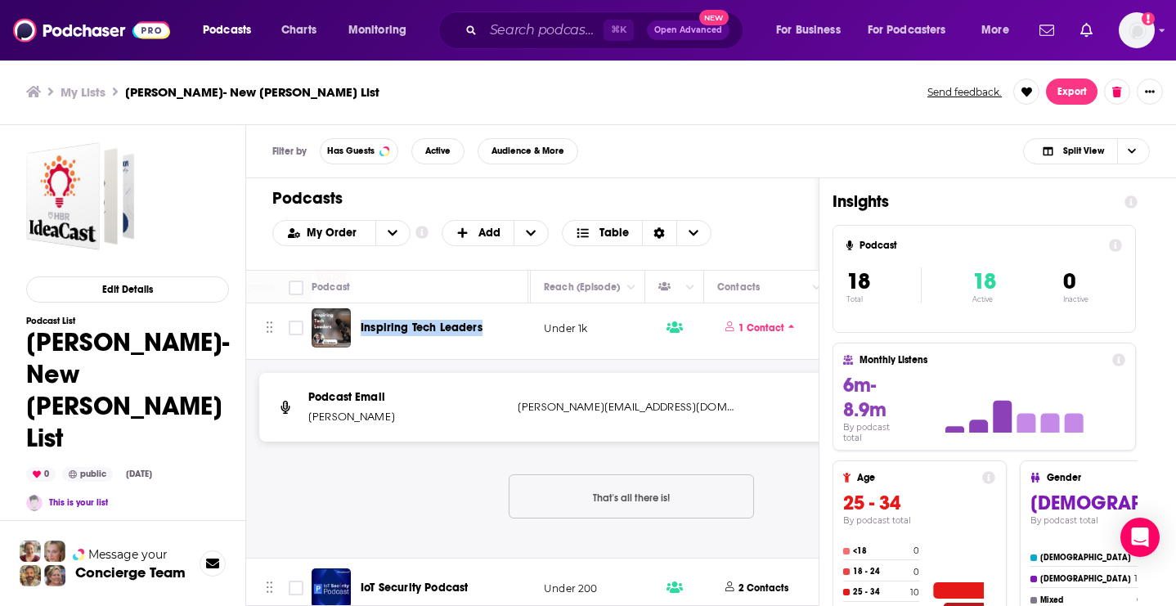
click at [361, 320] on div "Inspiring Tech Leaders" at bounding box center [446, 328] width 170 height 16
click at [432, 489] on div "Podcast Email Dave Roberts dave@priceroberts.com dave@priceroberts.com That's a…" at bounding box center [631, 459] width 744 height 172
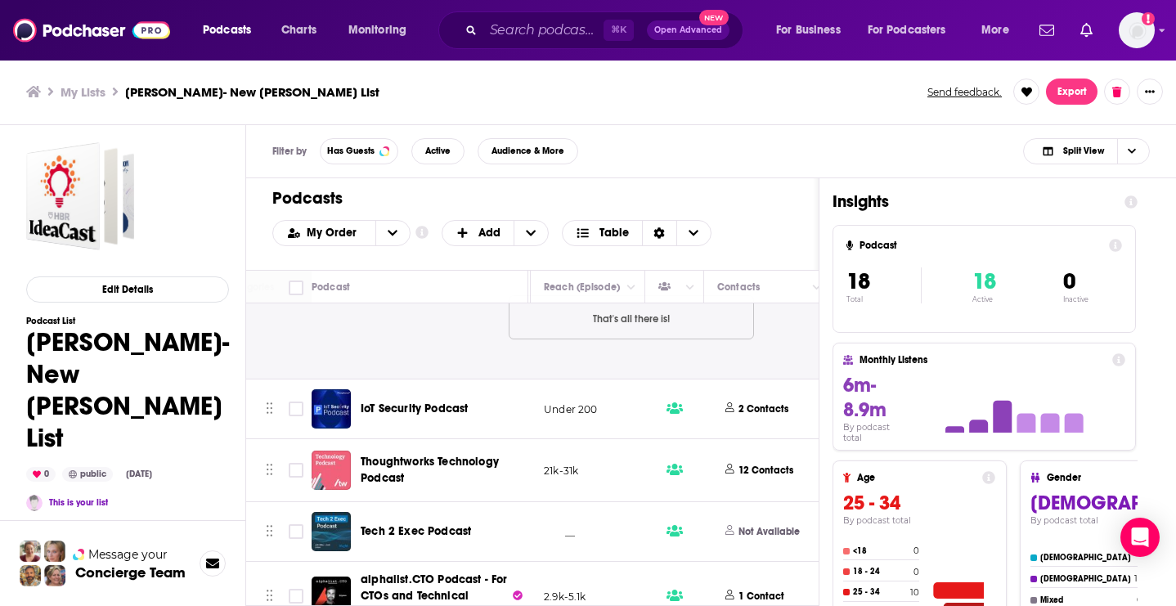
scroll to position [1008, 621]
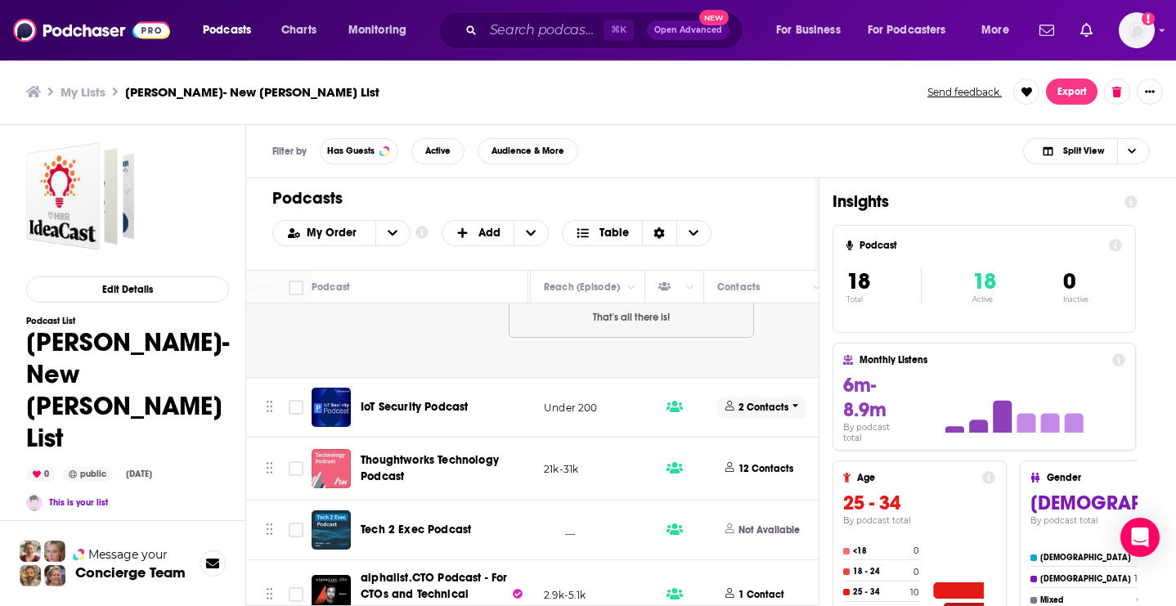
click at [764, 401] on p "2 Contacts" at bounding box center [763, 408] width 50 height 14
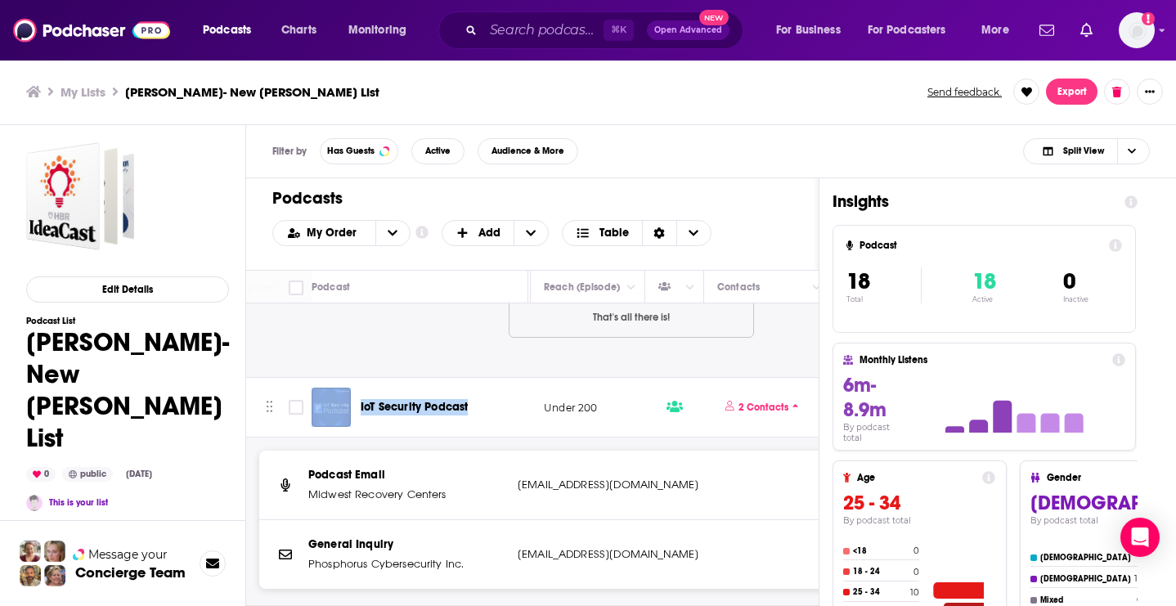
drag, startPoint x: 472, startPoint y: 393, endPoint x: 353, endPoint y: 390, distance: 118.6
click at [353, 391] on div "IoT Security Podcast" at bounding box center [421, 407] width 219 height 39
drag, startPoint x: 686, startPoint y: 474, endPoint x: 517, endPoint y: 468, distance: 169.4
click at [517, 261] on div "Podcast Email Midwest Recovery Centers Podcast@contentmonsta.com Podcast@conten…" at bounding box center [631, 226] width 744 height 69
drag, startPoint x: 671, startPoint y: 532, endPoint x: 522, endPoint y: 532, distance: 148.8
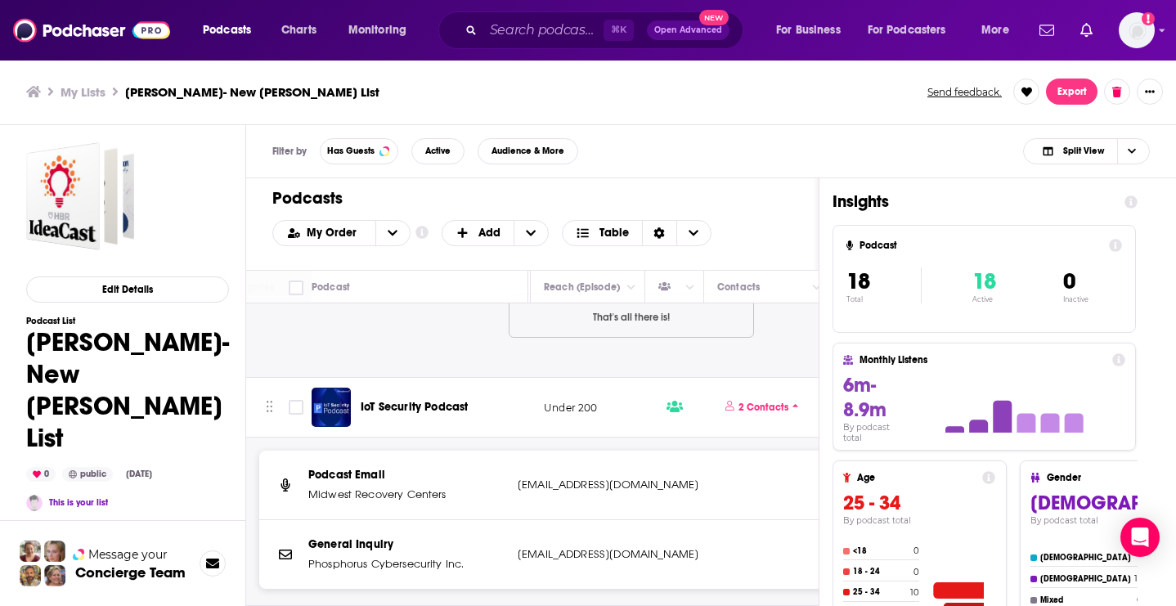
click at [522, 532] on div "General Inquiry Phosphorus Cybersecurity Inc. support@phosphorus.io support@pho…" at bounding box center [631, 554] width 744 height 69
drag, startPoint x: 662, startPoint y: 546, endPoint x: 514, endPoint y: 540, distance: 147.3
click at [514, 540] on div "General Inquiry Phosphorus Cybersecurity Inc. support@phosphorus.io support@pho…" at bounding box center [631, 554] width 744 height 69
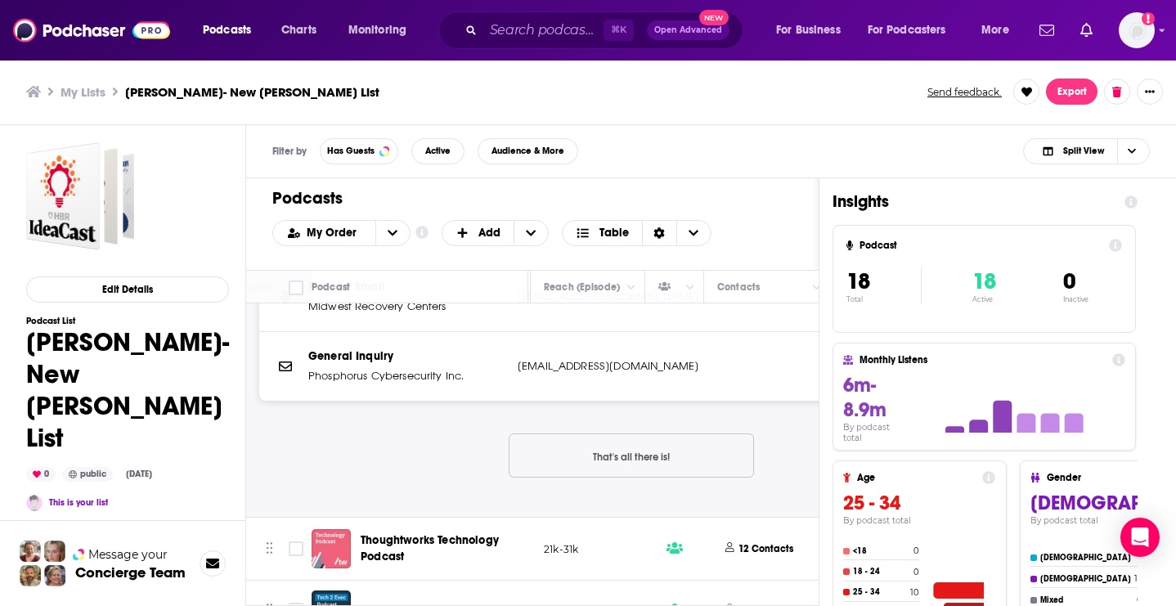
click at [446, 176] on div "Podcast Email Midwest Recovery Centers Podcast@contentmonsta.com Podcast@conten…" at bounding box center [631, 90] width 744 height 172
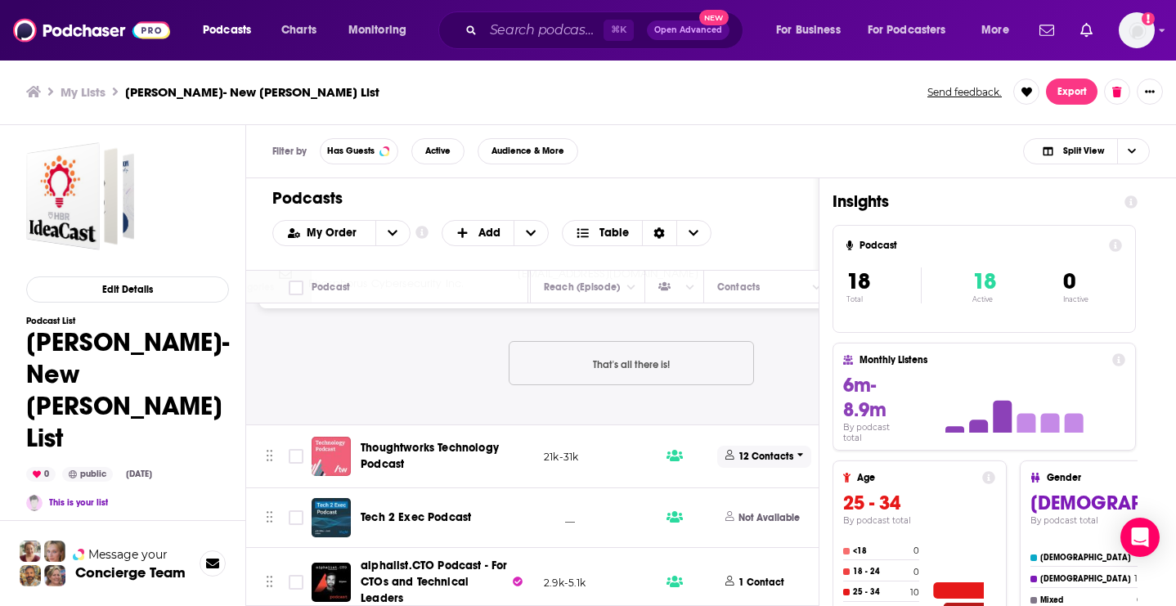
scroll to position [1288, 621]
click at [766, 451] on p "12 Contacts" at bounding box center [765, 458] width 55 height 14
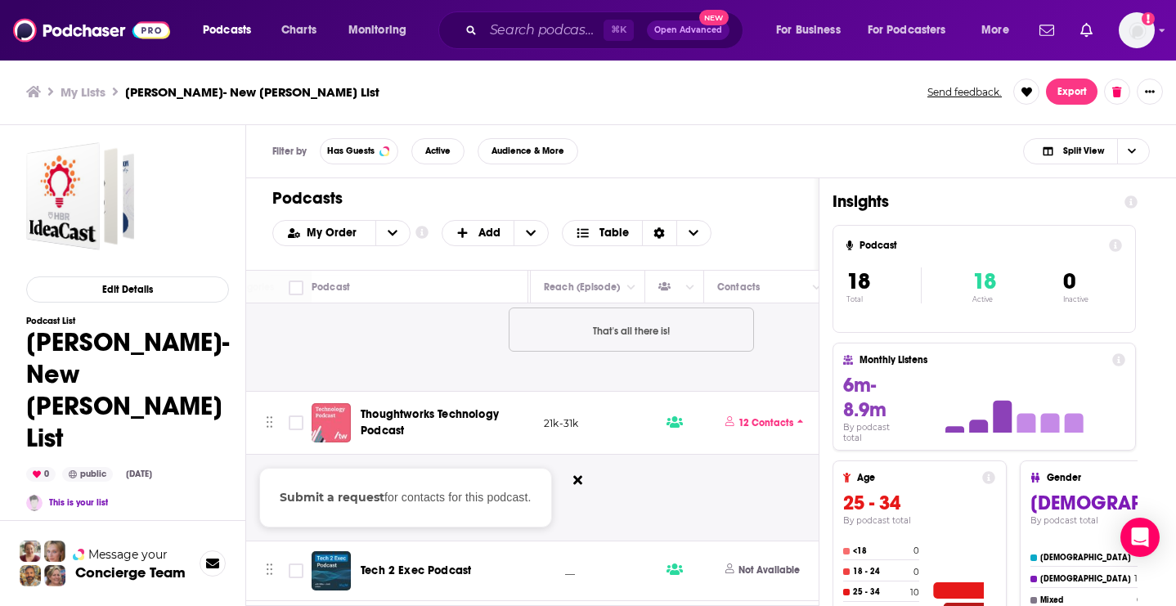
scroll to position [1366, 621]
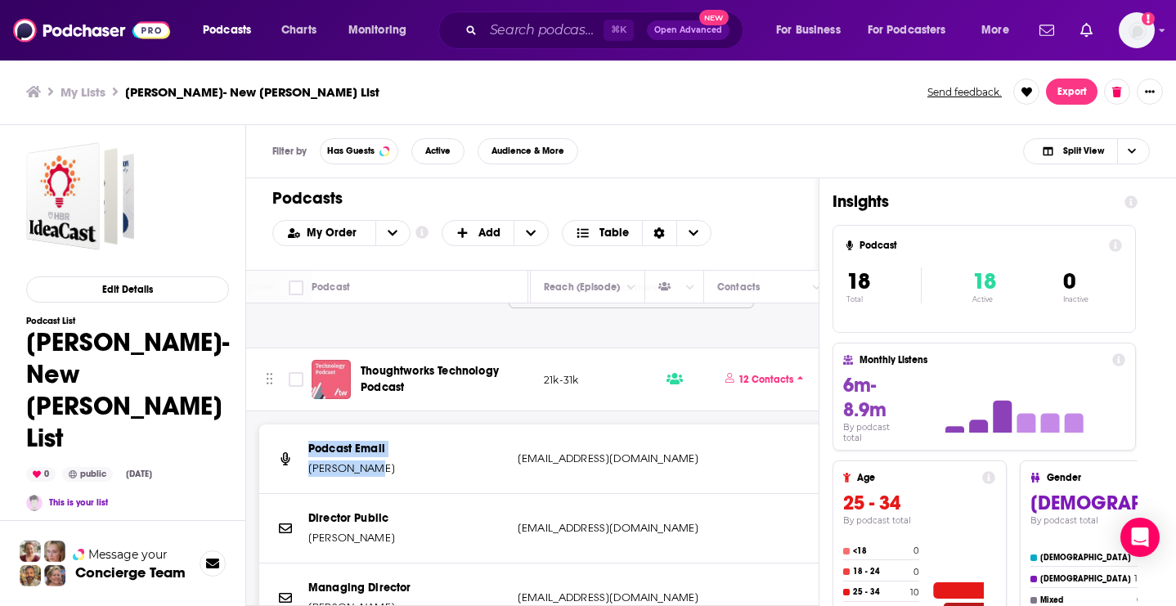
drag, startPoint x: 366, startPoint y: 456, endPoint x: 298, endPoint y: 456, distance: 67.9
click at [420, 399] on td "Thoughtworks Technology Podcast" at bounding box center [420, 379] width 217 height 63
drag, startPoint x: 362, startPoint y: 460, endPoint x: 307, endPoint y: 459, distance: 54.8
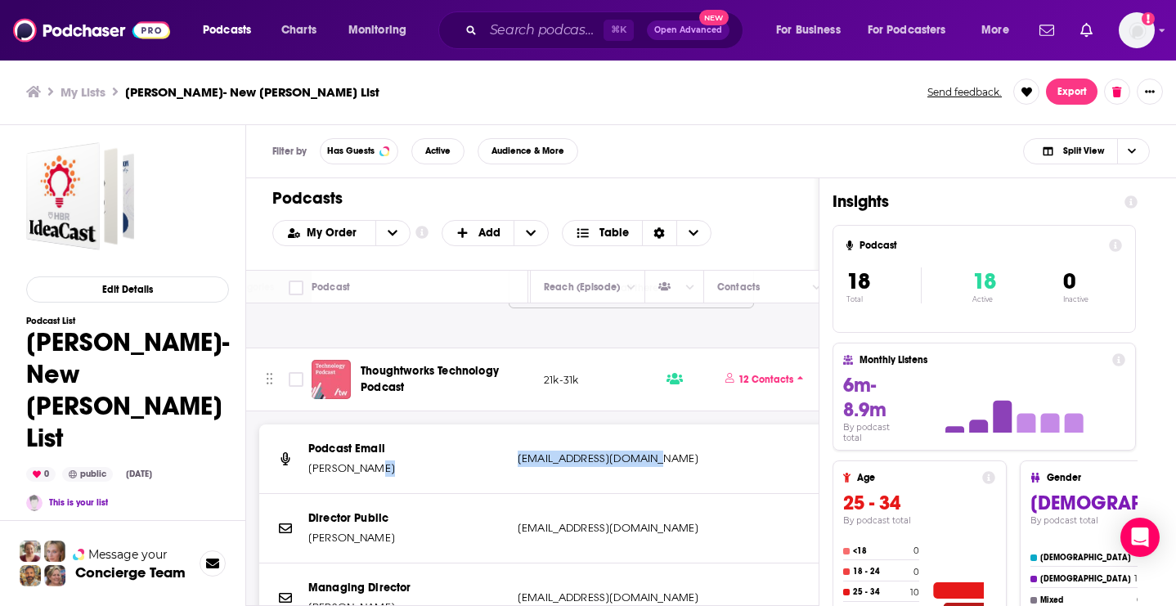
drag, startPoint x: 663, startPoint y: 451, endPoint x: 509, endPoint y: 450, distance: 153.7
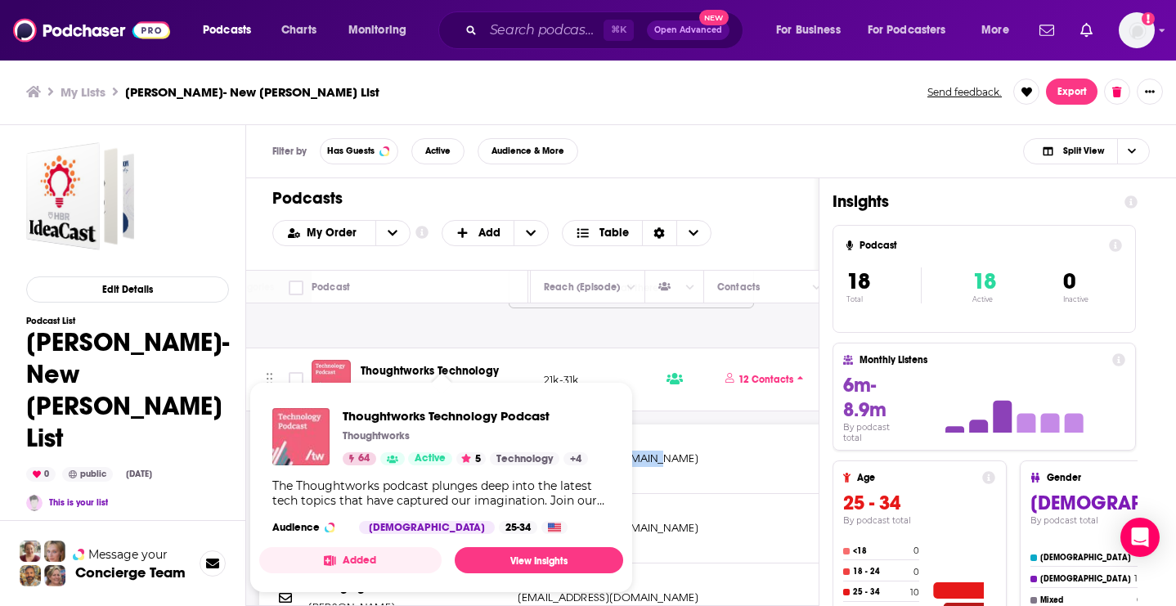
drag, startPoint x: 424, startPoint y: 379, endPoint x: 328, endPoint y: 397, distance: 97.2
click at [328, 397] on div "Podcasts Charts Monitoring ⌘ K Open Advanced New For Business For Podcasters Mo…" at bounding box center [588, 303] width 1176 height 606
drag, startPoint x: 356, startPoint y: 352, endPoint x: 408, endPoint y: 370, distance: 55.6
click at [408, 370] on div "Thoughtworks Technology Podcast" at bounding box center [421, 379] width 219 height 39
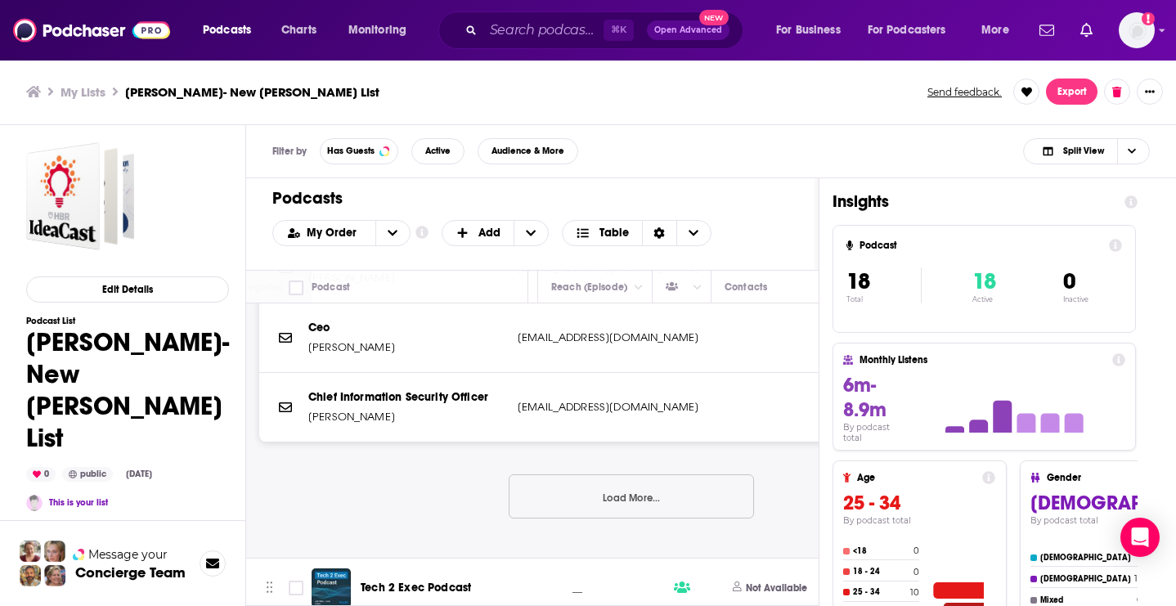
scroll to position [1698, 610]
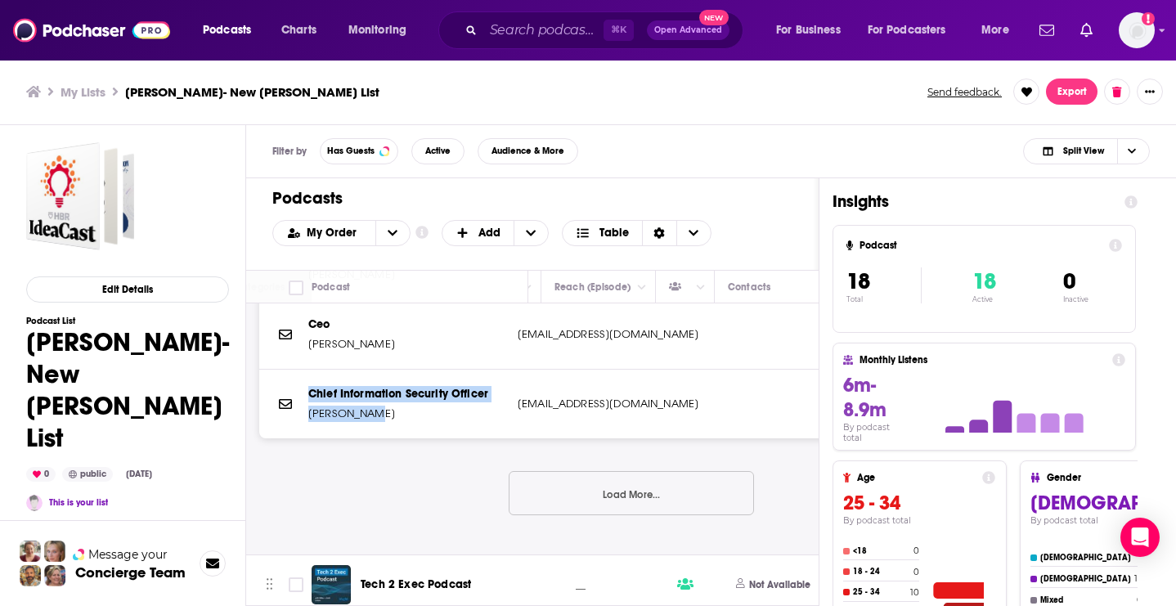
drag, startPoint x: 378, startPoint y: 410, endPoint x: 303, endPoint y: 406, distance: 75.4
click at [302, 406] on div "Chief Information Security Officer Nitin Raina nitinr@thoughtworks.com nitinr@t…" at bounding box center [631, 404] width 744 height 69
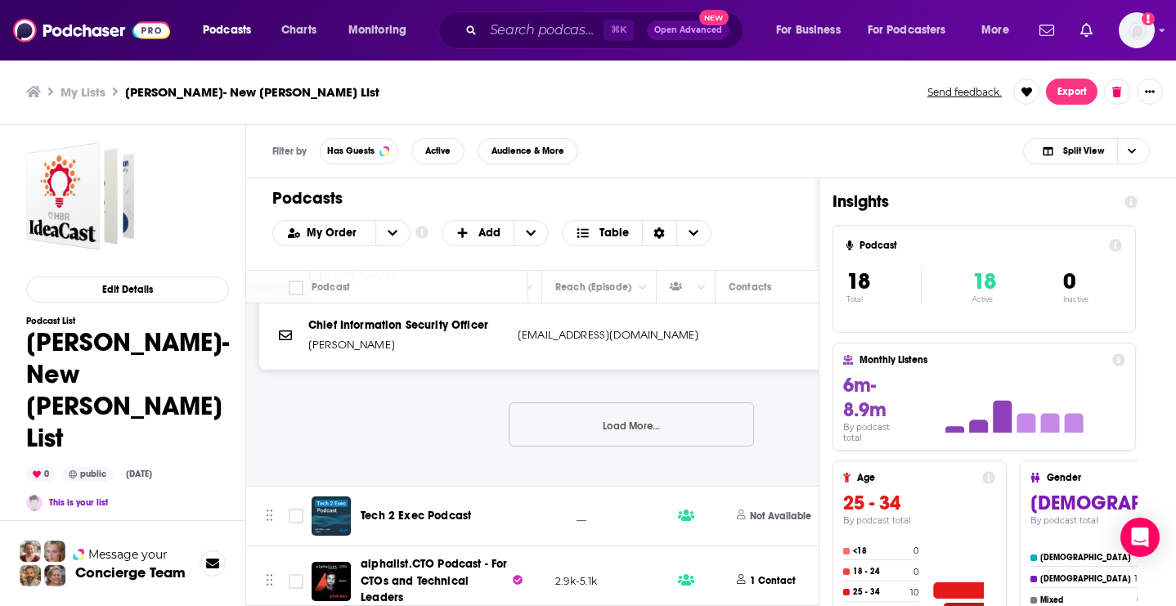
scroll to position [1766, 609]
click at [765, 575] on p "1 Contact" at bounding box center [773, 582] width 46 height 14
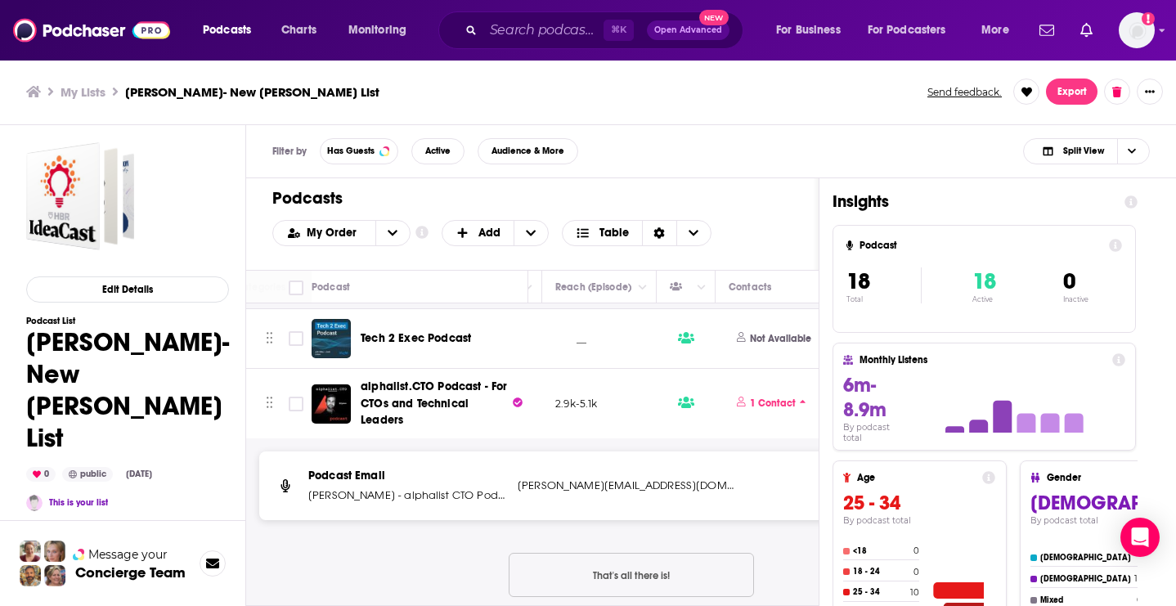
scroll to position [1946, 608]
drag, startPoint x: 391, startPoint y: 484, endPoint x: 303, endPoint y: 485, distance: 87.5
click at [303, 485] on div "Podcast Email Tobias Schlottke - alphalist CTO Podcast tobias@alphalist.com tob…" at bounding box center [631, 484] width 744 height 69
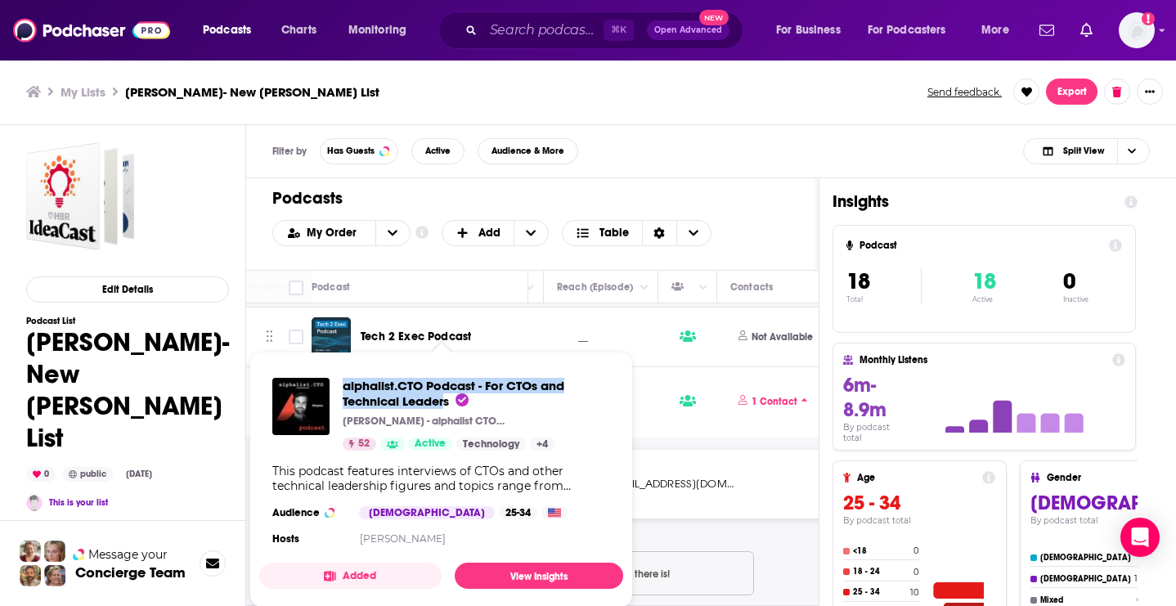
drag, startPoint x: 337, startPoint y: 379, endPoint x: 447, endPoint y: 396, distance: 111.6
click at [447, 396] on div "alphalist.CTO Podcast - For CTOs and Technical Leaders Tobias Schlottke - alpha…" at bounding box center [441, 414] width 338 height 73
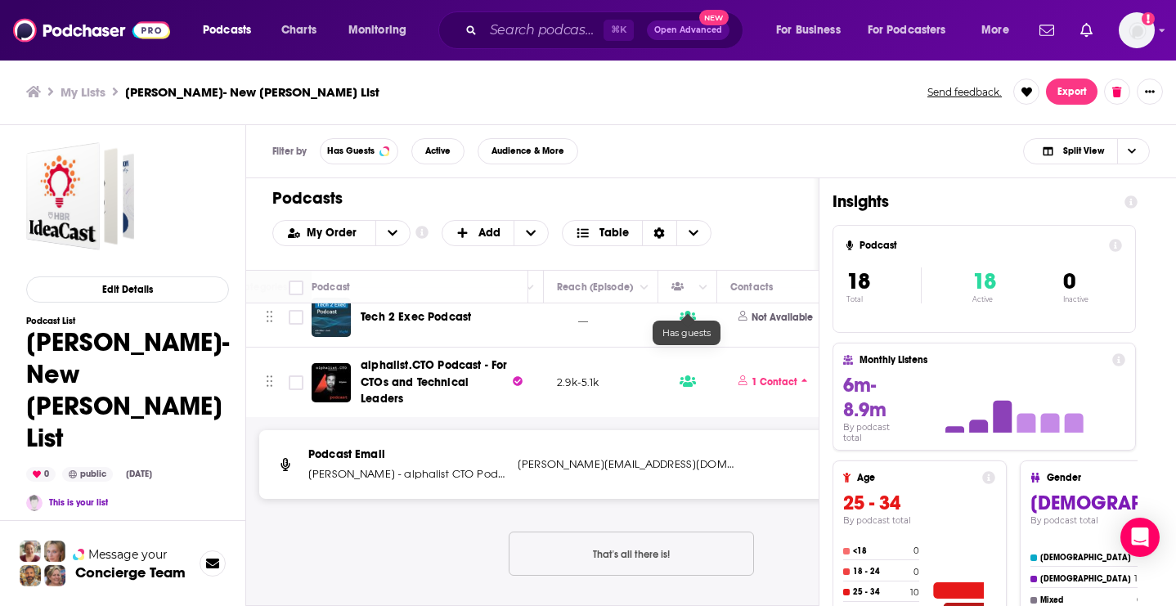
scroll to position [0, 0]
click at [77, 92] on h3 "My Lists" at bounding box center [83, 92] width 45 height 16
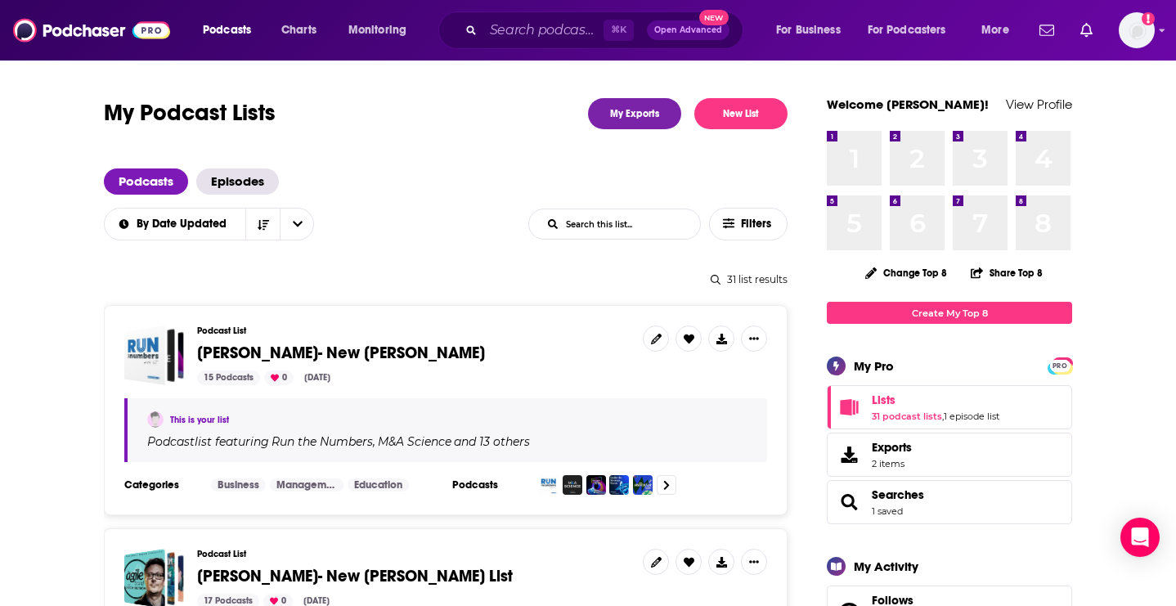
scroll to position [154, 0]
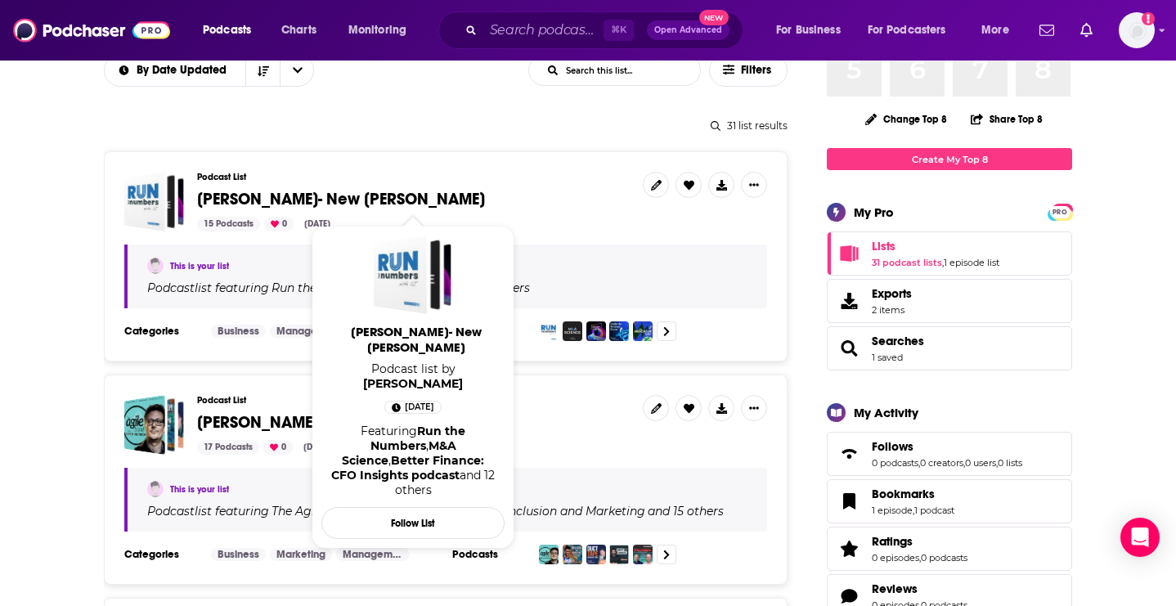
click at [351, 200] on span "[PERSON_NAME]- New [PERSON_NAME]" at bounding box center [341, 199] width 288 height 20
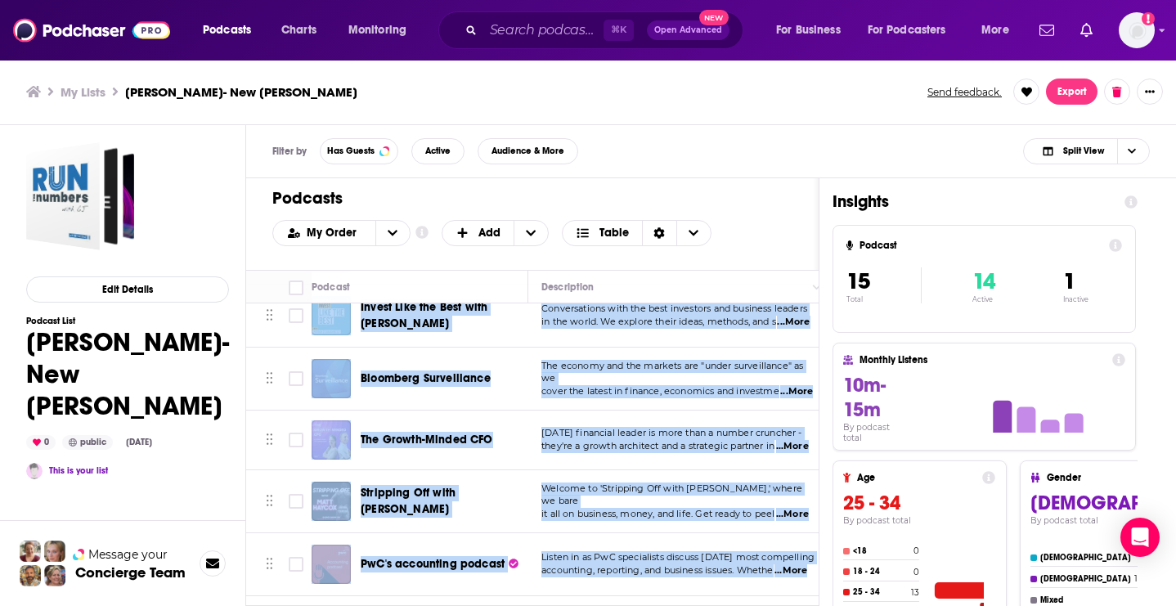
scroll to position [629, 0]
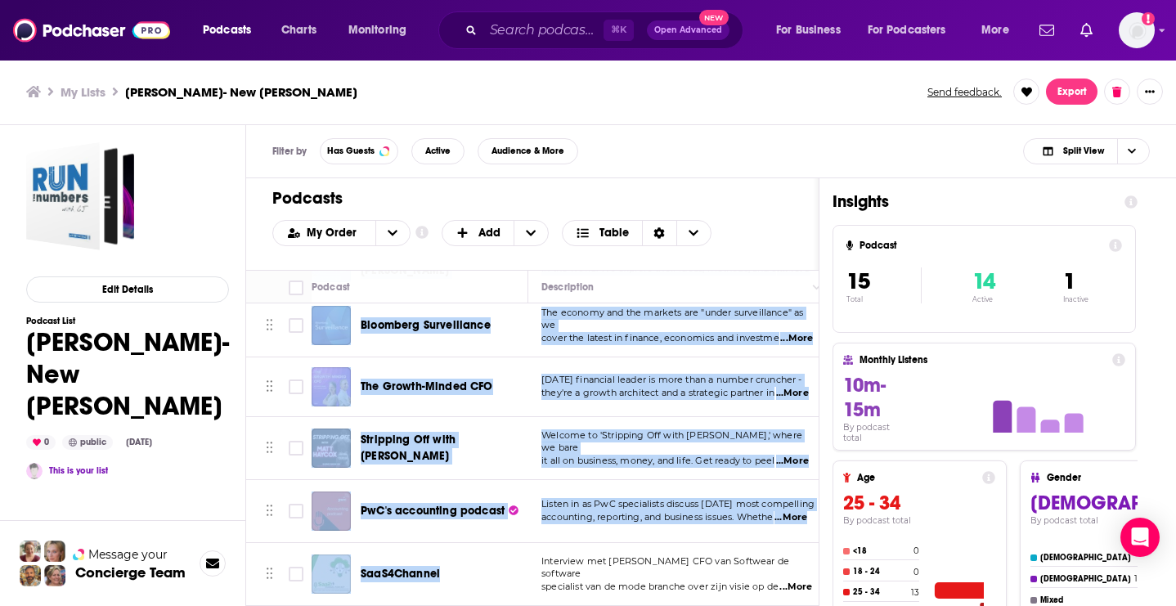
drag, startPoint x: 354, startPoint y: 318, endPoint x: 514, endPoint y: 648, distance: 366.1
click at [514, 605] on html "Podcasts Charts Monitoring ⌘ K Open Advanced New For Business For Podcasters Mo…" at bounding box center [588, 303] width 1176 height 606
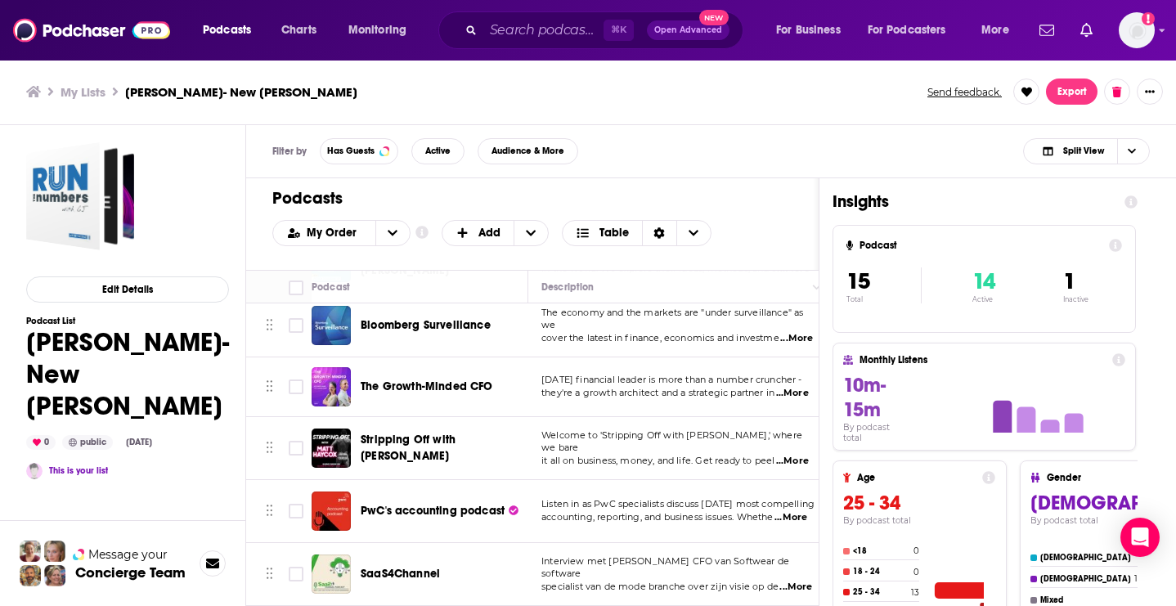
click at [675, 194] on h1 "Podcasts" at bounding box center [525, 198] width 507 height 20
click at [84, 94] on h3 "My Lists" at bounding box center [83, 92] width 45 height 16
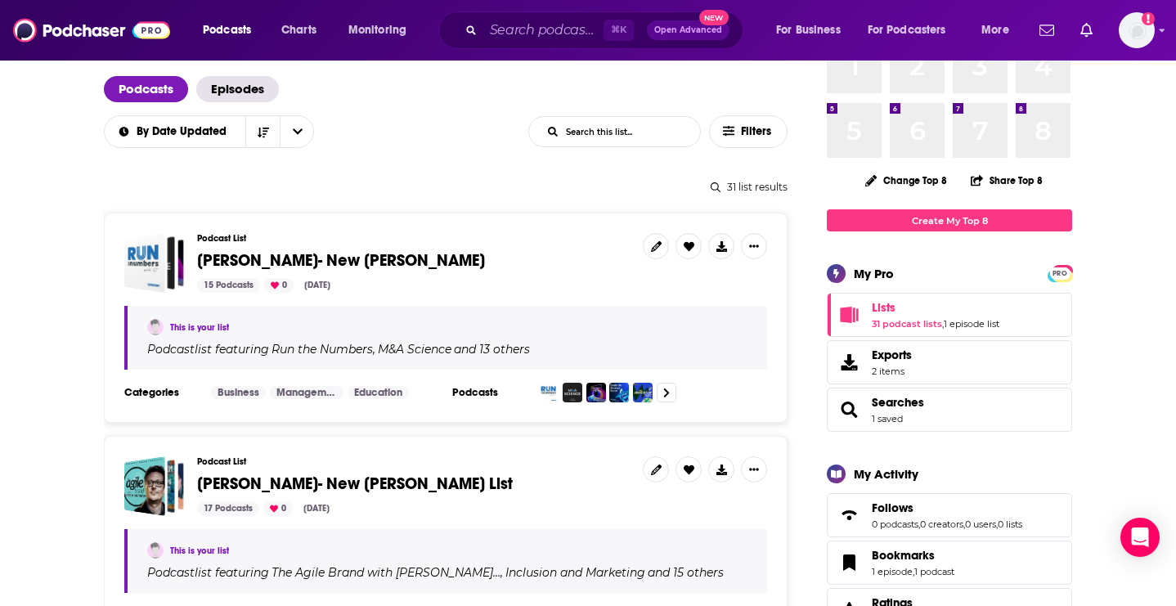
scroll to position [213, 0]
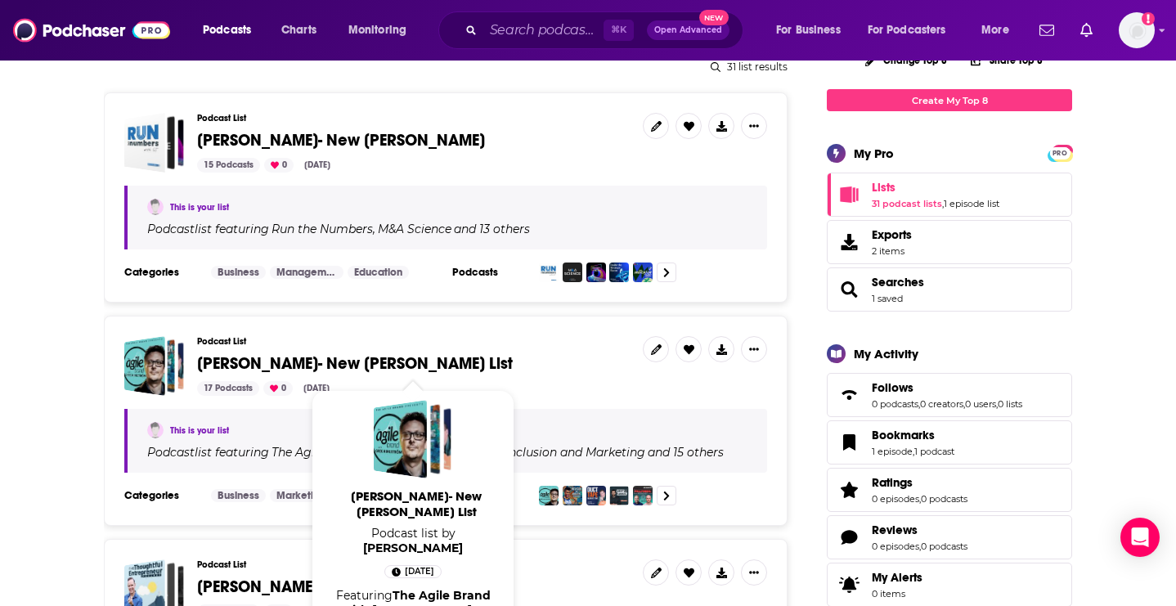
click at [374, 363] on span "[PERSON_NAME]- New [PERSON_NAME] List" at bounding box center [355, 363] width 316 height 20
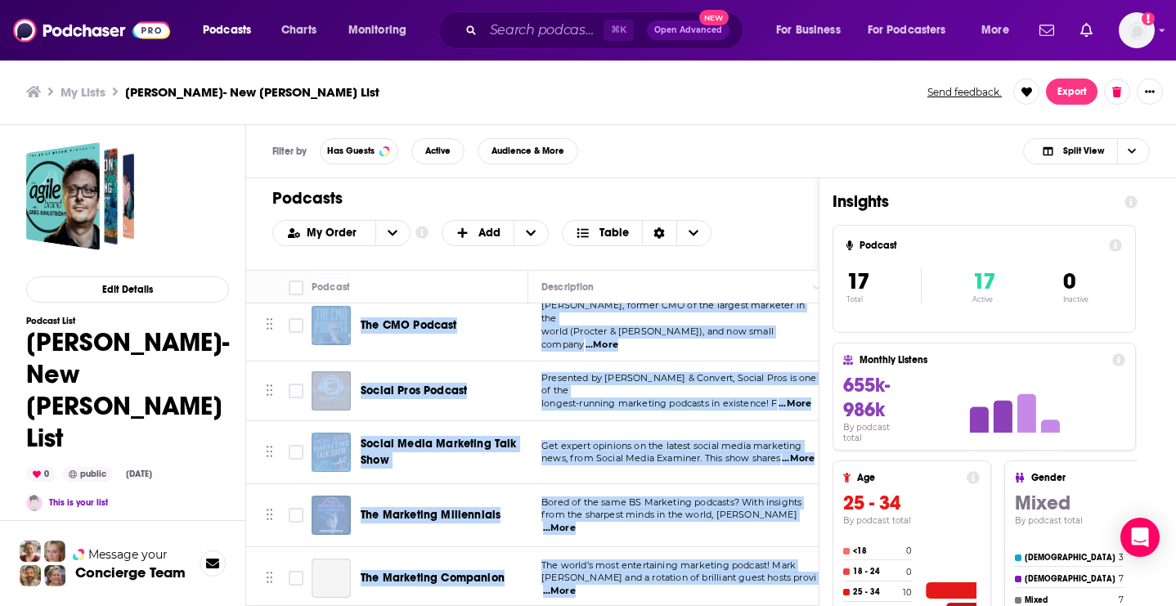
scroll to position [774, 0]
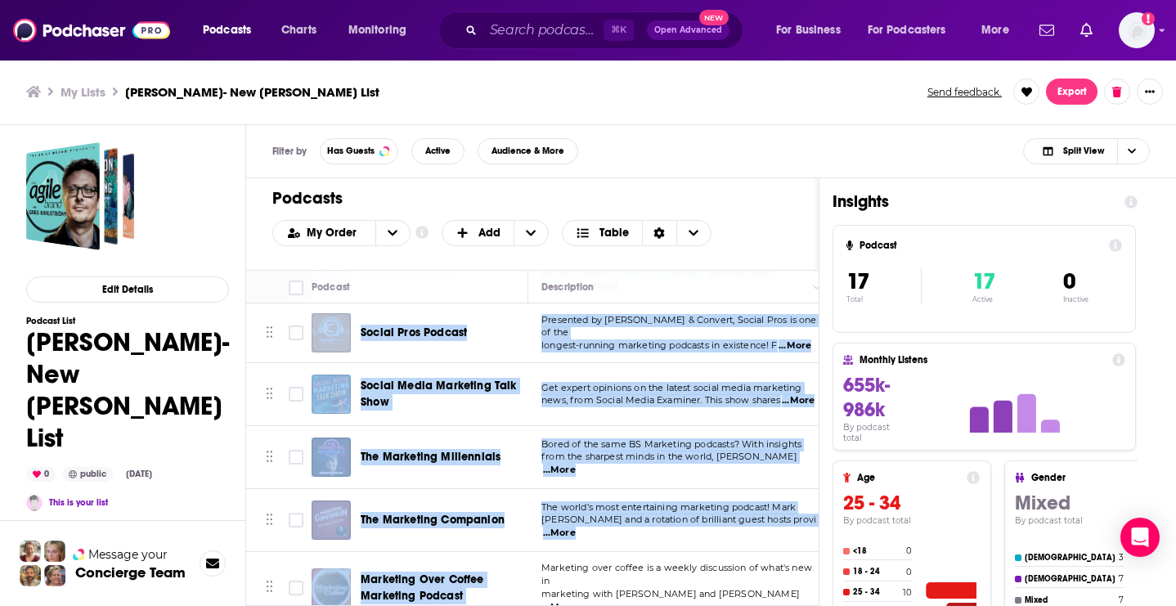
drag, startPoint x: 357, startPoint y: 312, endPoint x: 545, endPoint y: 563, distance: 313.7
click at [545, 564] on tbody "The Agile Brand with Greg Kihlström®: Expert Mode Marketing Technology, AI, & C…" at bounding box center [1018, 76] width 1545 height 1094
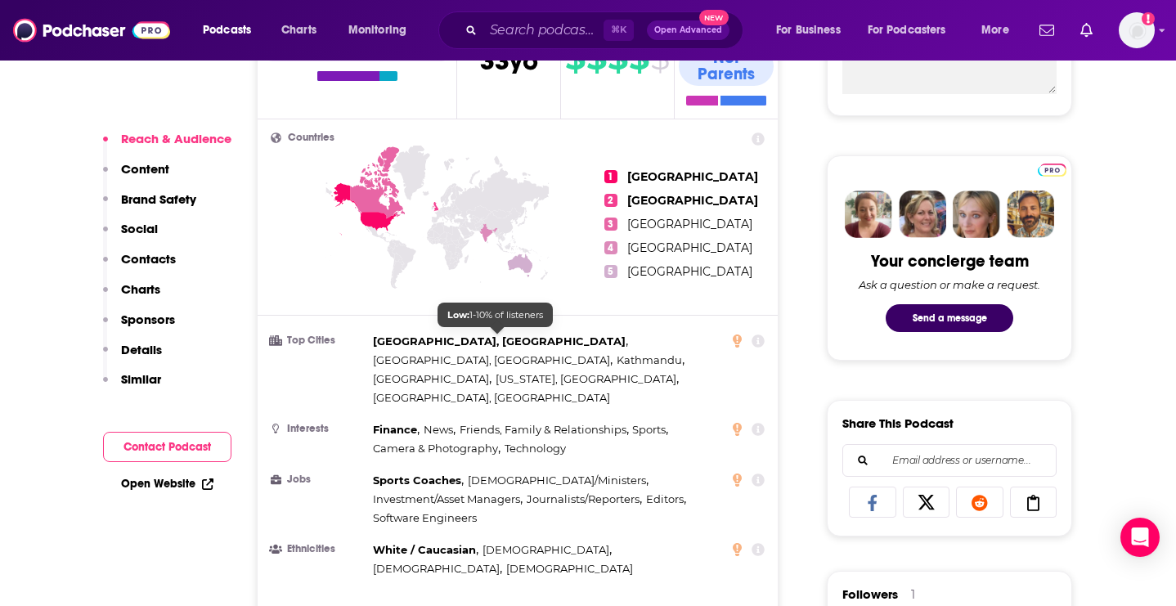
scroll to position [840, 0]
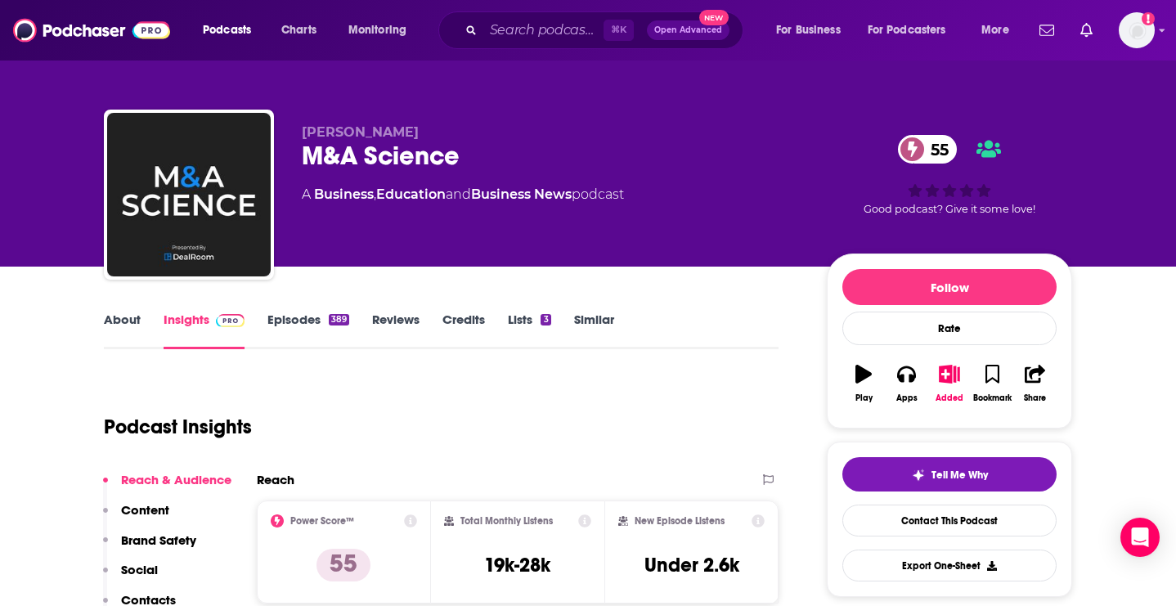
scroll to position [2, 0]
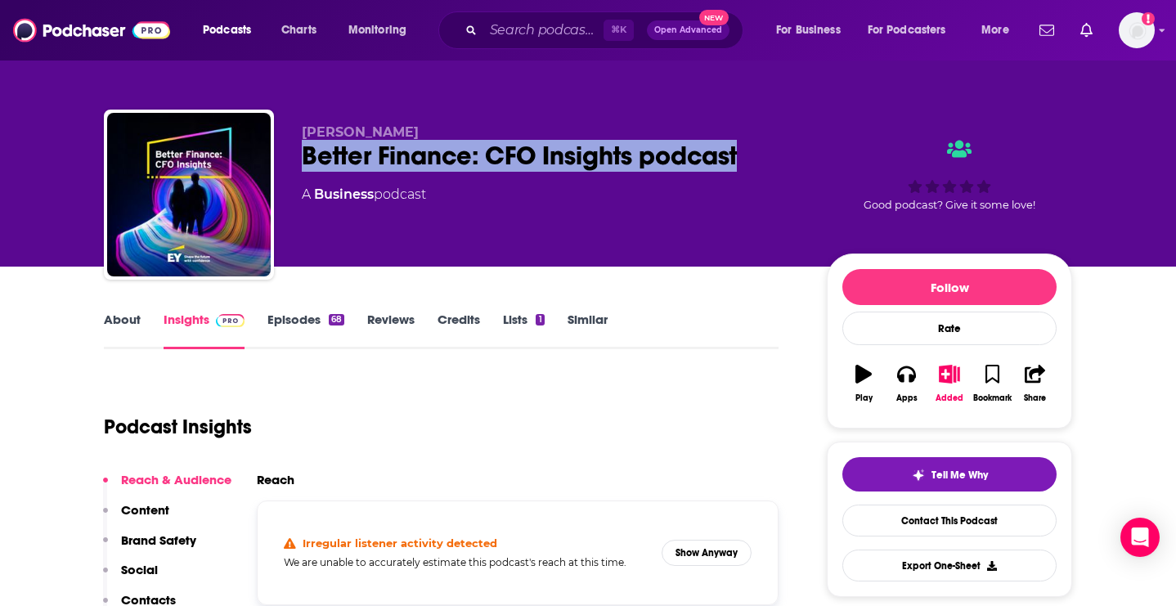
drag, startPoint x: 756, startPoint y: 152, endPoint x: 305, endPoint y: 156, distance: 450.6
click at [305, 156] on div "Better Finance: CFO Insights podcast" at bounding box center [551, 156] width 499 height 32
copy h2 "Better Finance: CFO Insights podcast"
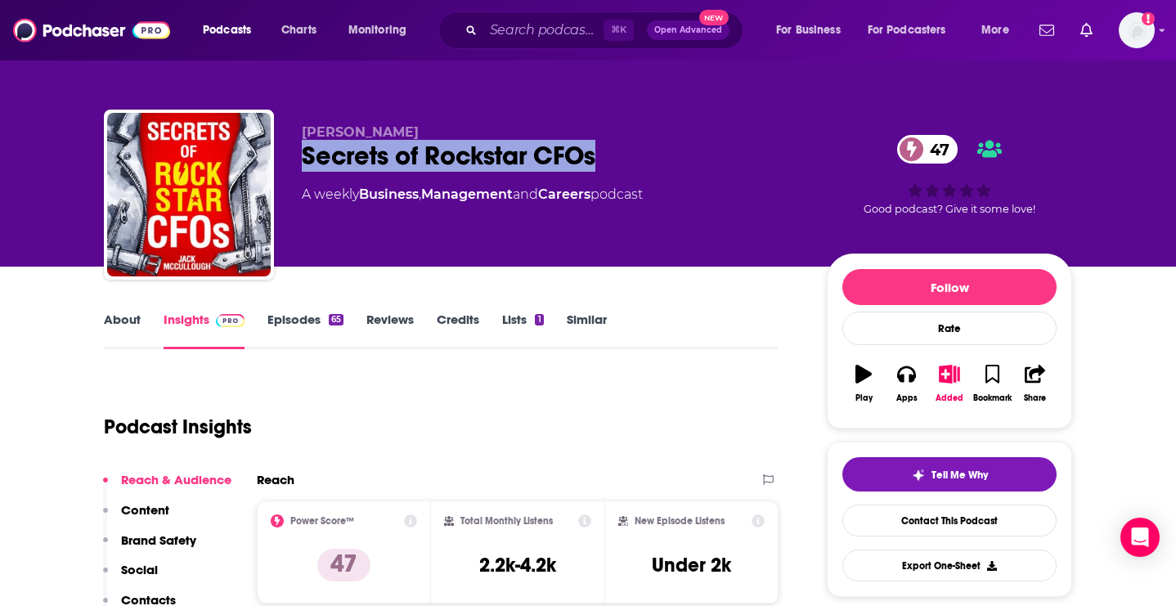
drag, startPoint x: 442, startPoint y: 161, endPoint x: 306, endPoint y: 150, distance: 136.2
click at [306, 150] on div "Secrets of Rockstar CFOs 47" at bounding box center [551, 156] width 499 height 32
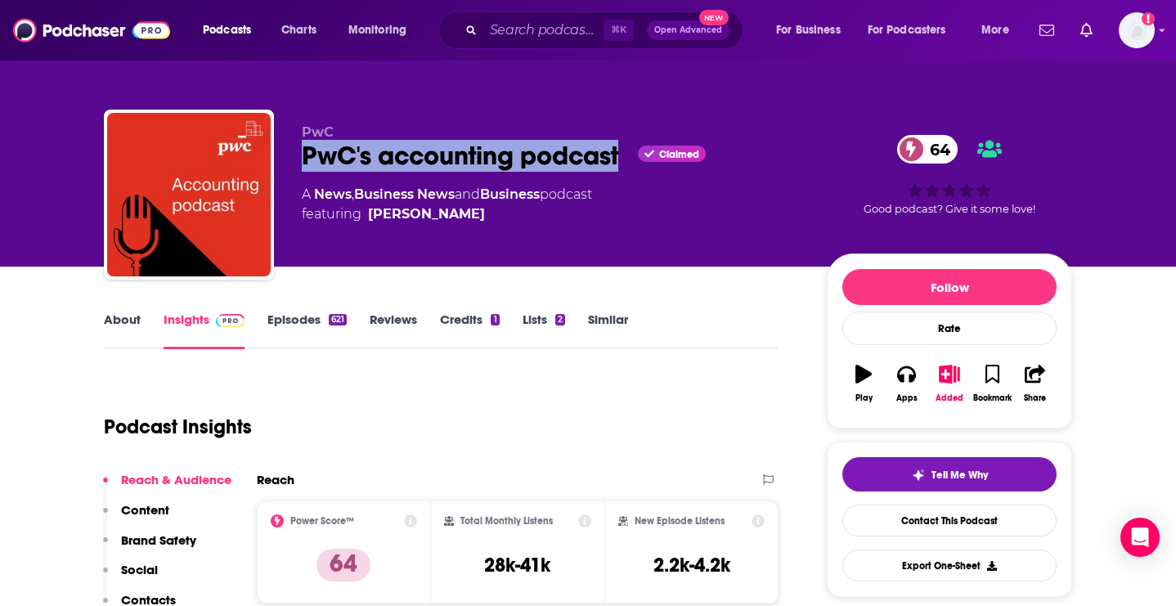
drag, startPoint x: 557, startPoint y: 159, endPoint x: 294, endPoint y: 152, distance: 262.6
click at [294, 154] on div "PwC PwC's accounting podcast Claimed 64 A News , Business News and Business pod…" at bounding box center [588, 198] width 968 height 177
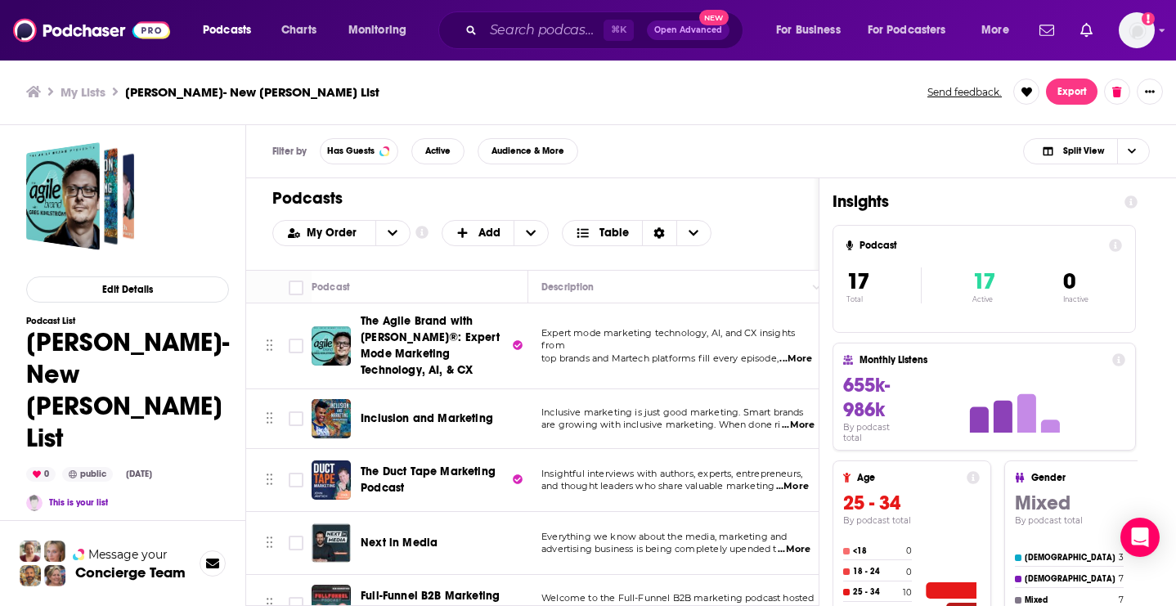
scroll to position [774, 0]
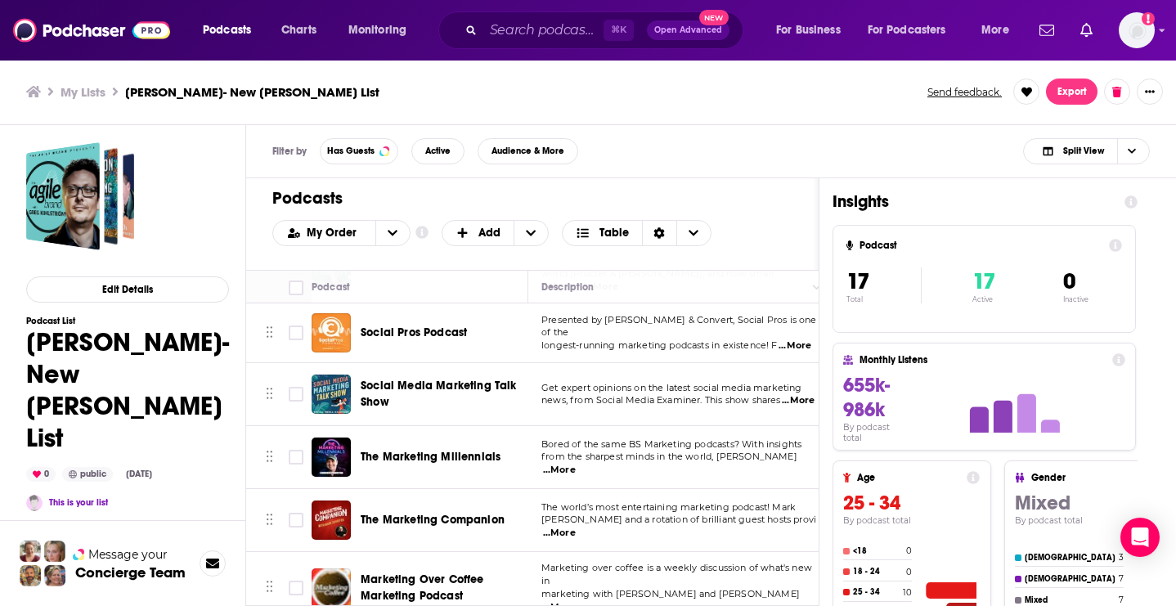
click at [74, 92] on h3 "My Lists" at bounding box center [83, 92] width 45 height 16
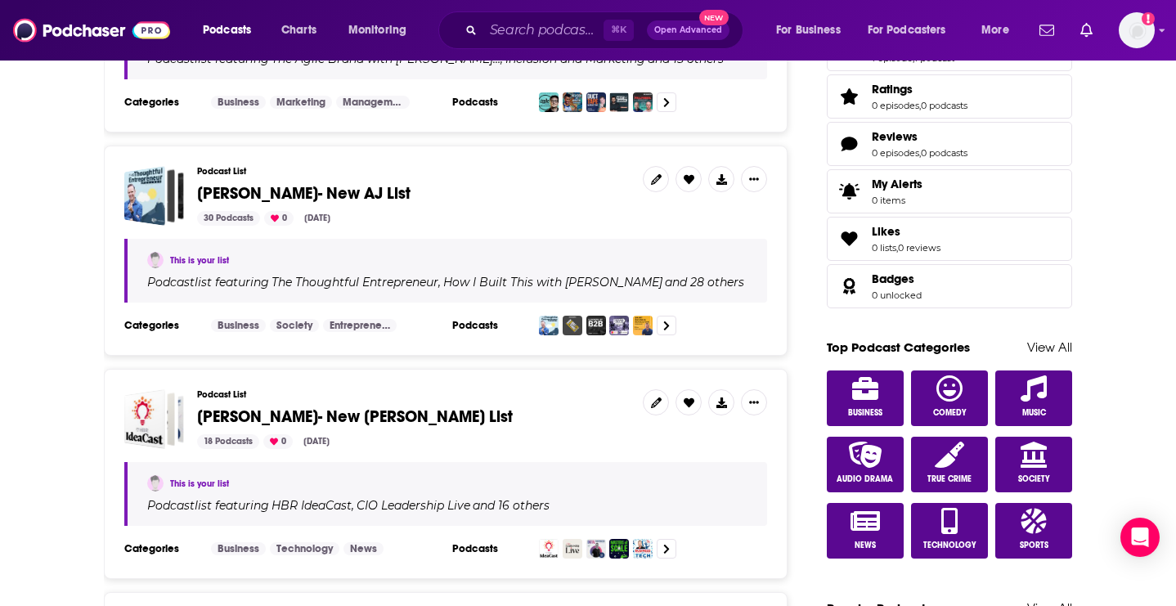
scroll to position [657, 0]
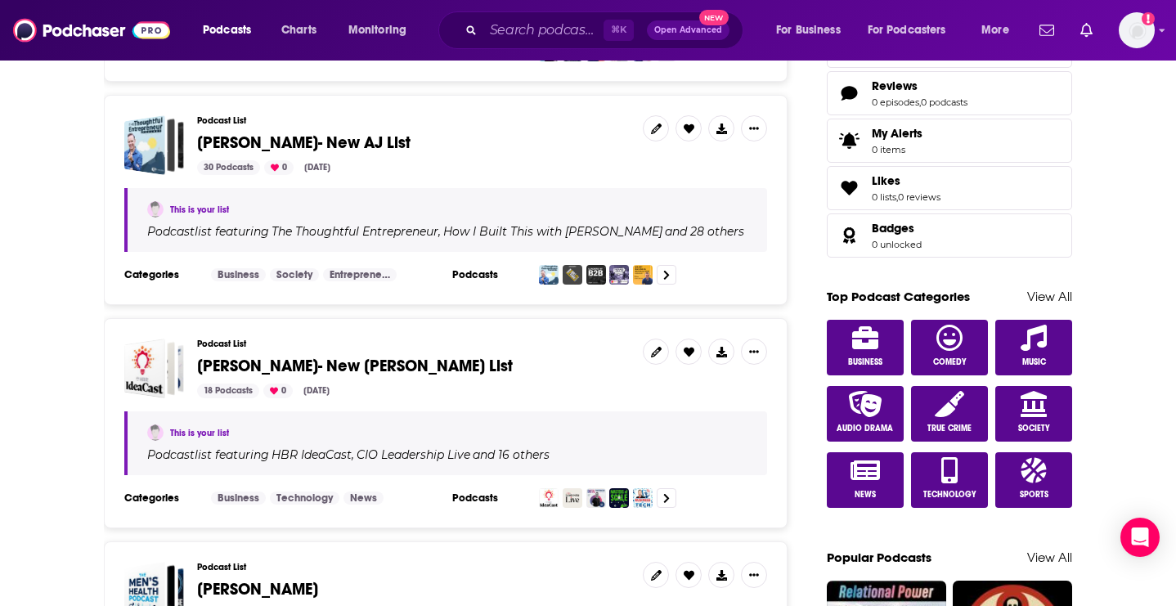
click at [262, 141] on span "[PERSON_NAME]- New AJ List" at bounding box center [303, 142] width 213 height 20
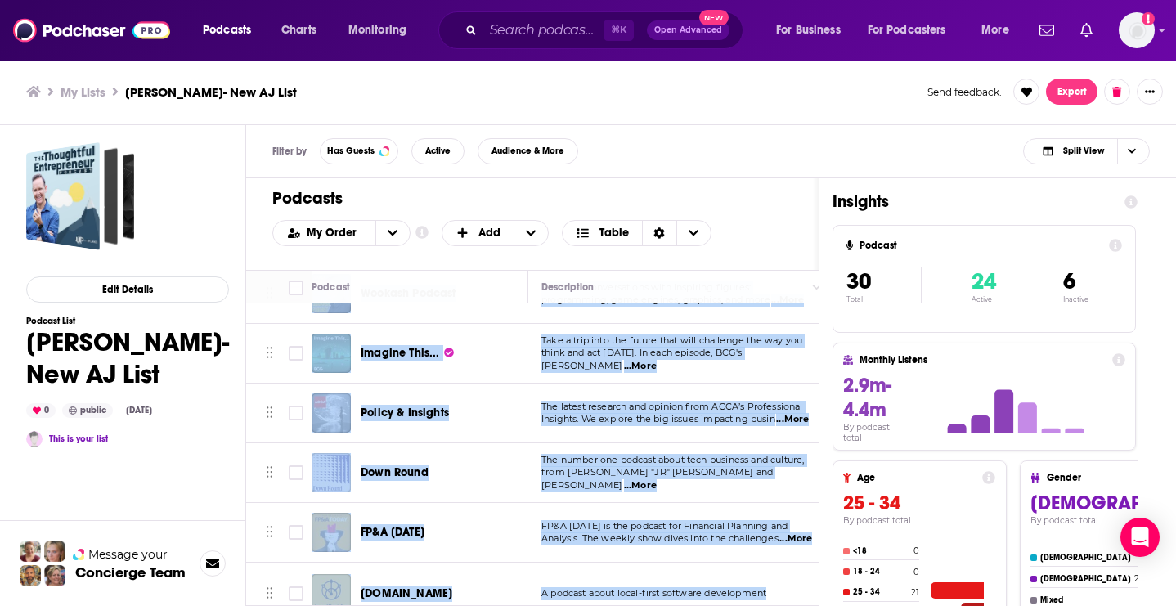
scroll to position [1642, 0]
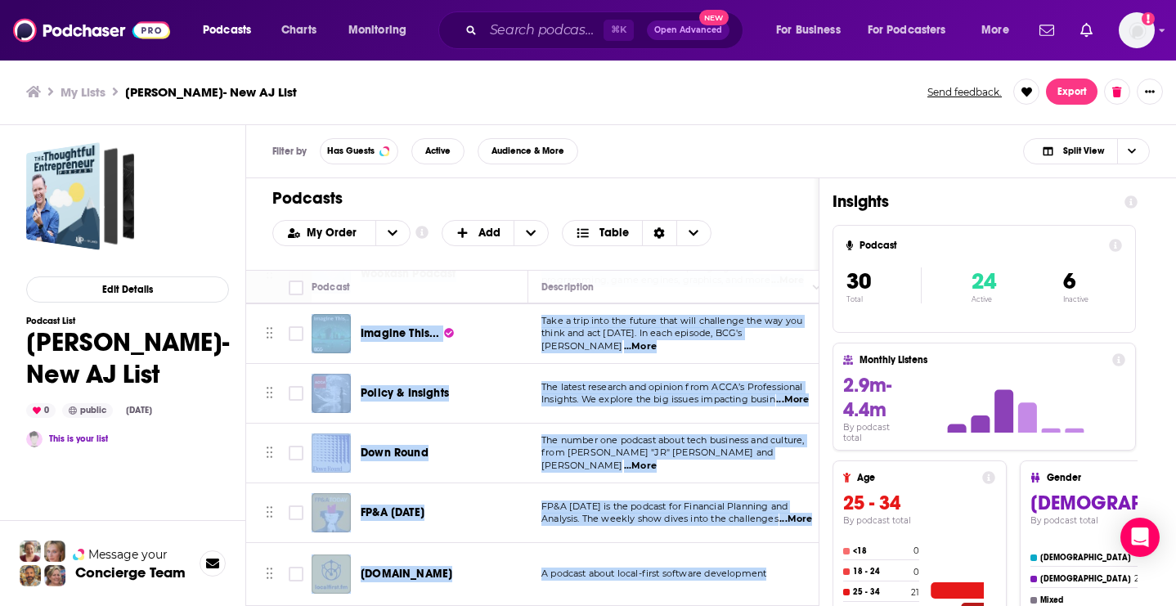
drag, startPoint x: 357, startPoint y: 318, endPoint x: 556, endPoint y: 612, distance: 355.6
click at [556, 605] on html "Podcasts Charts Monitoring ⌘ K Open Advanced New For Business For Podcasters Mo…" at bounding box center [588, 303] width 1176 height 606
copy tbody "Lor Ipsumdolor Sitametconse Adi’el seddo eius temp INCID, utlaboreet-dolo magna…"
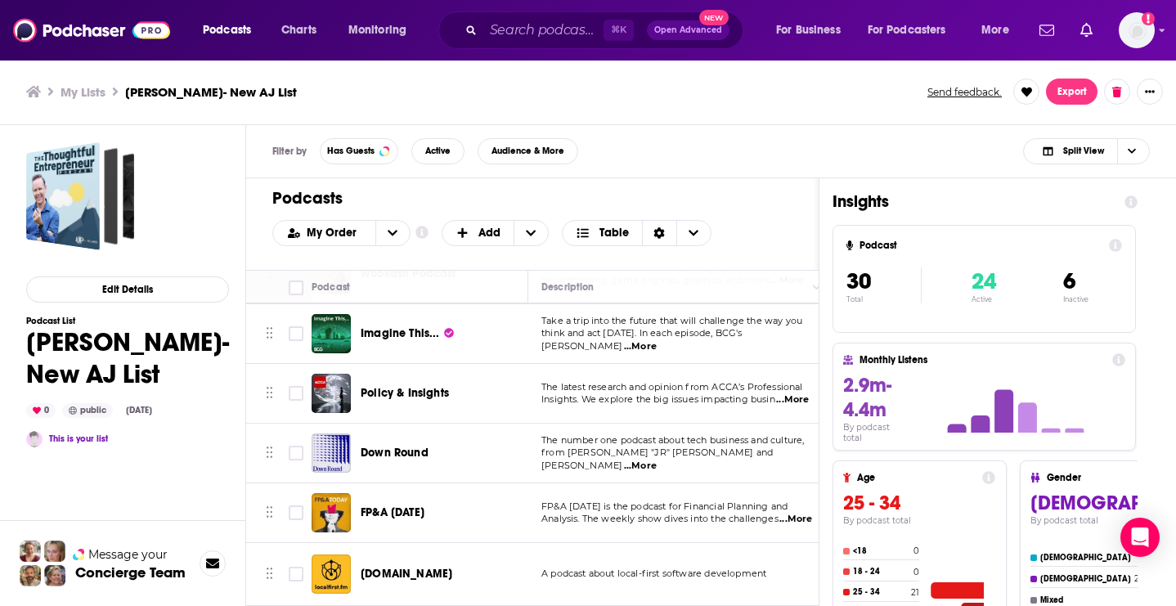
click at [654, 97] on ul "My Lists [PERSON_NAME]- New AJ List" at bounding box center [467, 92] width 883 height 16
